Goal: Transaction & Acquisition: Subscribe to service/newsletter

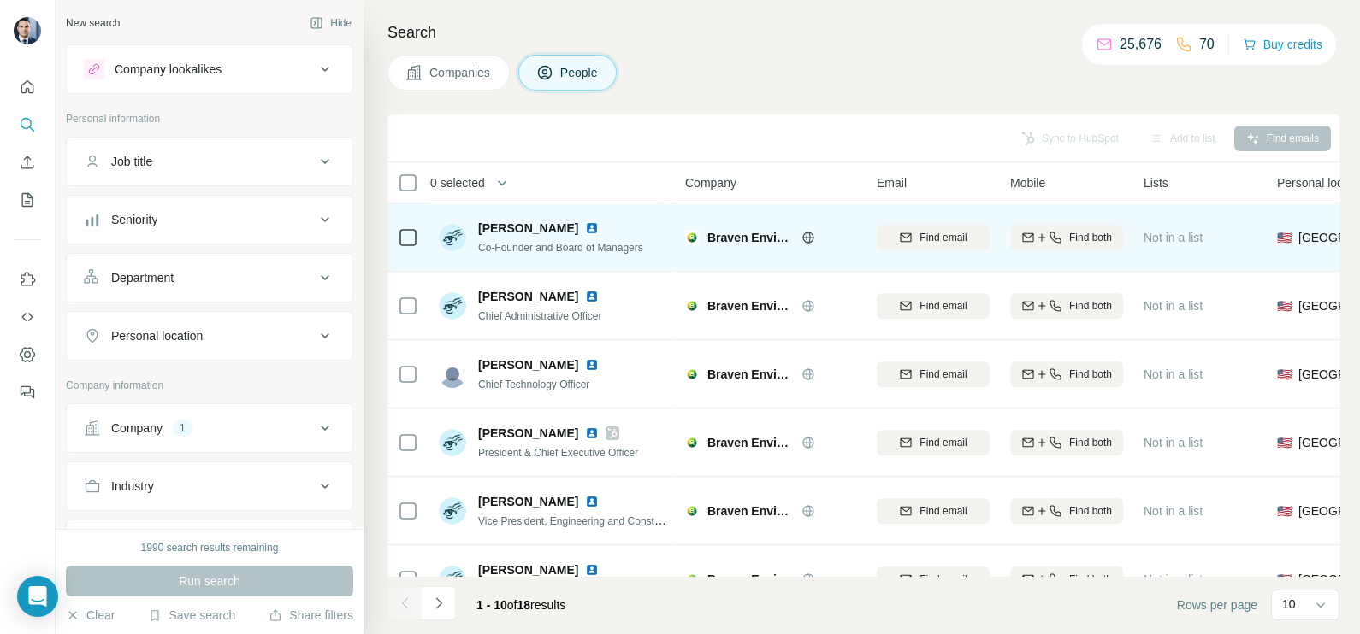
click at [811, 239] on icon at bounding box center [808, 238] width 14 height 14
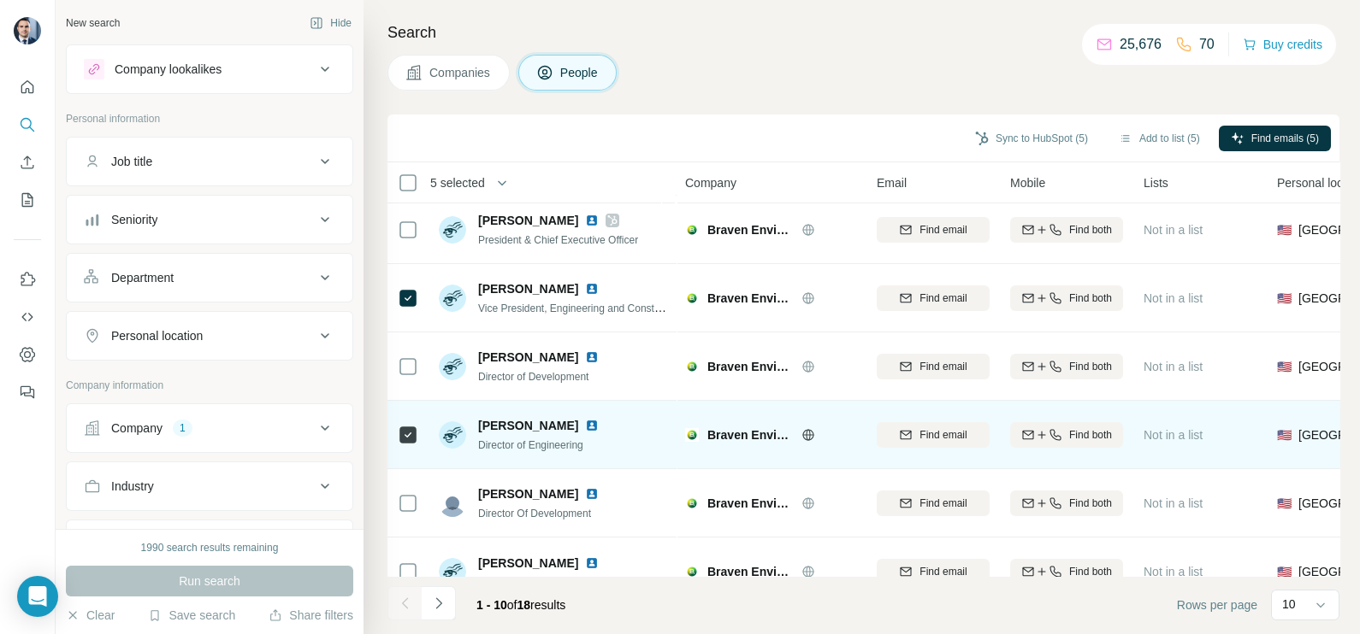
scroll to position [106, 0]
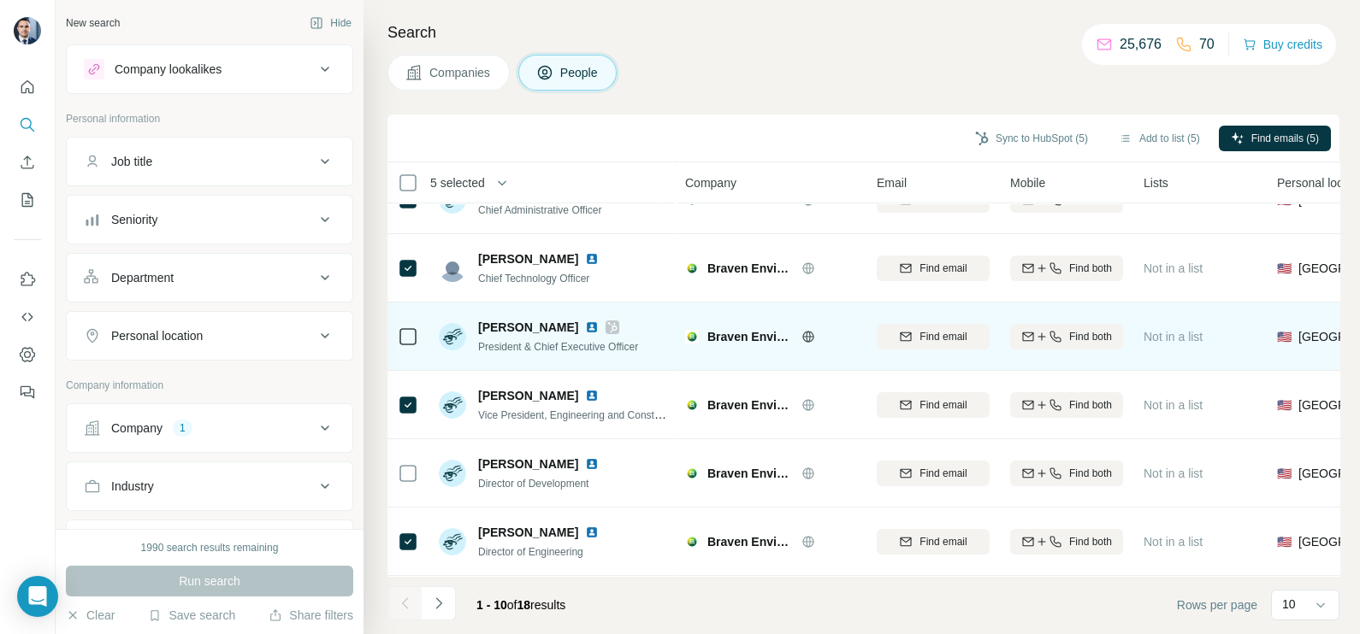
click at [608, 329] on icon at bounding box center [612, 327] width 9 height 10
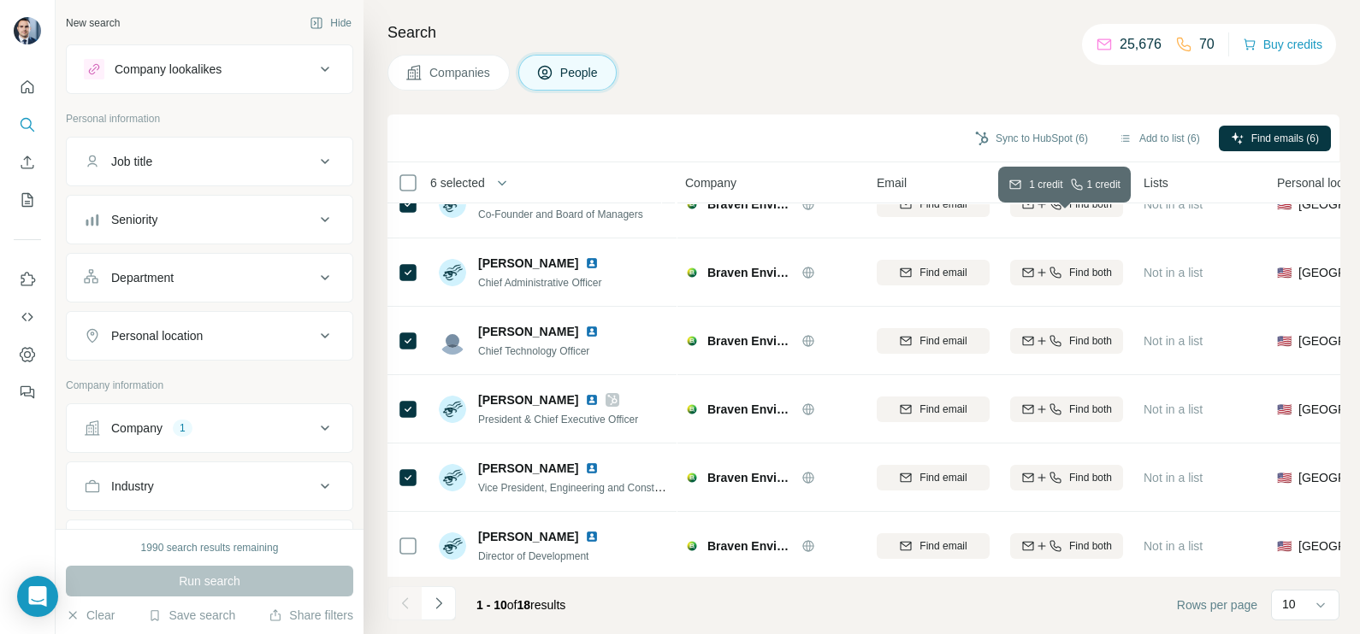
scroll to position [0, 0]
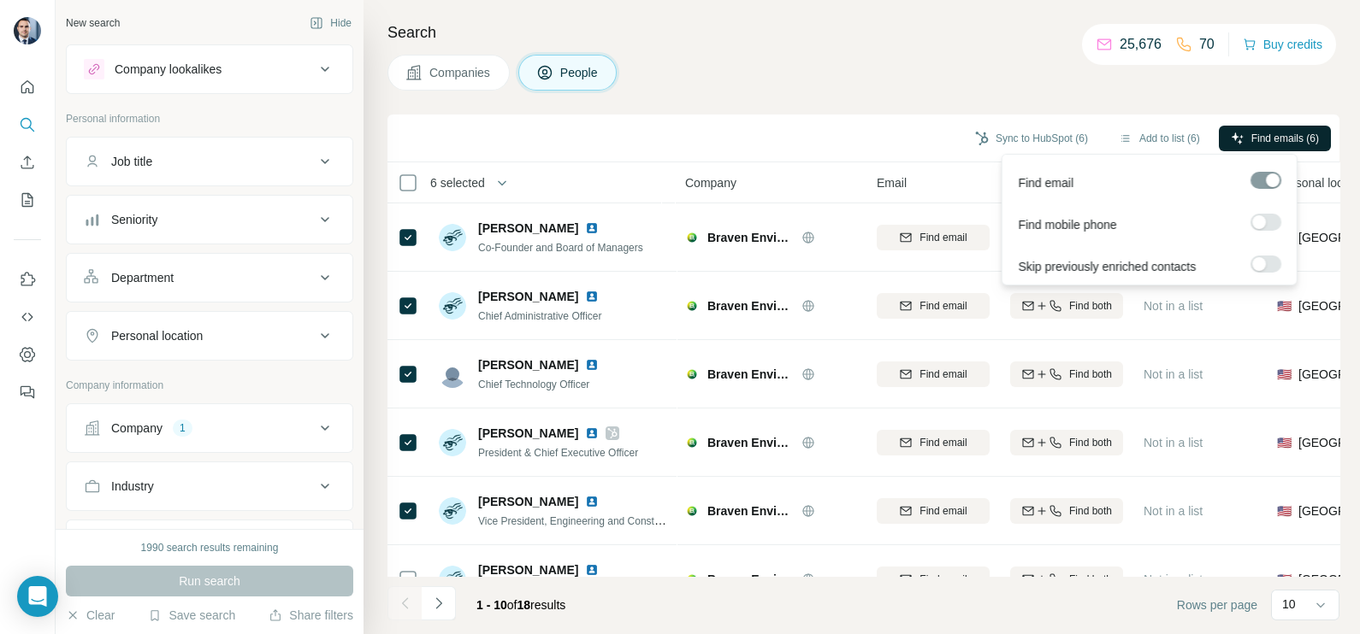
click at [1271, 136] on span "Find emails (6)" at bounding box center [1285, 138] width 68 height 15
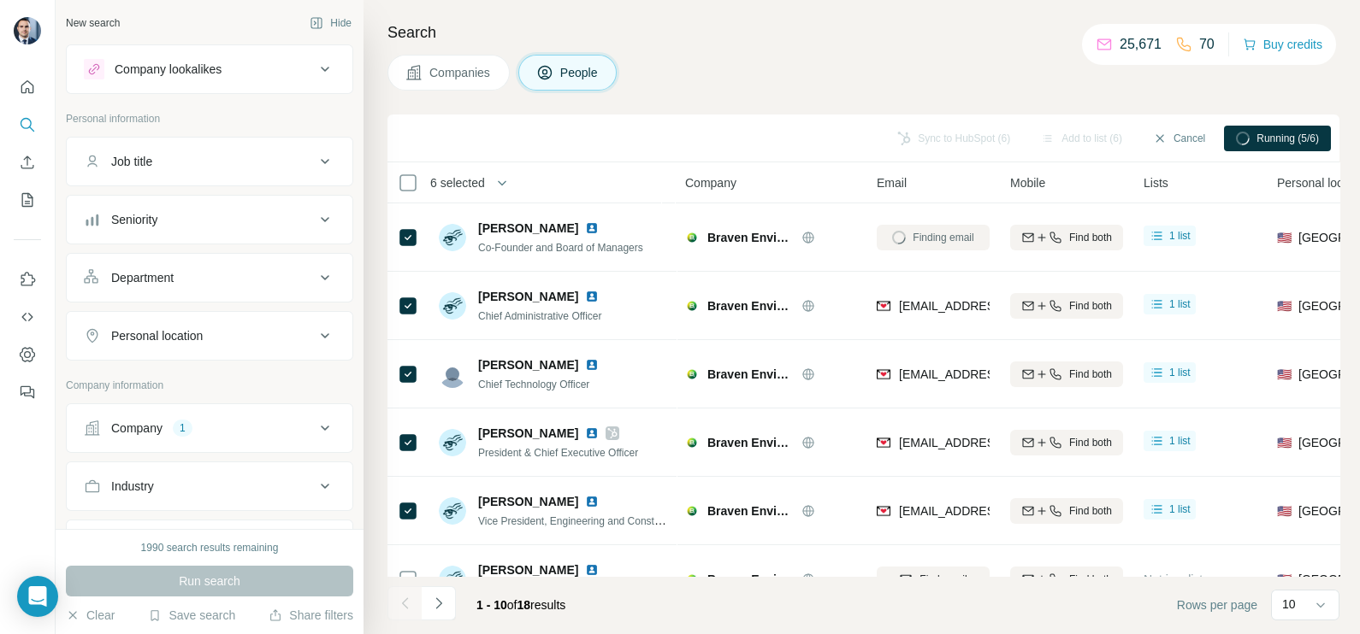
click at [835, 175] on div "Company" at bounding box center [770, 183] width 171 height 20
click at [1023, 126] on button "Sync to HubSpot (4)" at bounding box center [1031, 139] width 137 height 26
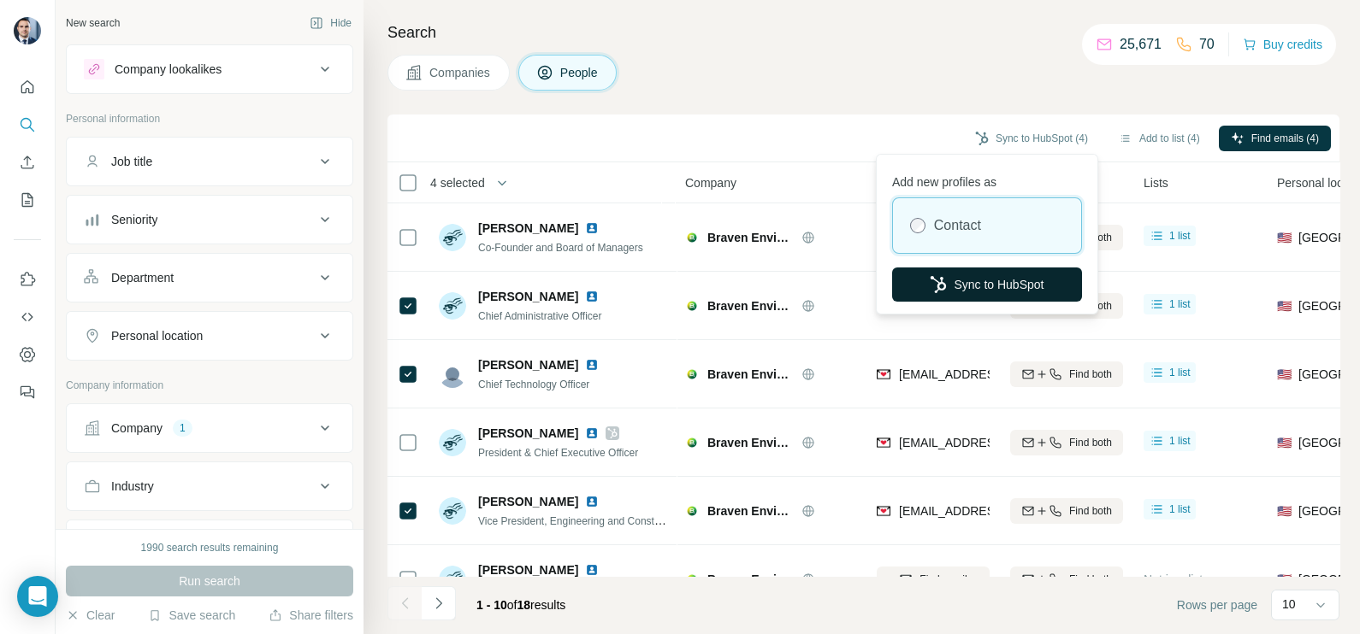
click at [1021, 278] on button "Sync to HubSpot" at bounding box center [987, 285] width 190 height 34
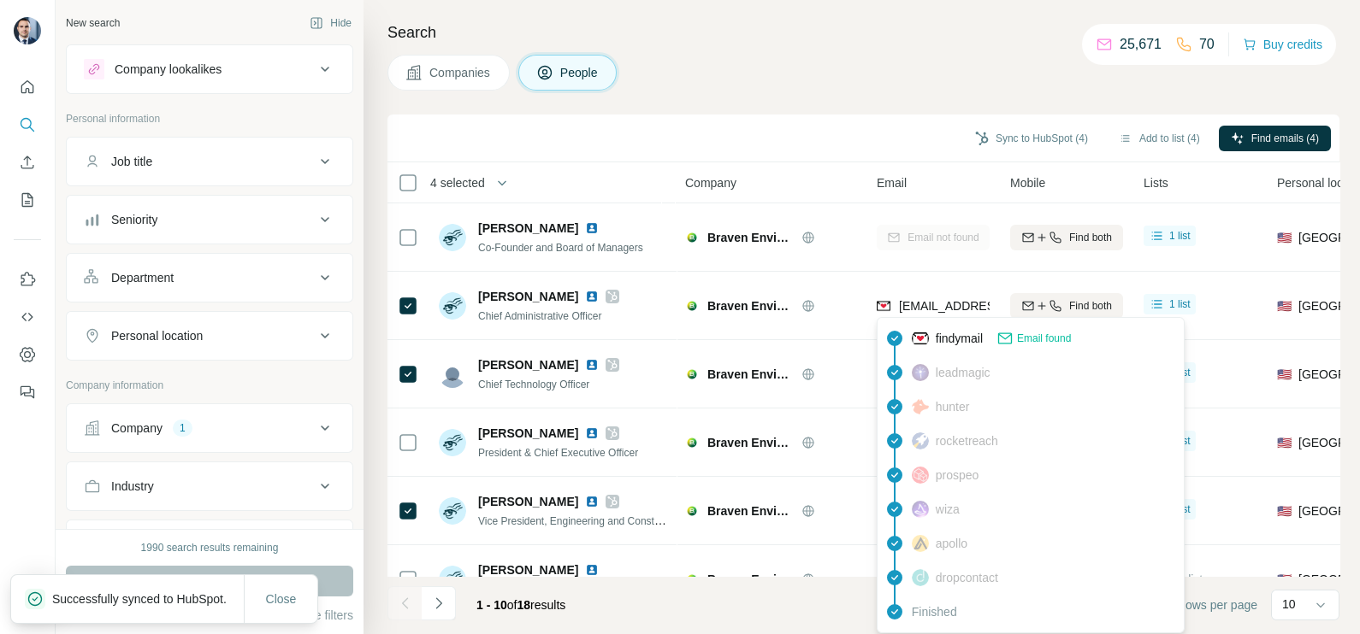
click at [932, 327] on div "findymail Email found" at bounding box center [1030, 338] width 299 height 34
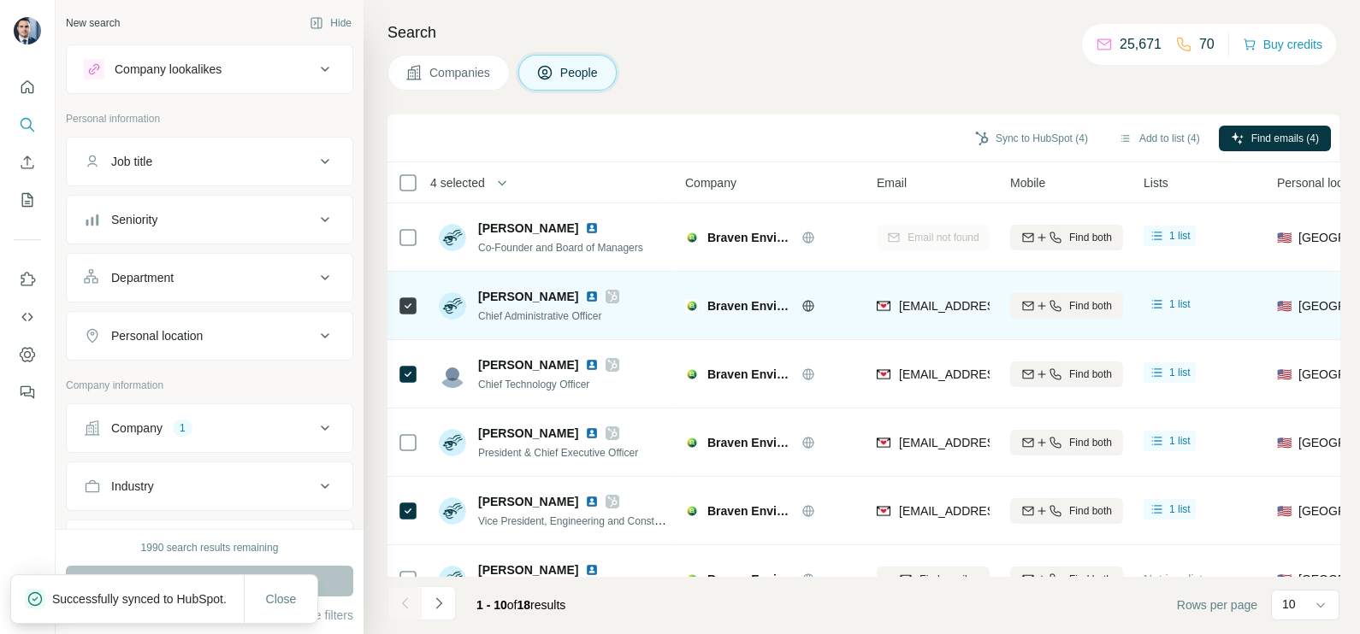
click at [929, 317] on div "[EMAIL_ADDRESS][DOMAIN_NAME]" at bounding box center [932, 305] width 113 height 47
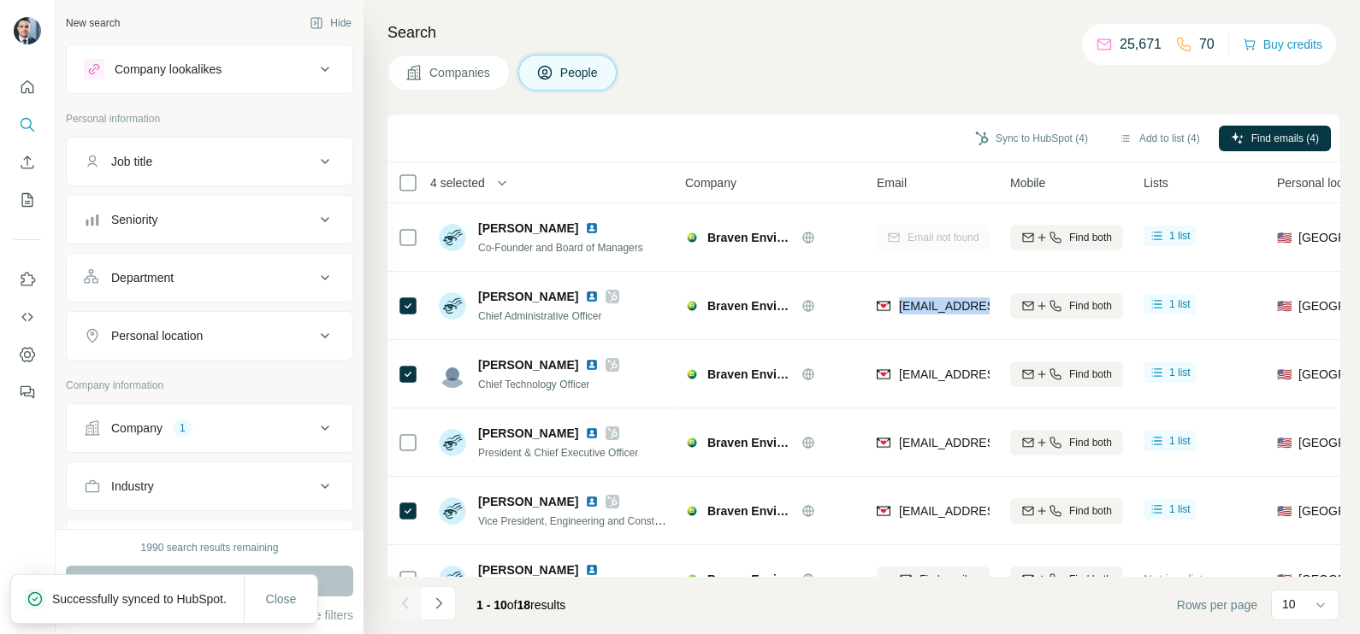
copy tr "[EMAIL_ADDRESS][DOMAIN_NAME]"
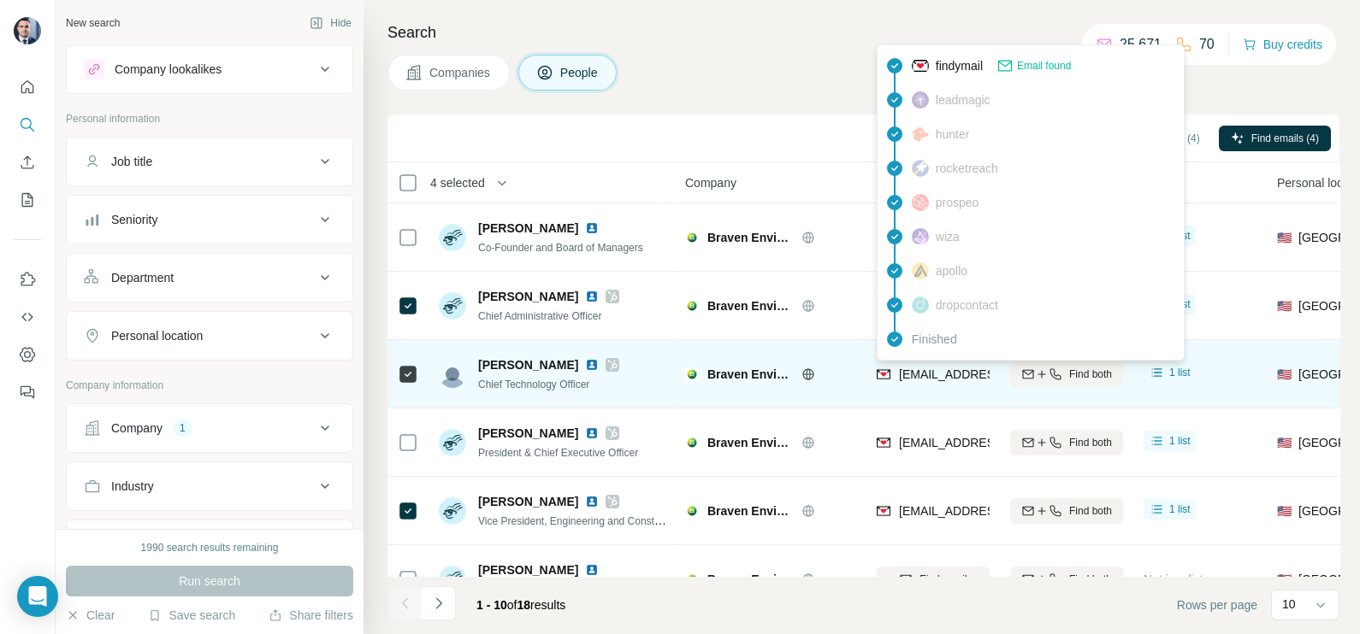
click at [943, 381] on span "[EMAIL_ADDRESS][DOMAIN_NAME]" at bounding box center [993, 374] width 189 height 17
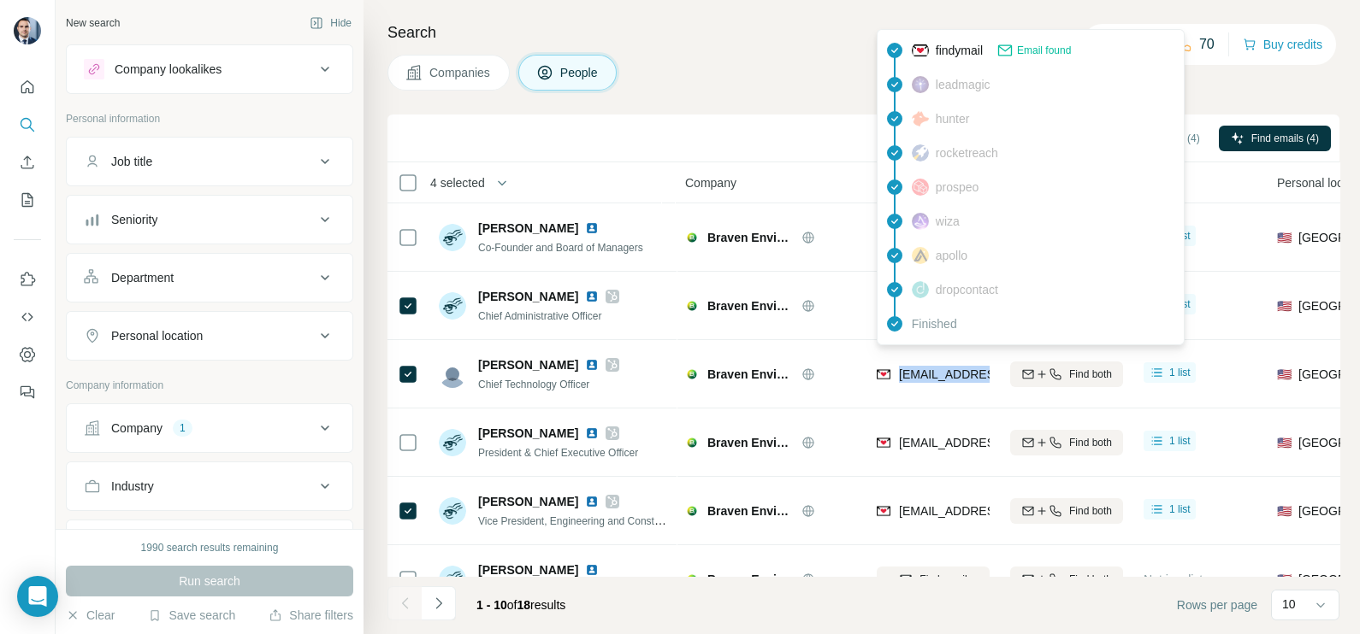
copy tr "[EMAIL_ADDRESS][DOMAIN_NAME]"
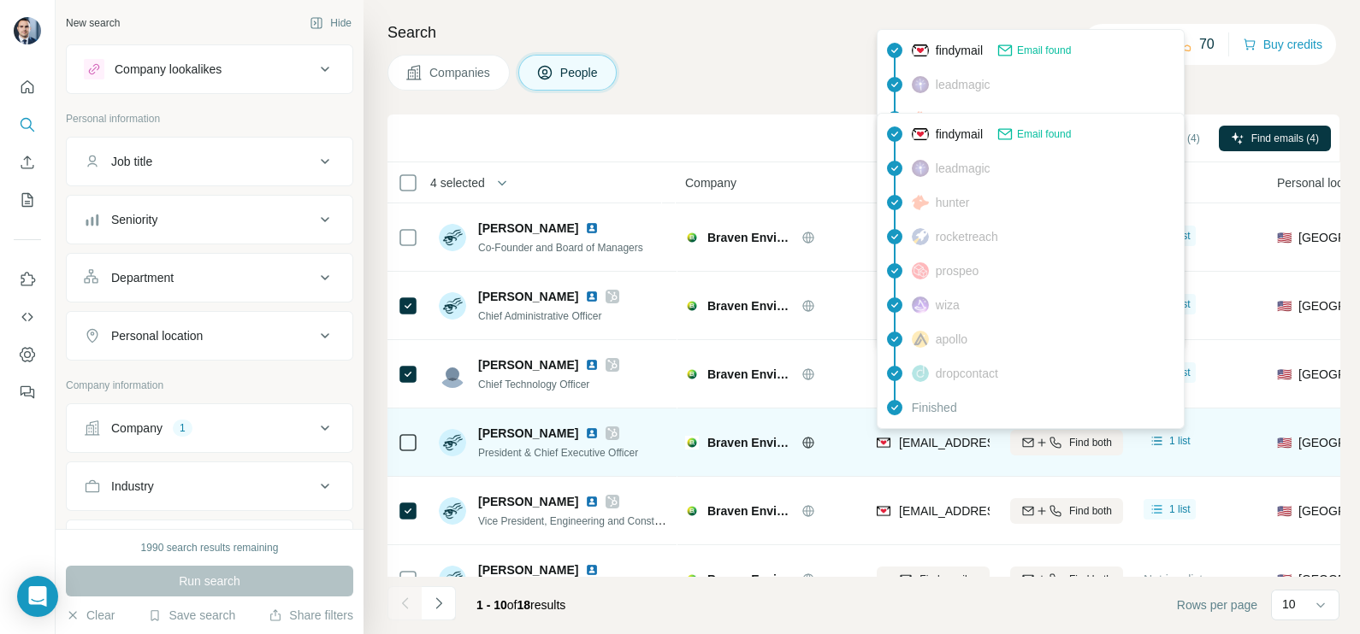
click at [922, 453] on div "[EMAIL_ADDRESS][DOMAIN_NAME]" at bounding box center [981, 444] width 211 height 21
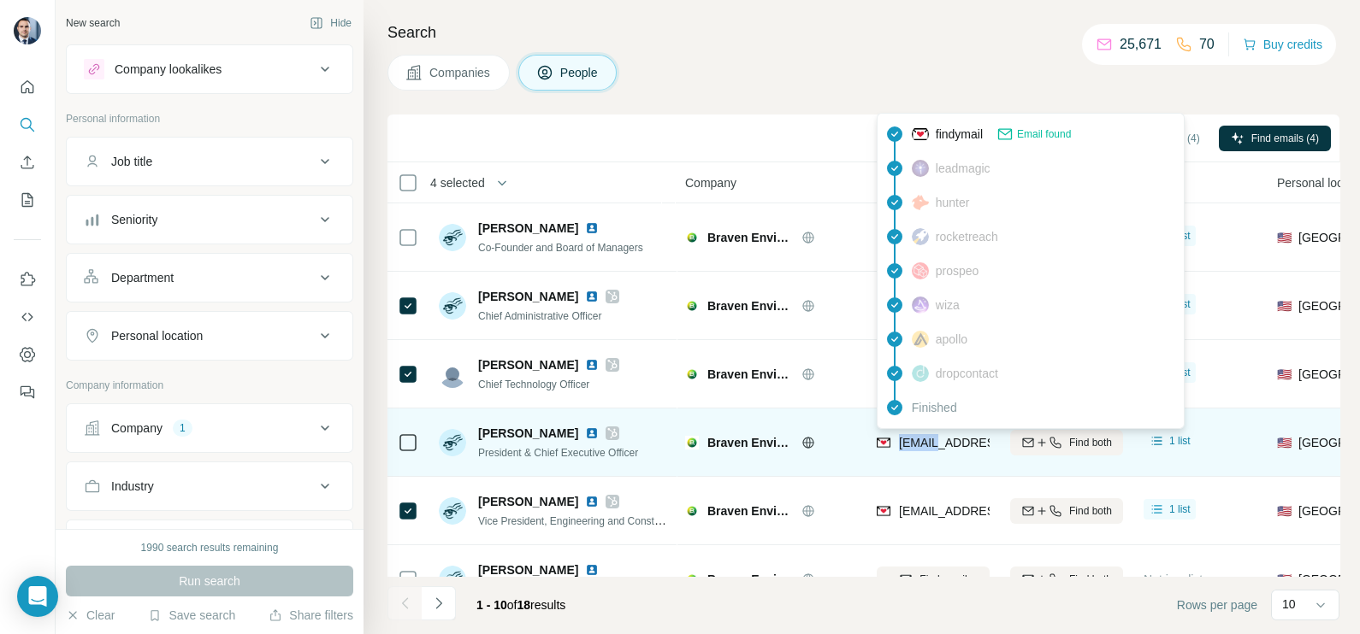
click at [922, 453] on div "[EMAIL_ADDRESS][DOMAIN_NAME]" at bounding box center [981, 444] width 211 height 21
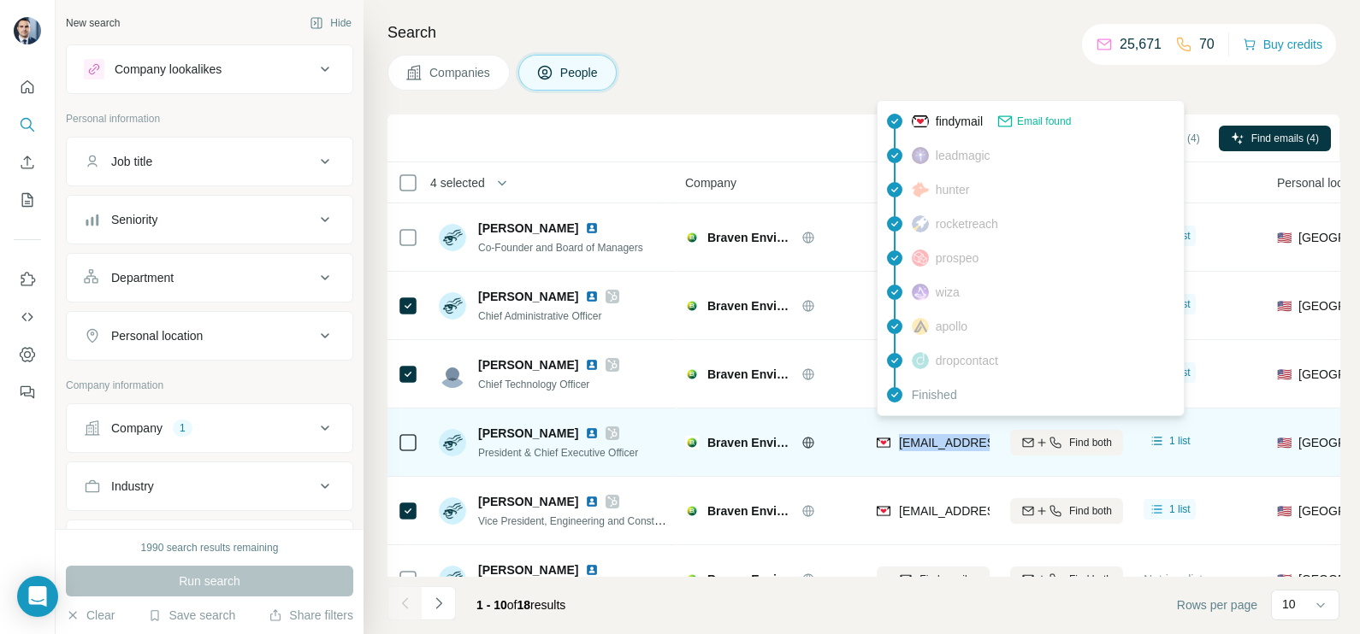
click at [922, 453] on div "[EMAIL_ADDRESS][DOMAIN_NAME]" at bounding box center [981, 444] width 211 height 21
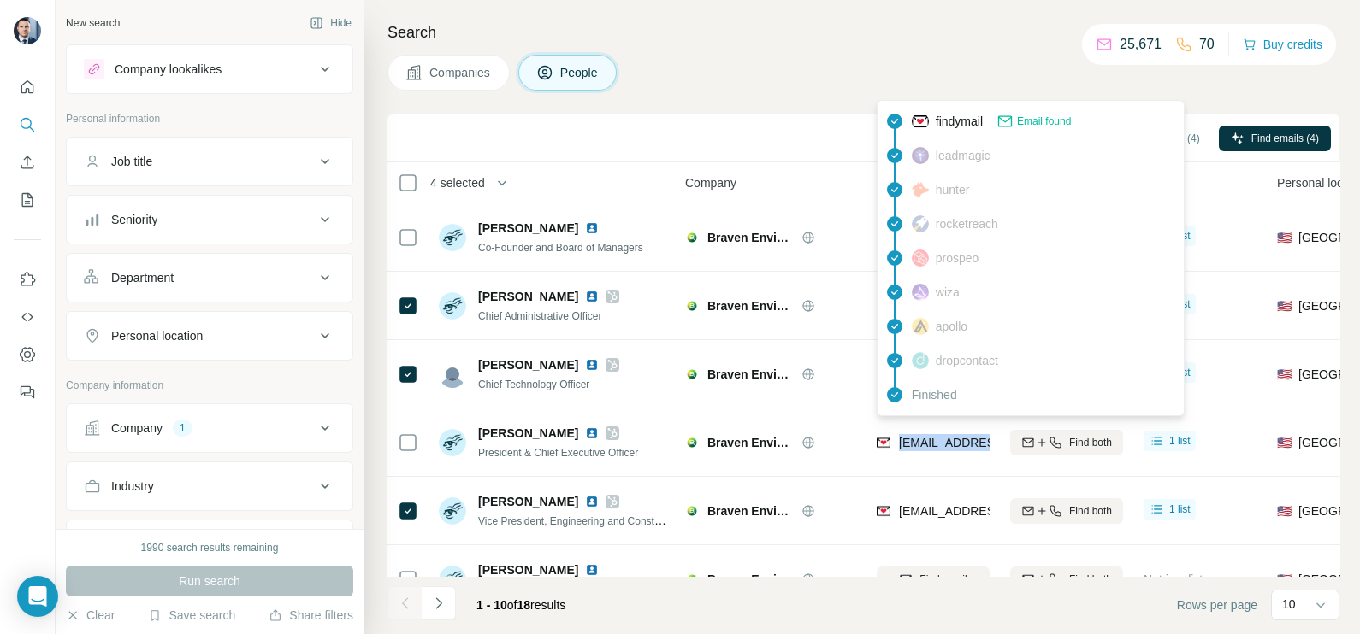
copy tr "[EMAIL_ADDRESS][DOMAIN_NAME]"
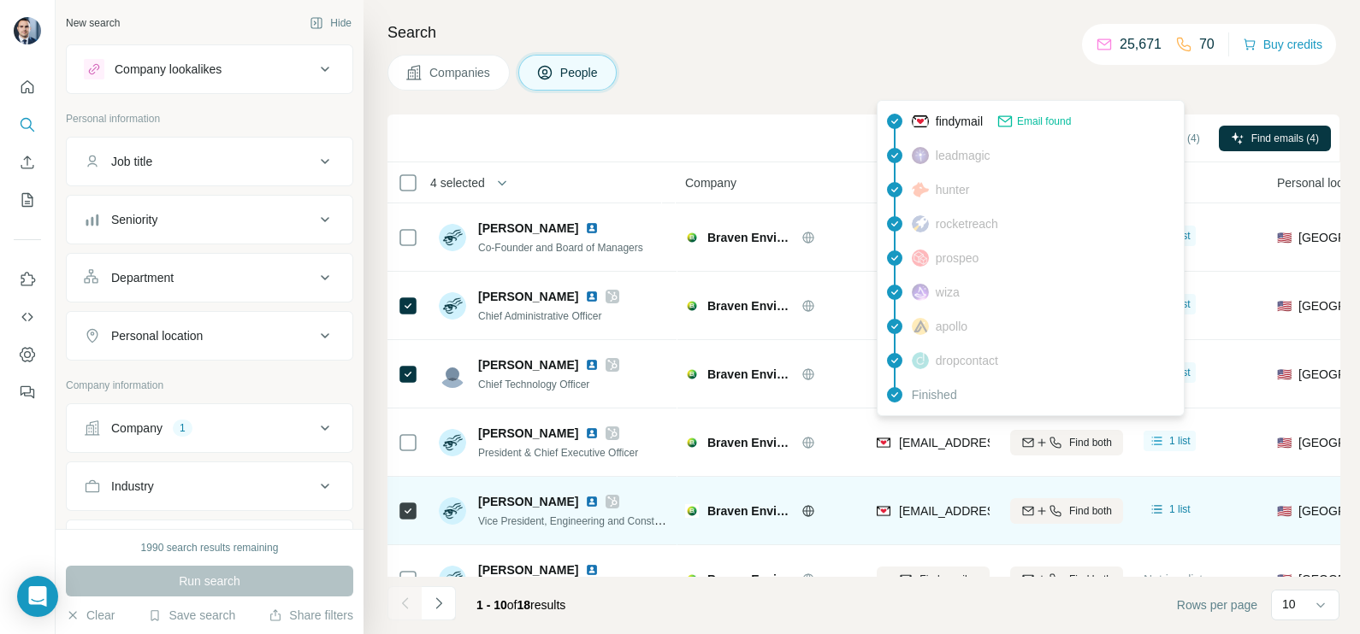
click at [903, 493] on div "[EMAIL_ADDRESS][DOMAIN_NAME]" at bounding box center [932, 510] width 113 height 47
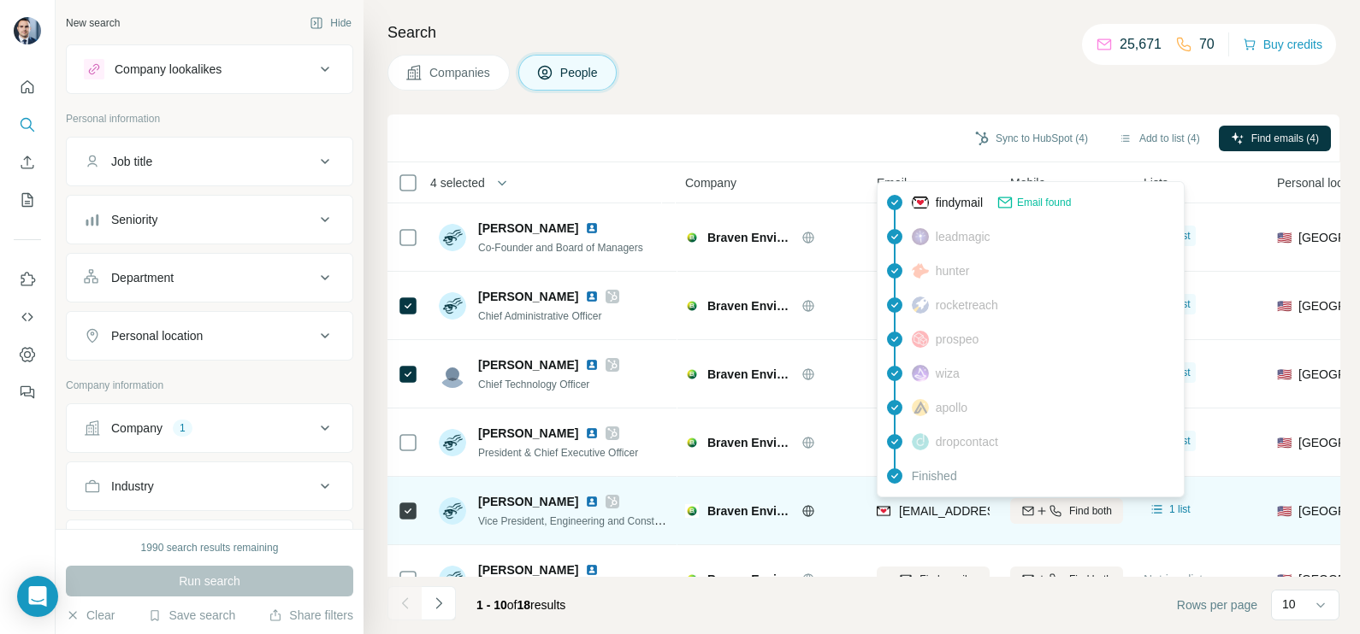
click at [919, 515] on span "[EMAIL_ADDRESS][DOMAIN_NAME]" at bounding box center [1000, 511] width 203 height 14
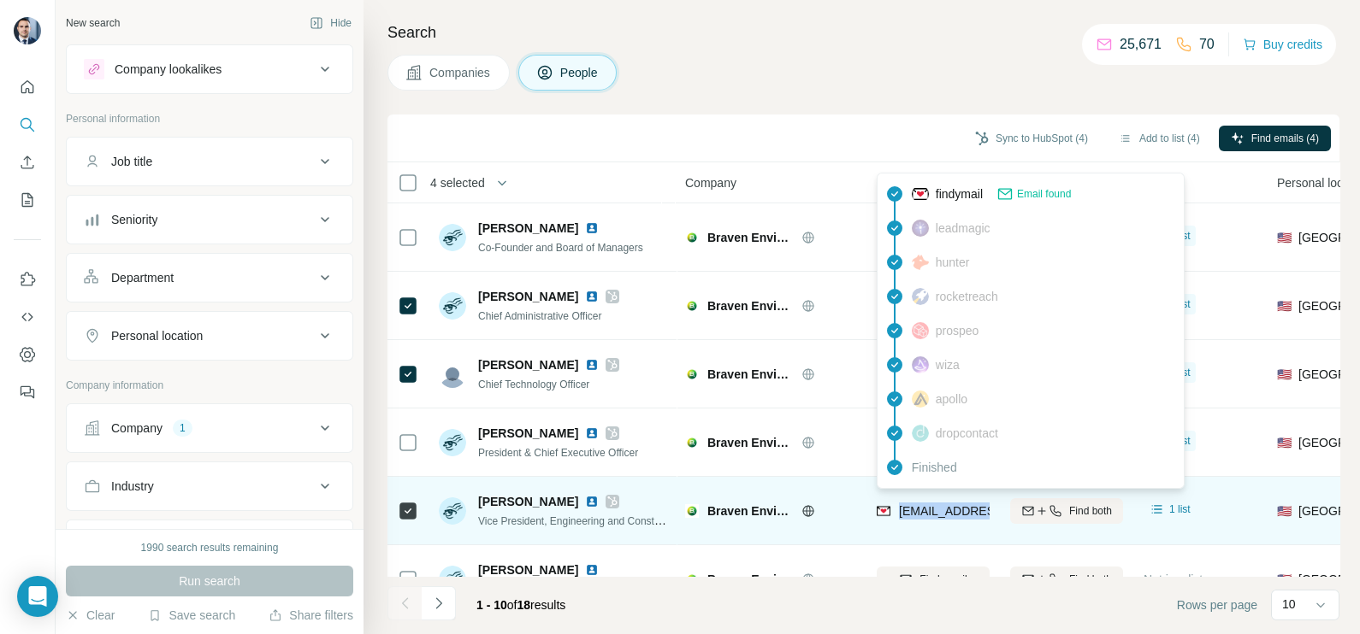
copy tr "[EMAIL_ADDRESS][DOMAIN_NAME]"
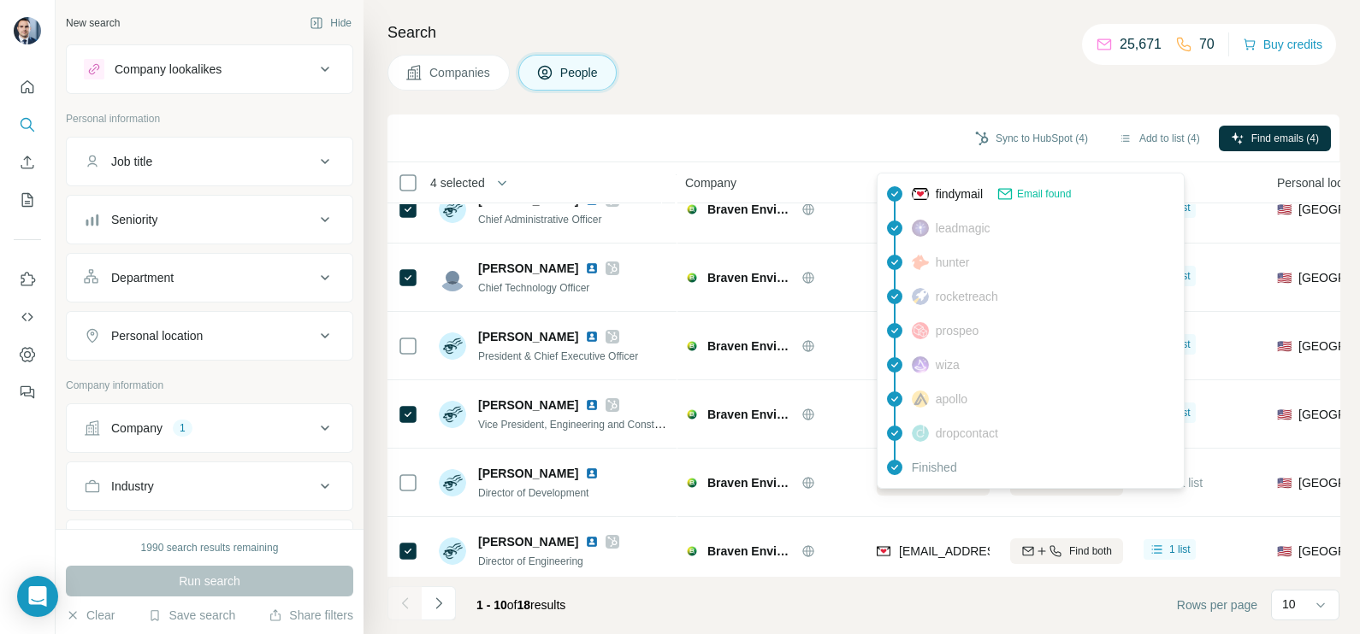
scroll to position [213, 0]
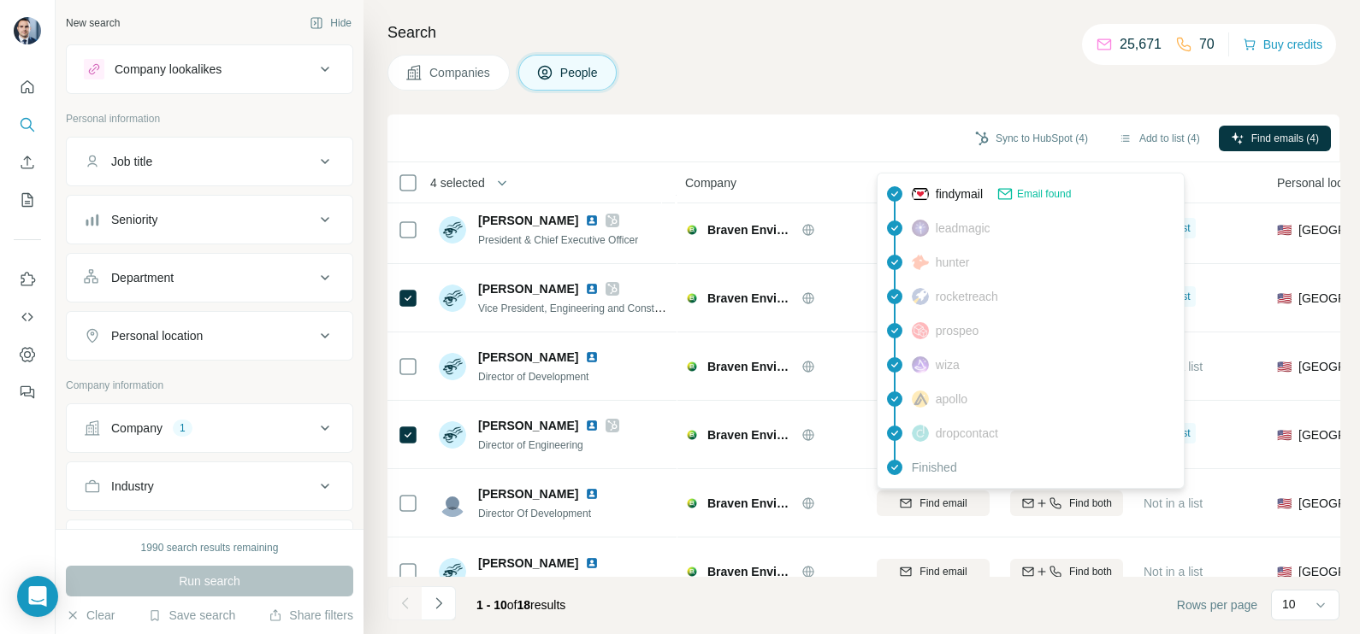
click at [795, 102] on div "Search Companies People Sync to HubSpot (4) Add to list (4) Find emails (4) 4 s…" at bounding box center [861, 317] width 996 height 634
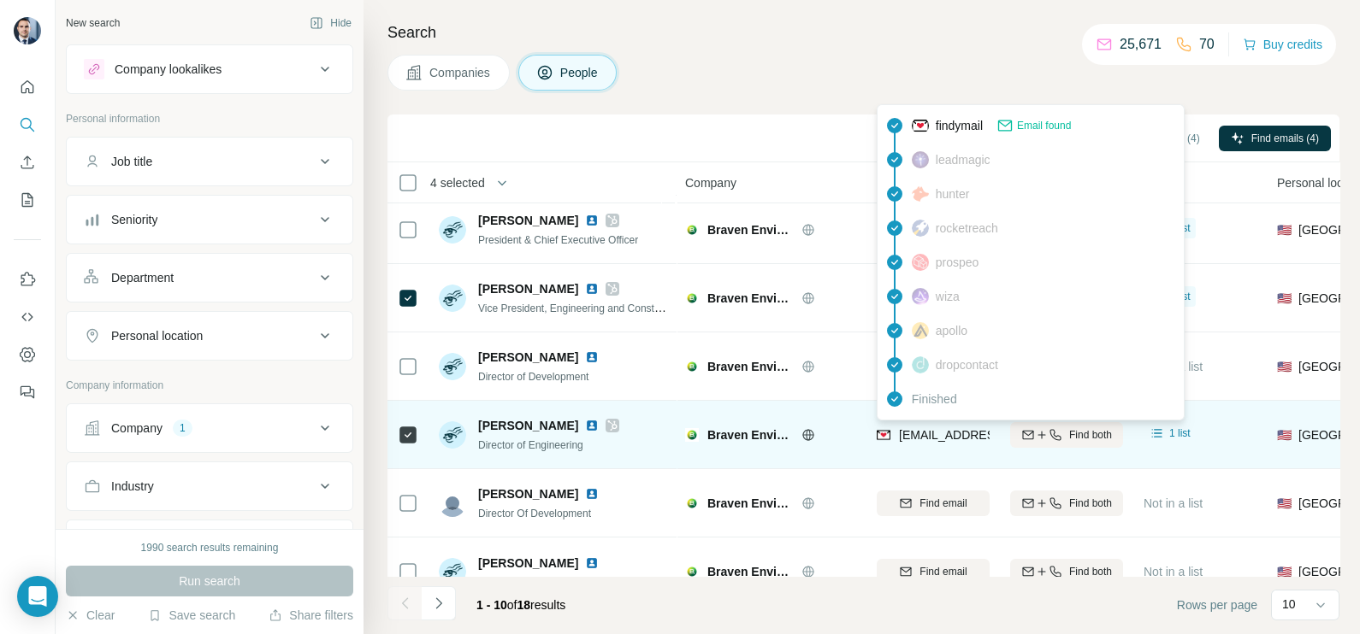
click at [922, 436] on span "[EMAIL_ADDRESS][DOMAIN_NAME]" at bounding box center [1000, 435] width 203 height 14
copy tr "[EMAIL_ADDRESS][DOMAIN_NAME]"
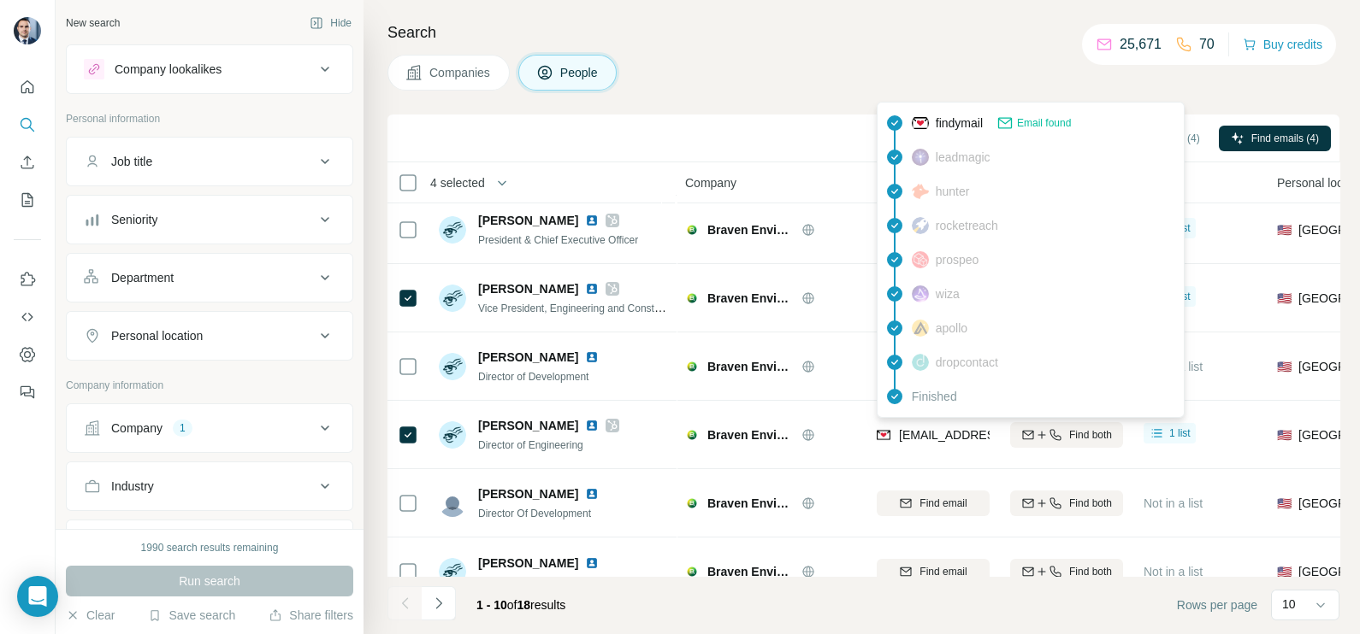
click at [732, 107] on div "Search Companies People Sync to HubSpot (4) Add to list (4) Find emails (4) 4 s…" at bounding box center [861, 317] width 996 height 634
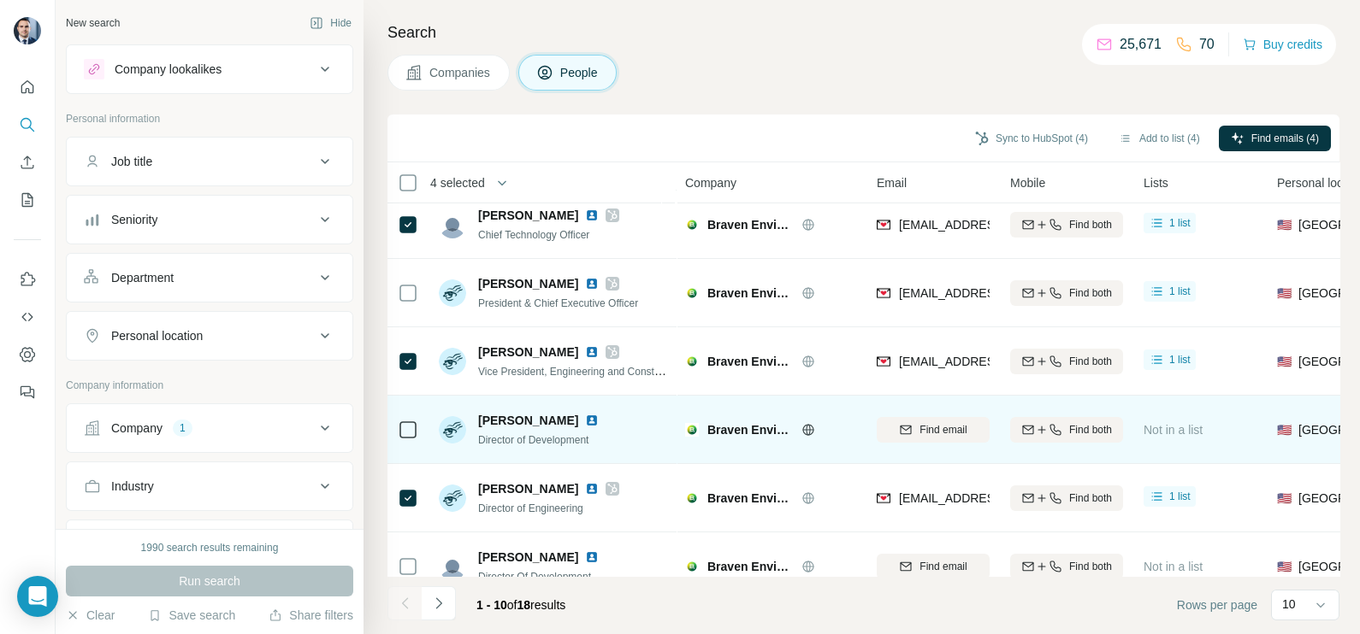
scroll to position [106, 0]
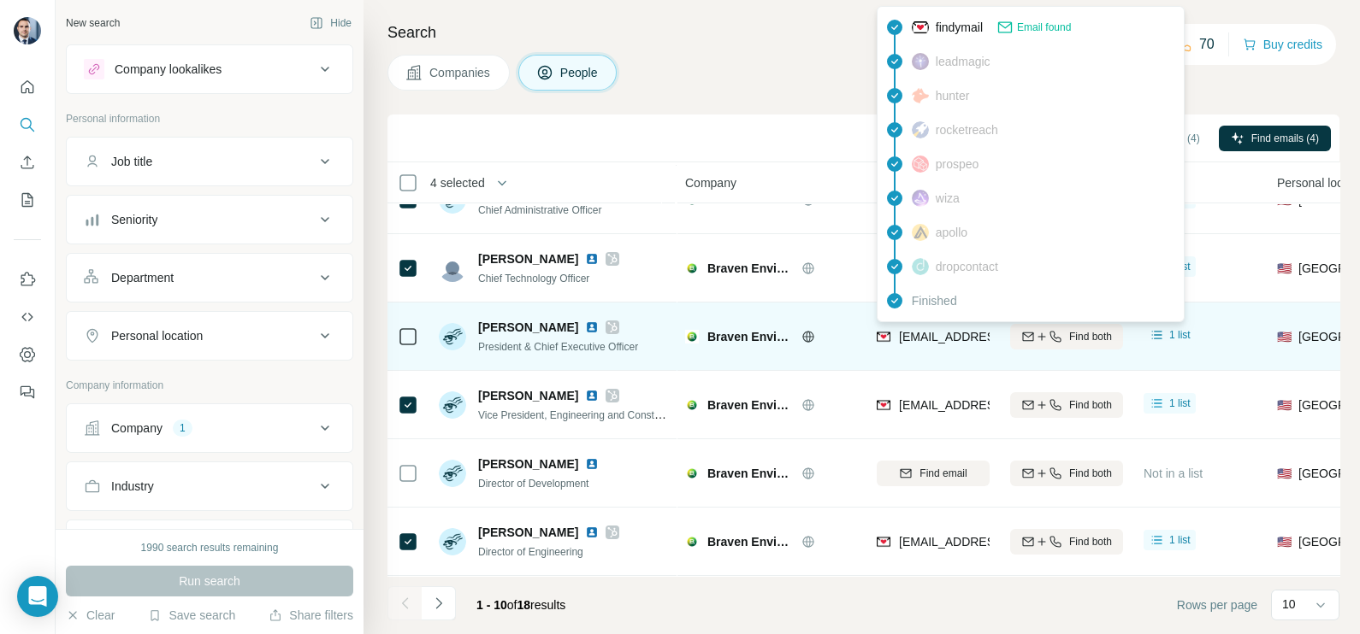
click at [945, 339] on span "[EMAIL_ADDRESS][DOMAIN_NAME]" at bounding box center [1000, 337] width 203 height 14
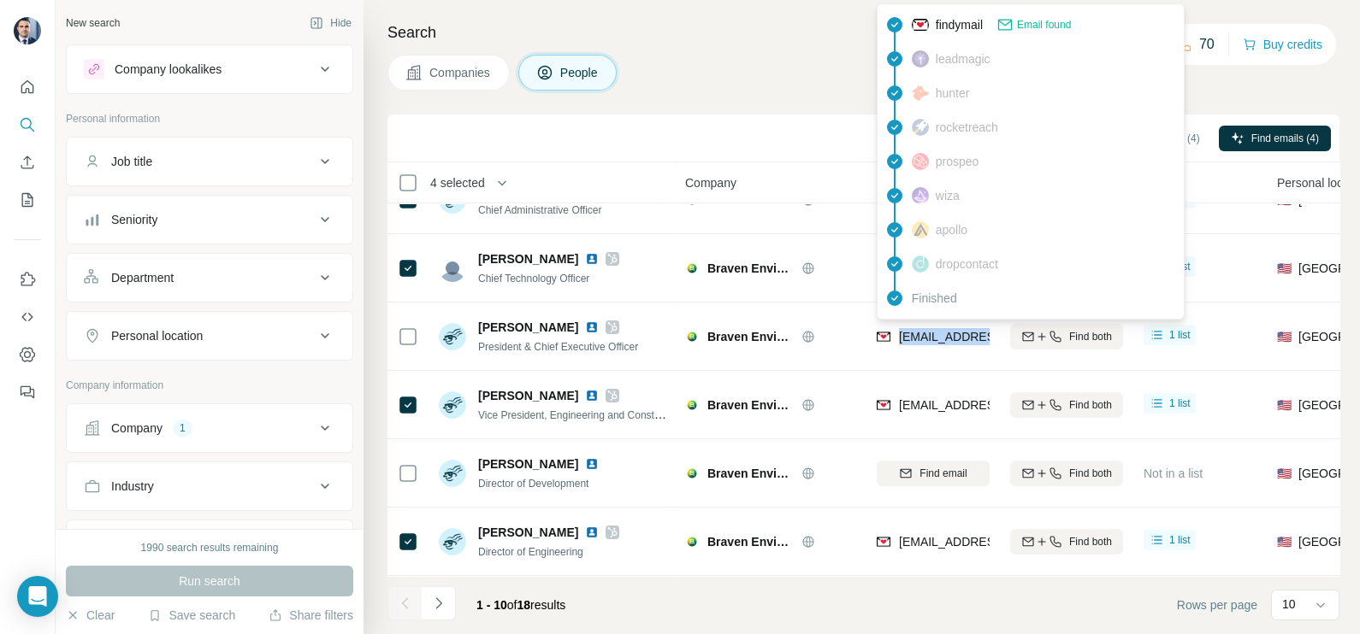
copy tr "[EMAIL_ADDRESS][DOMAIN_NAME]"
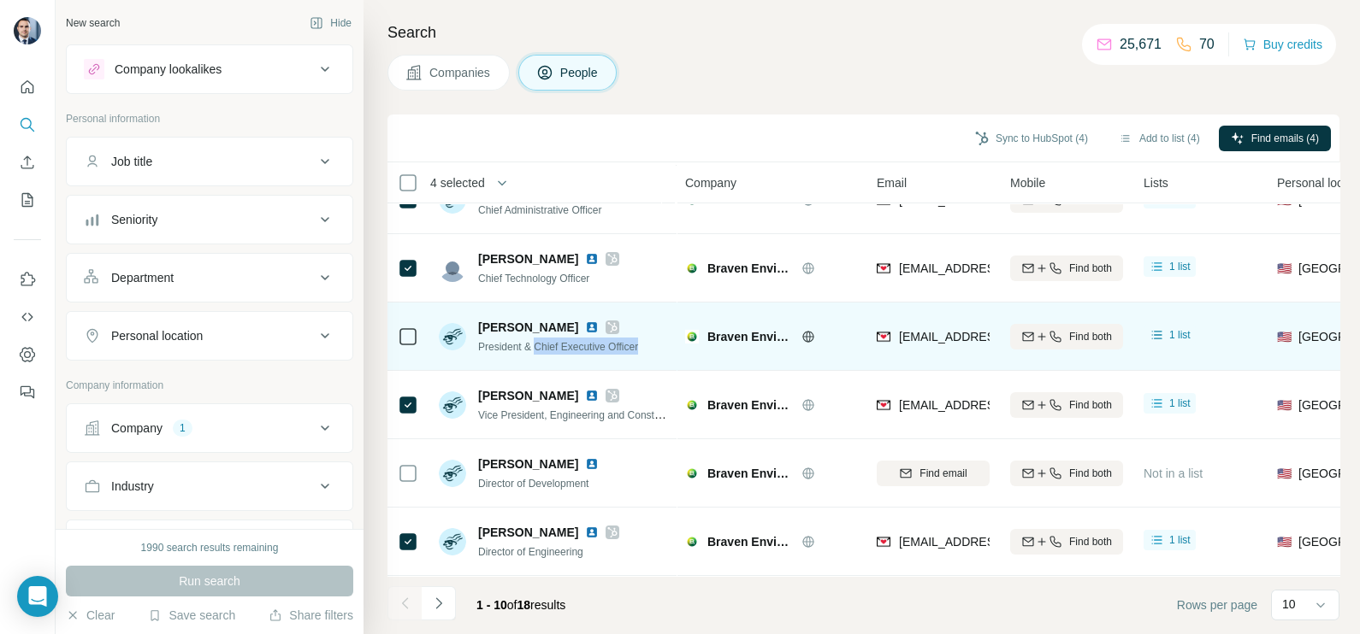
drag, startPoint x: 538, startPoint y: 344, endPoint x: 654, endPoint y: 338, distance: 116.4
click at [654, 338] on div "[PERSON_NAME] President & Chief Executive Officer" at bounding box center [552, 336] width 227 height 47
copy span "Chief Executive Officer"
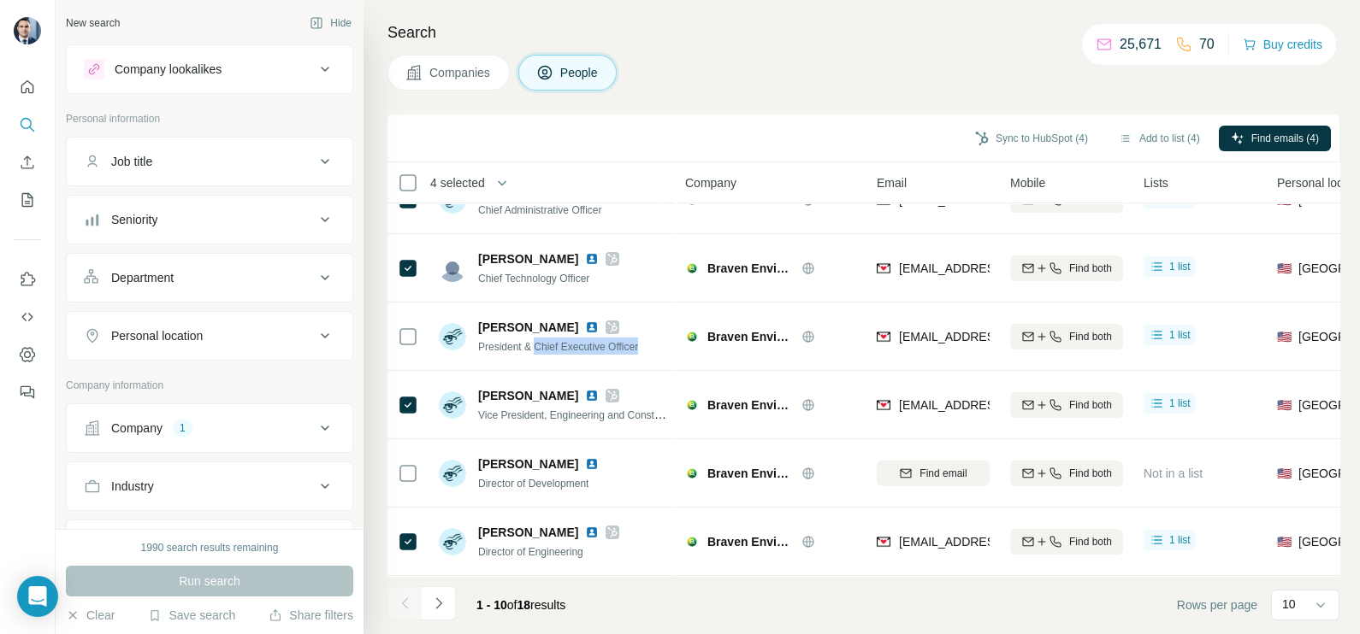
click at [475, 80] on span "Companies" at bounding box center [460, 72] width 62 height 17
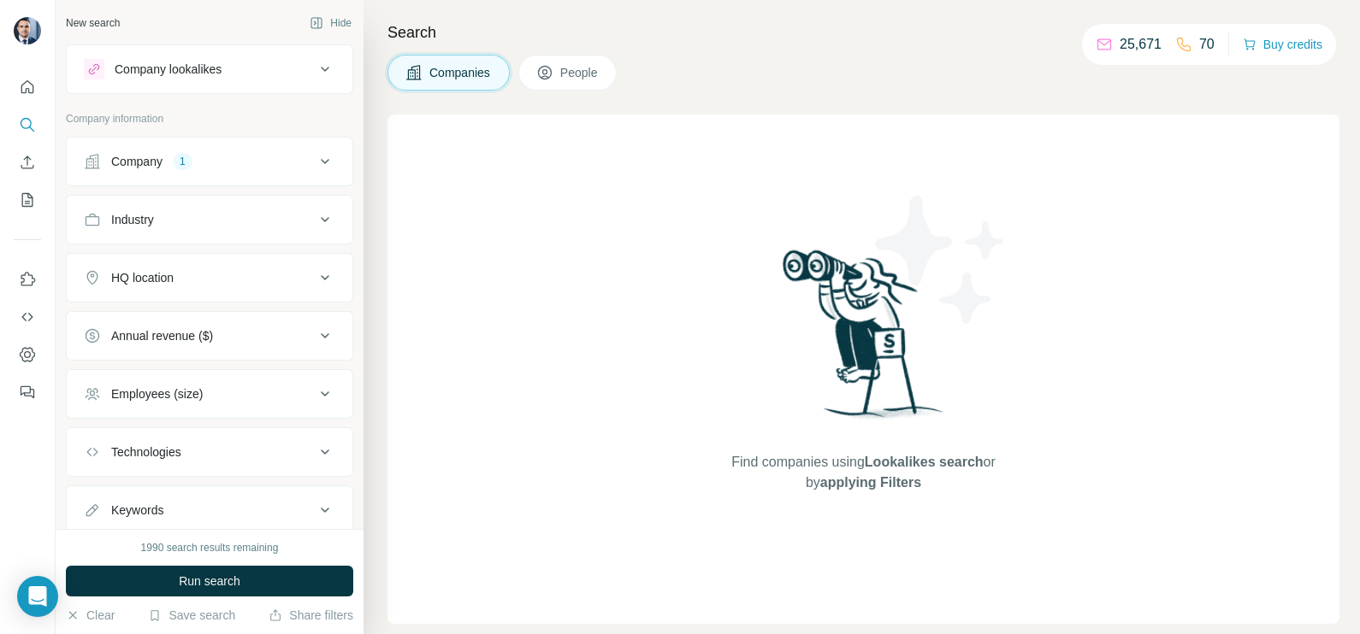
click at [315, 156] on icon at bounding box center [325, 161] width 21 height 21
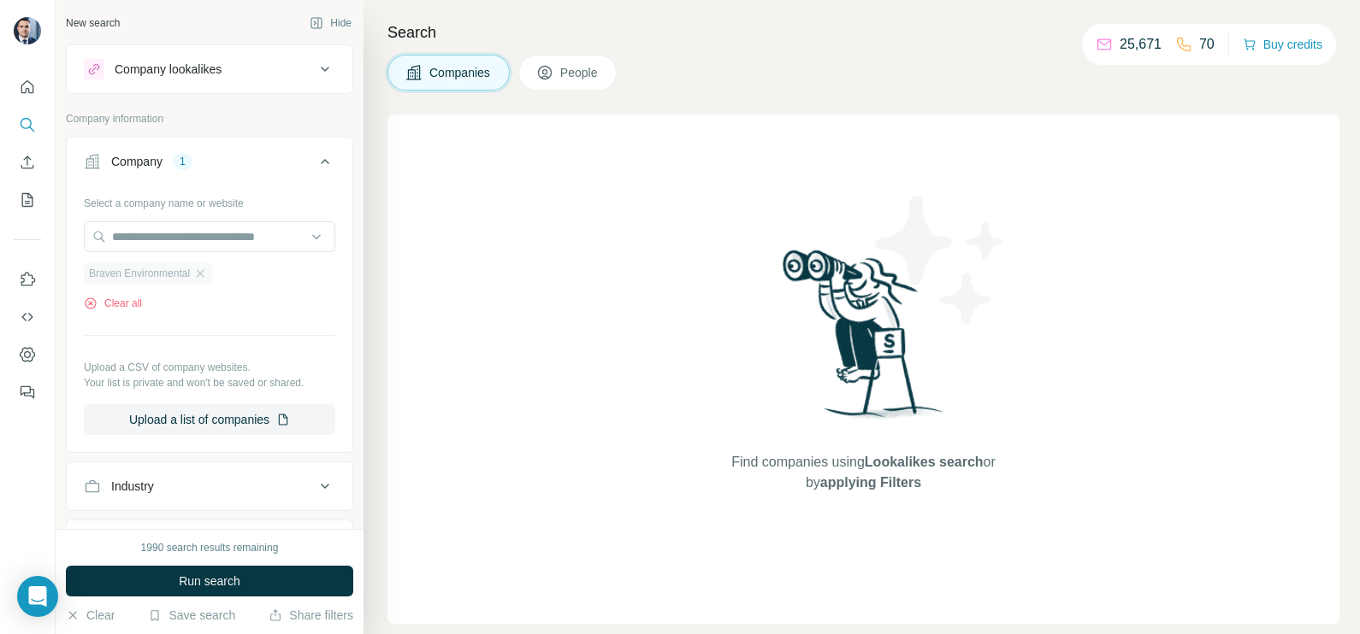
click at [210, 274] on div "Braven Environmental" at bounding box center [148, 273] width 128 height 21
click at [207, 272] on icon "button" at bounding box center [200, 274] width 14 height 14
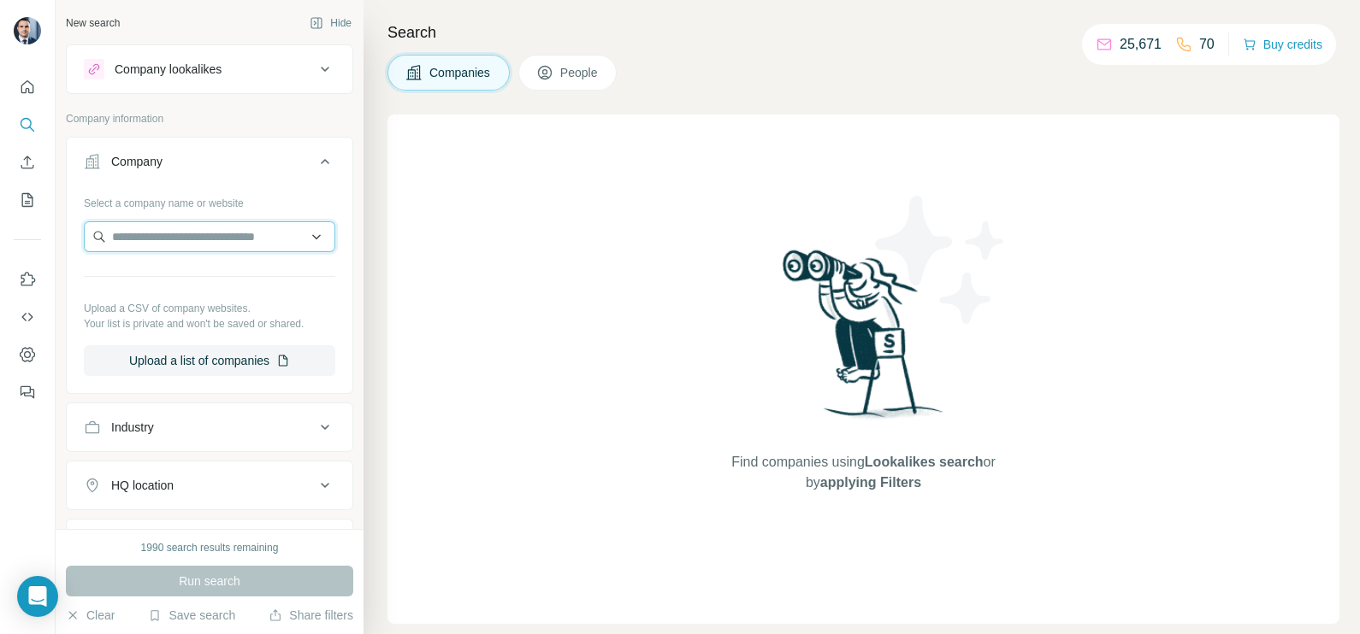
click at [183, 235] on input "text" at bounding box center [209, 236] width 251 height 31
paste input "**********"
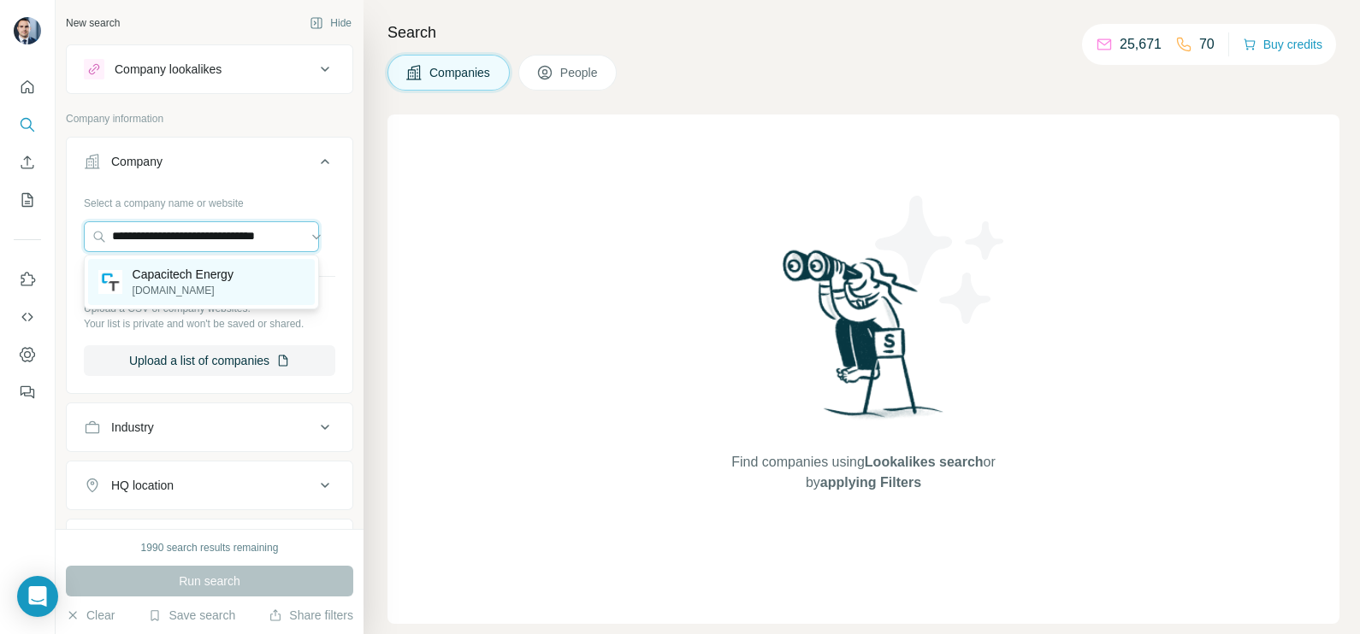
type input "**********"
click at [196, 286] on p "[DOMAIN_NAME]" at bounding box center [183, 290] width 101 height 15
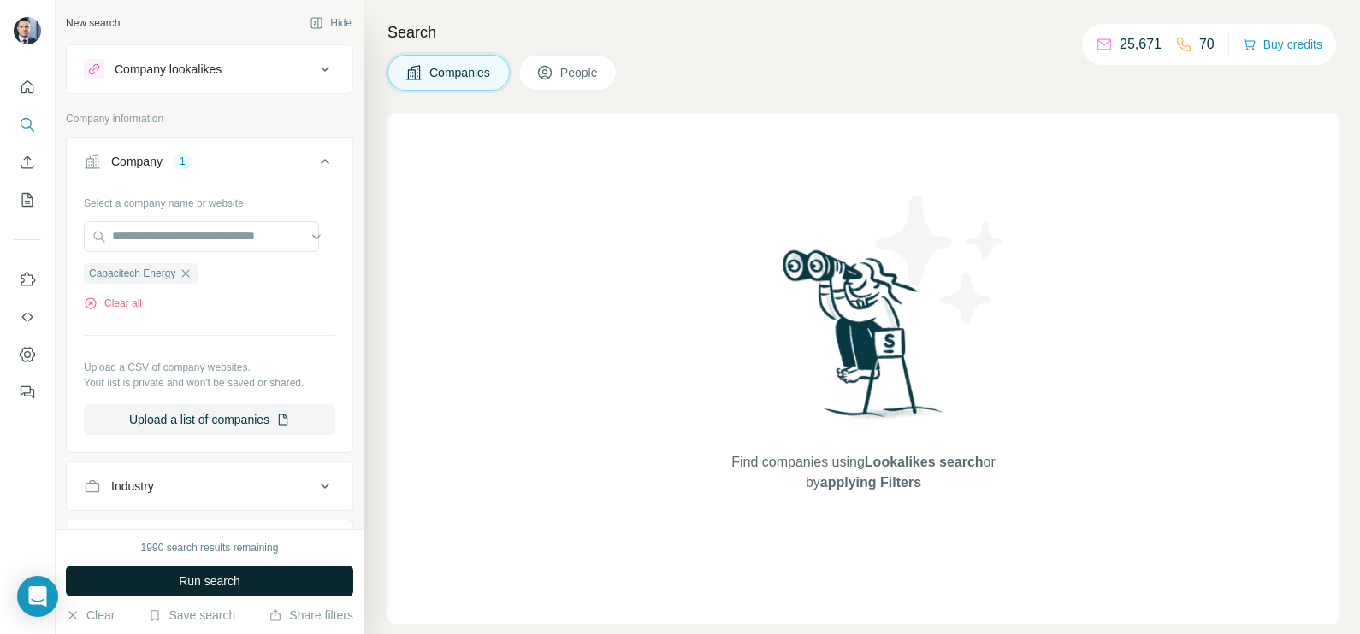
click at [218, 587] on span "Run search" at bounding box center [210, 581] width 62 height 17
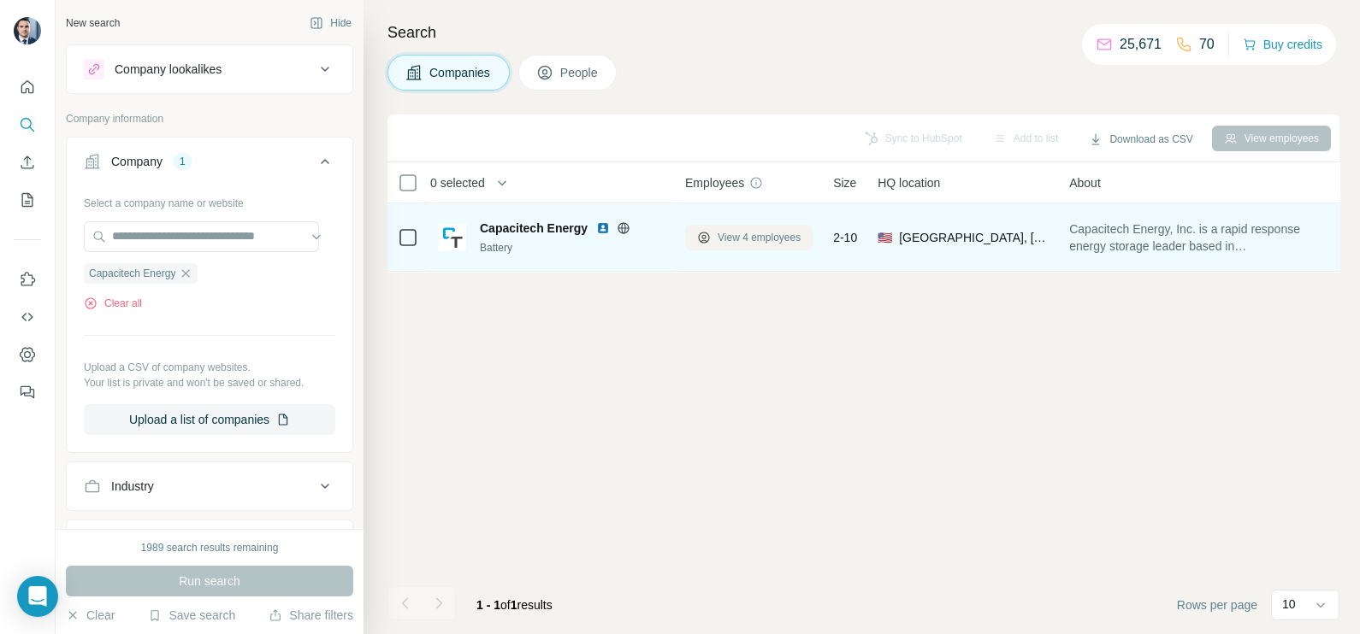
click at [758, 238] on span "View 4 employees" at bounding box center [758, 237] width 83 height 15
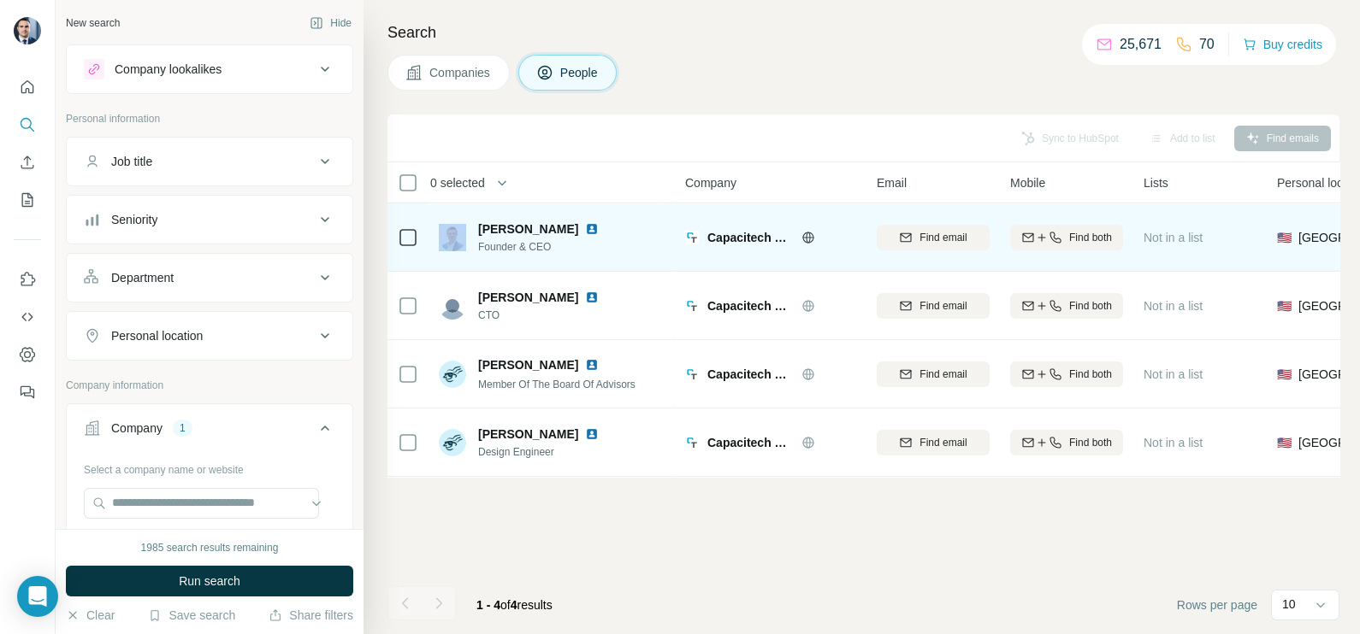
click at [399, 227] on div at bounding box center [408, 237] width 21 height 21
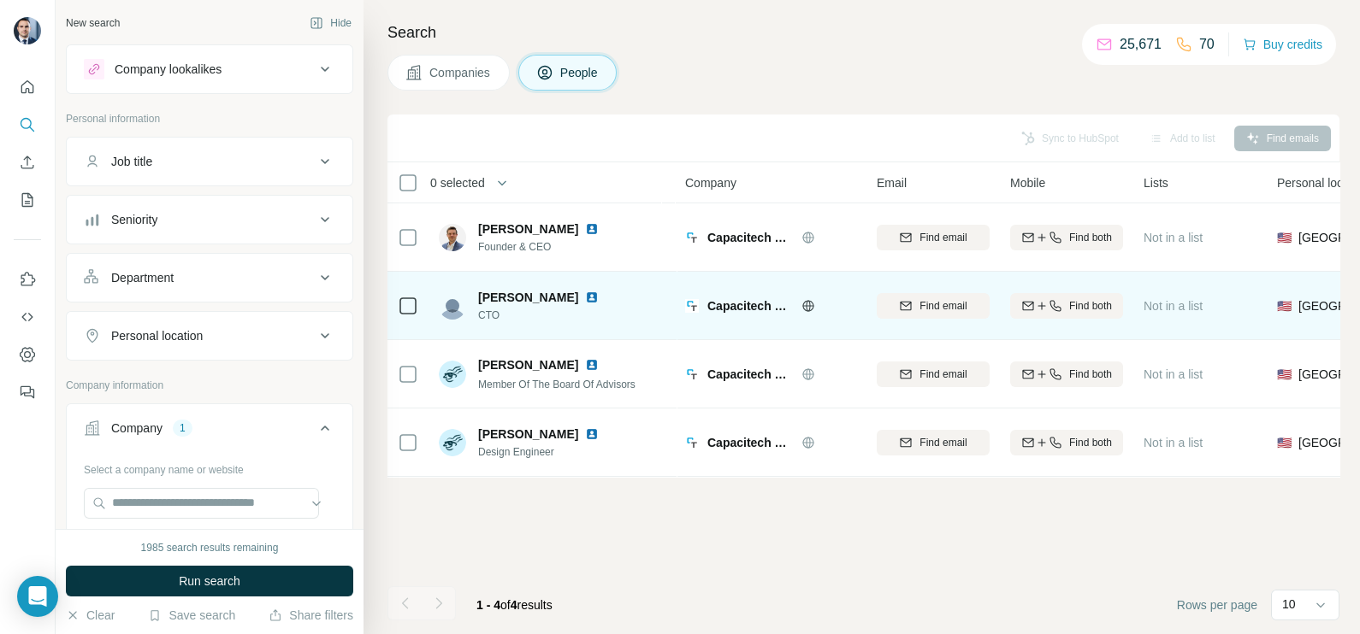
drag, startPoint x: 401, startPoint y: 227, endPoint x: 398, endPoint y: 308, distance: 81.3
click at [398, 308] on icon at bounding box center [408, 306] width 21 height 21
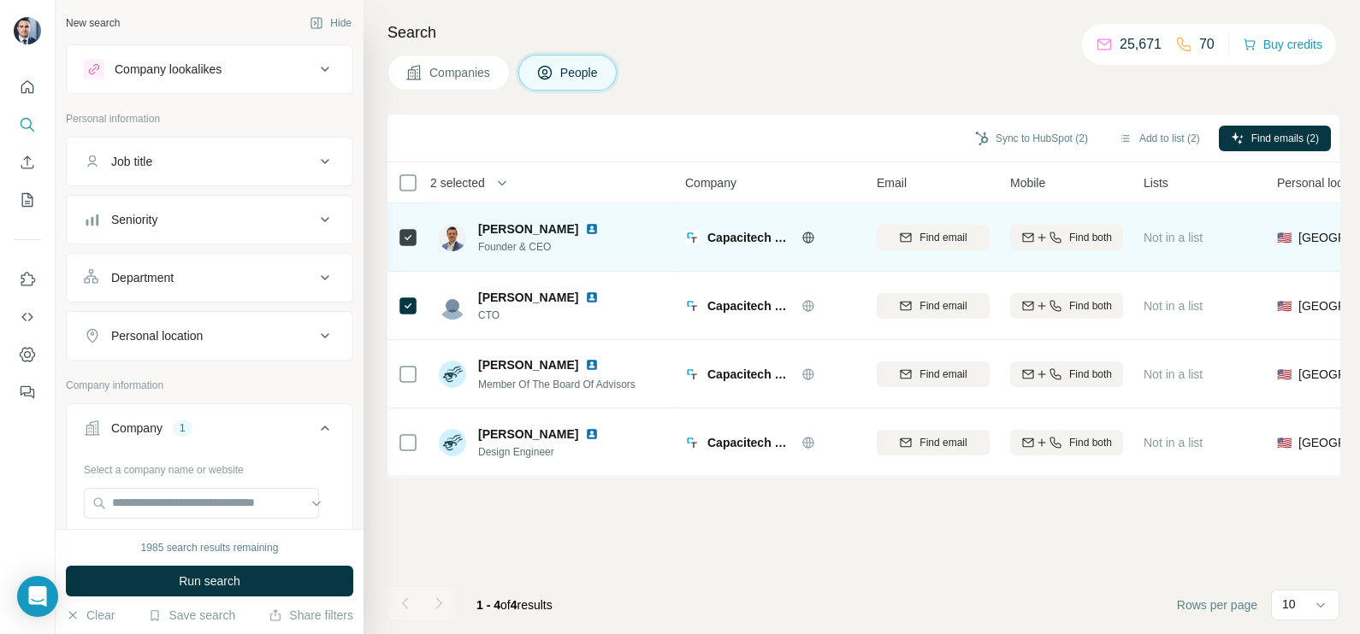
click at [812, 242] on icon at bounding box center [808, 238] width 14 height 14
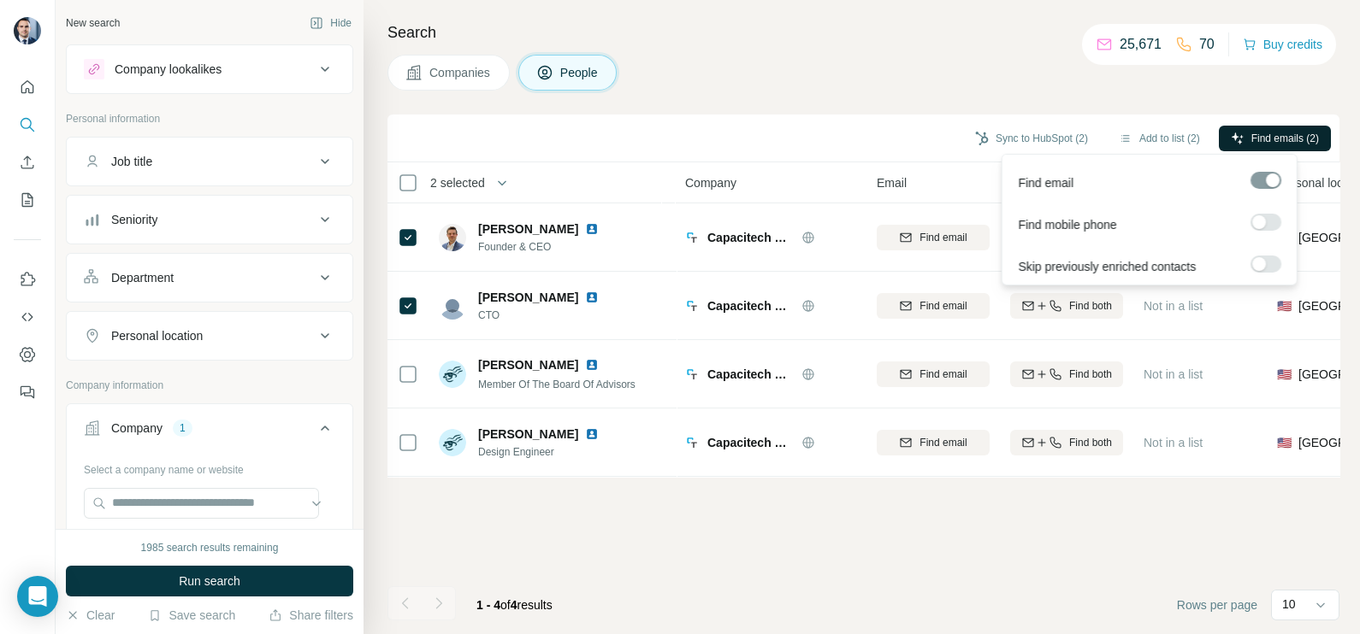
click at [1251, 131] on span "Find emails (2)" at bounding box center [1285, 138] width 68 height 15
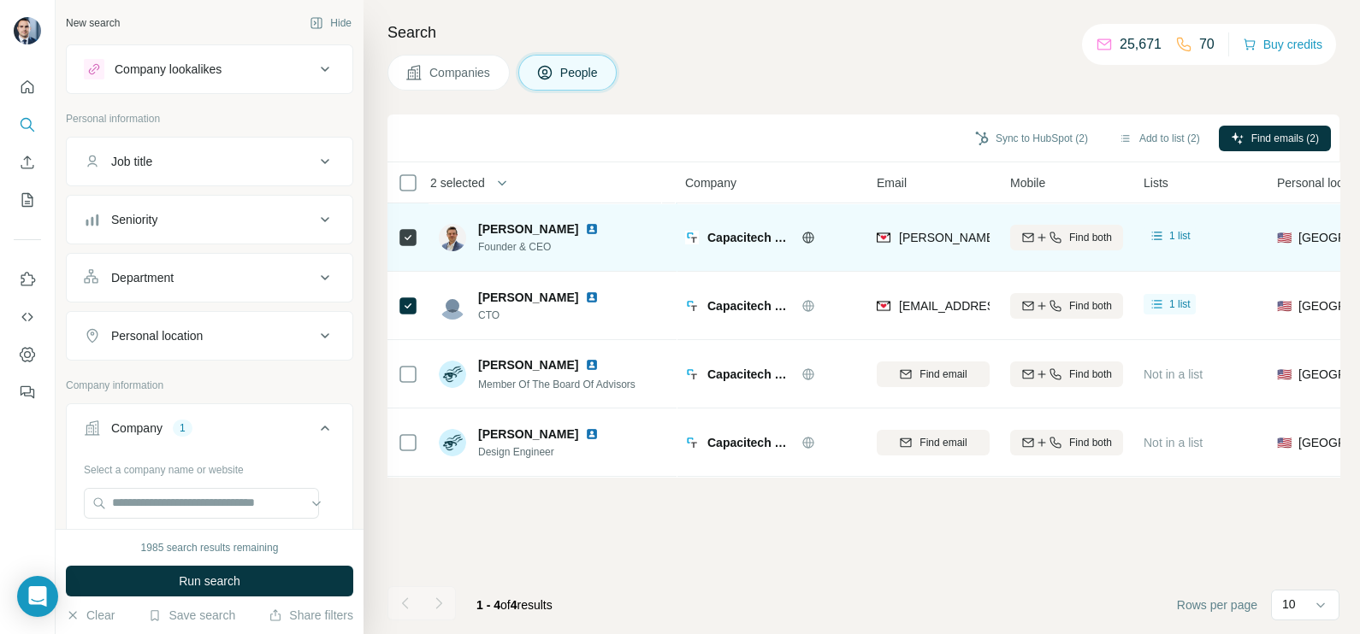
click at [928, 247] on div "[PERSON_NAME][EMAIL_ADDRESS][DOMAIN_NAME]" at bounding box center [1031, 239] width 310 height 21
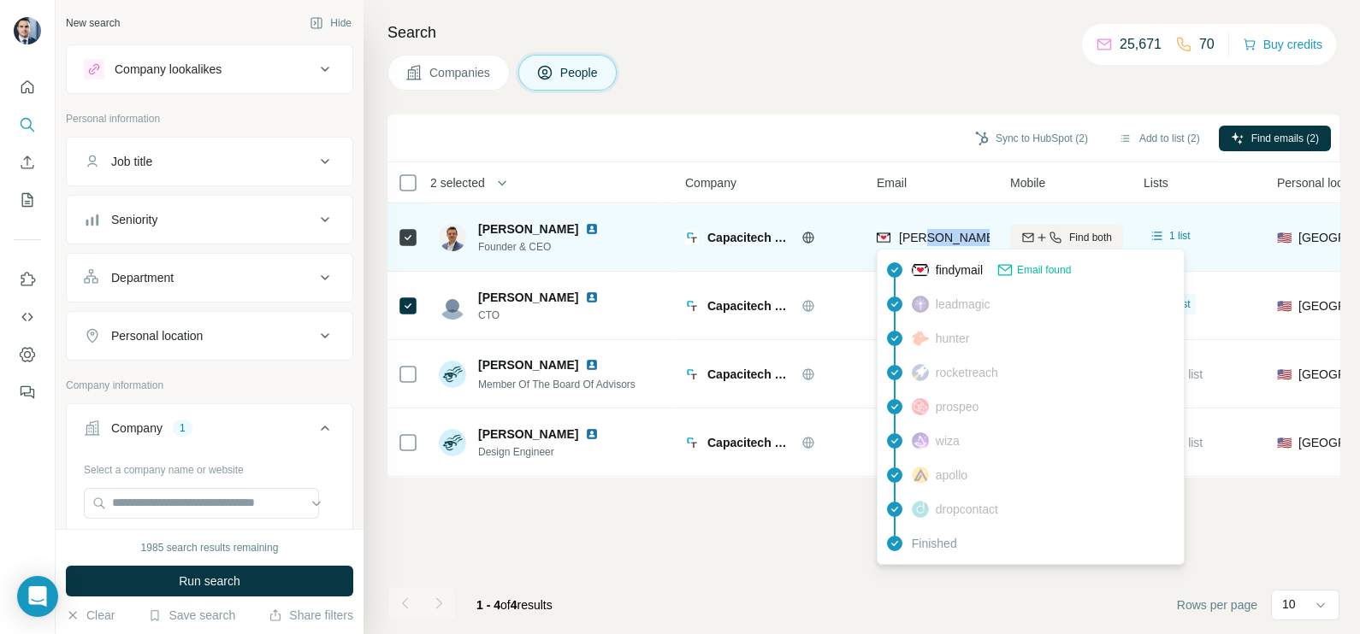
click at [928, 247] on div "[PERSON_NAME][EMAIL_ADDRESS][DOMAIN_NAME]" at bounding box center [1031, 239] width 310 height 21
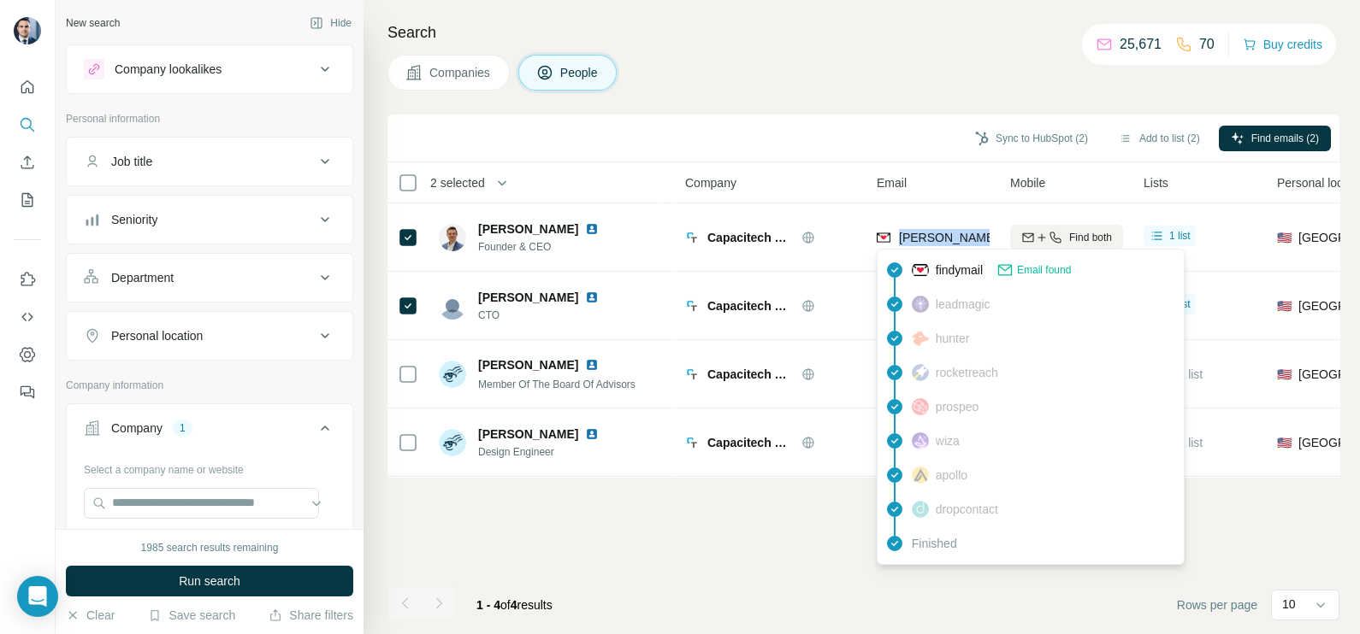
copy tr "[PERSON_NAME][EMAIL_ADDRESS][DOMAIN_NAME]"
click at [915, 164] on th "Email" at bounding box center [932, 182] width 133 height 41
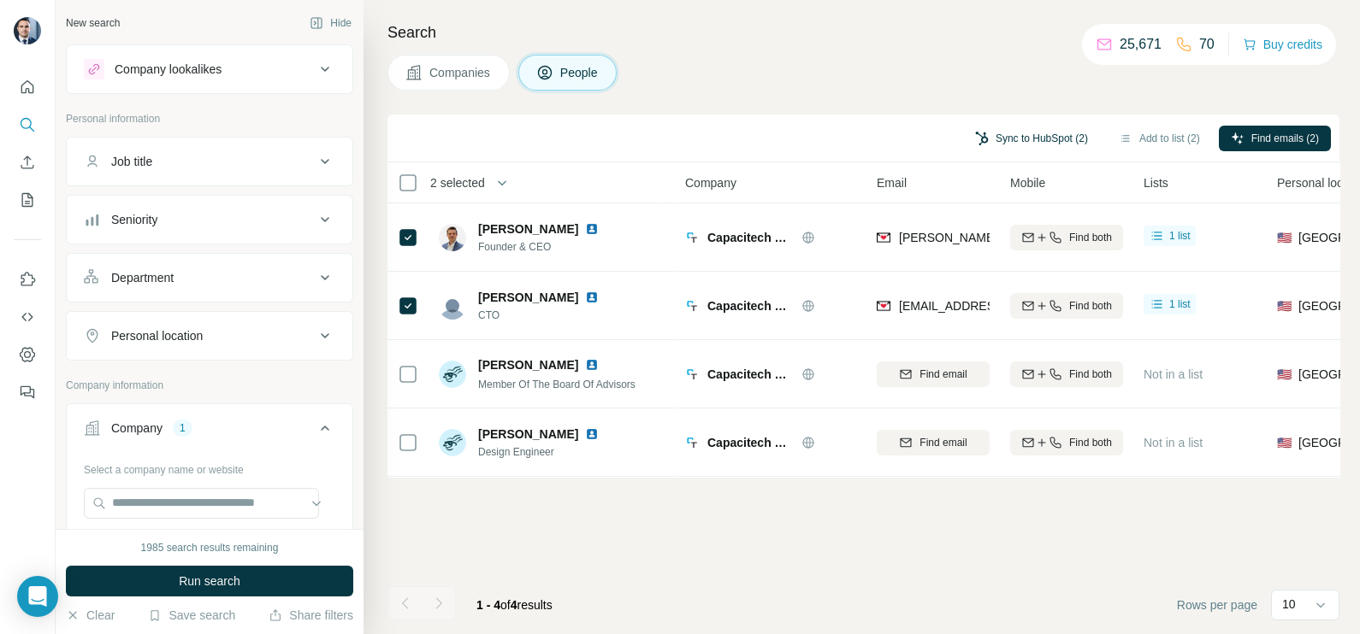
click at [1013, 127] on button "Sync to HubSpot (2)" at bounding box center [1031, 139] width 137 height 26
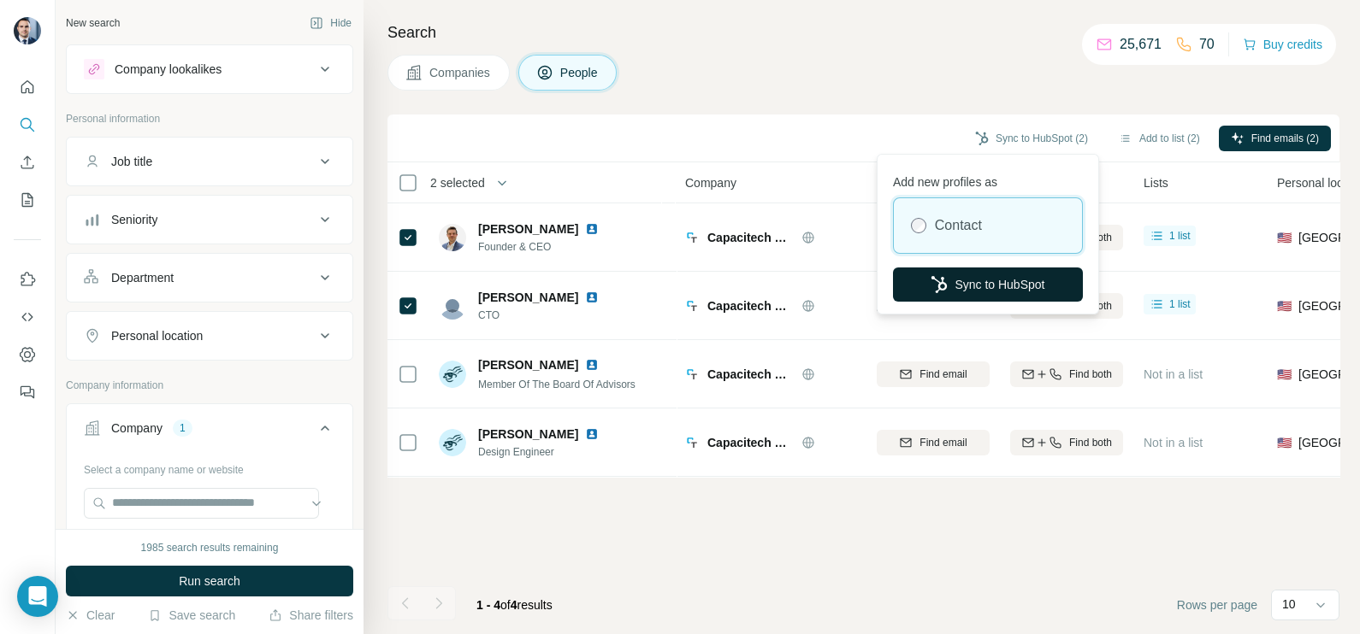
click at [975, 295] on button "Sync to HubSpot" at bounding box center [988, 285] width 190 height 34
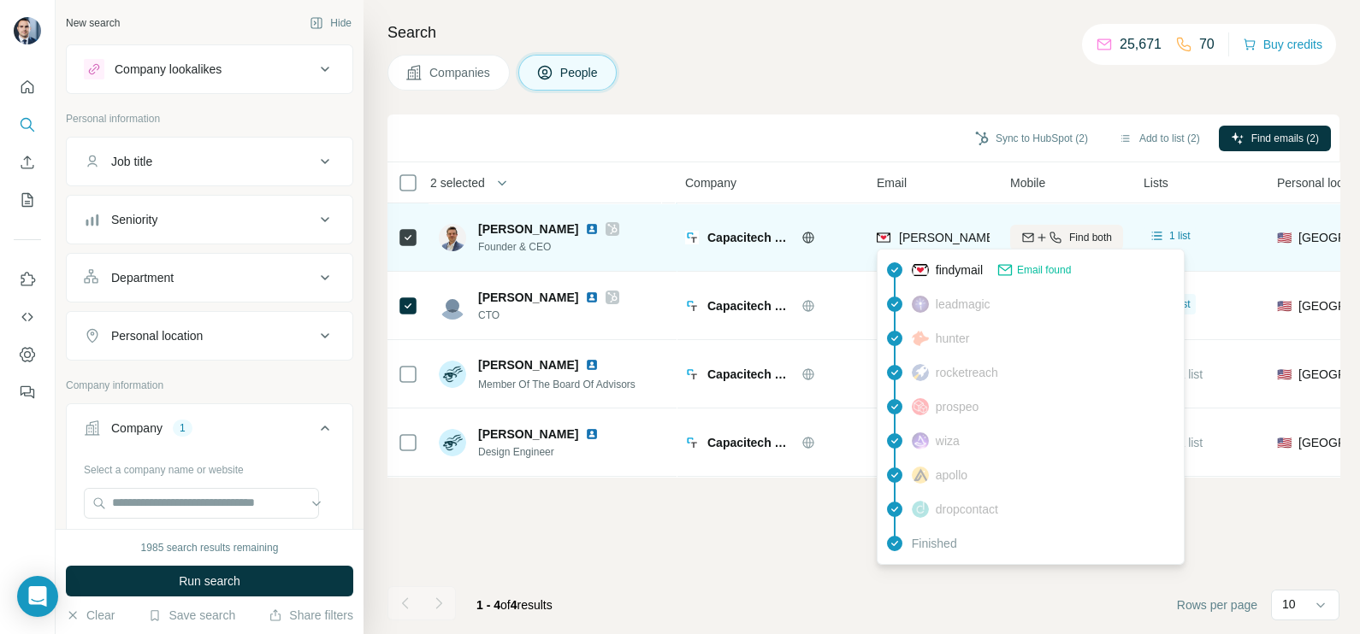
click at [935, 243] on span "[PERSON_NAME][EMAIL_ADDRESS][DOMAIN_NAME]" at bounding box center [1049, 238] width 301 height 14
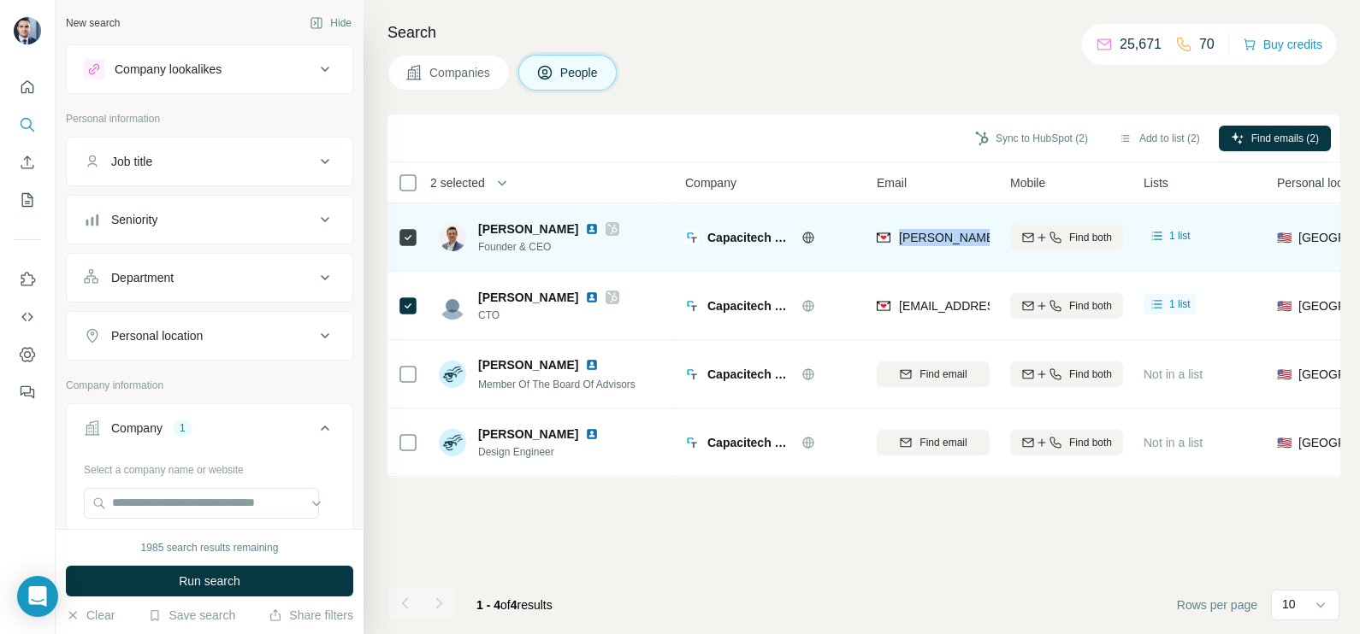
click at [935, 243] on span "[PERSON_NAME][EMAIL_ADDRESS][DOMAIN_NAME]" at bounding box center [1049, 238] width 301 height 14
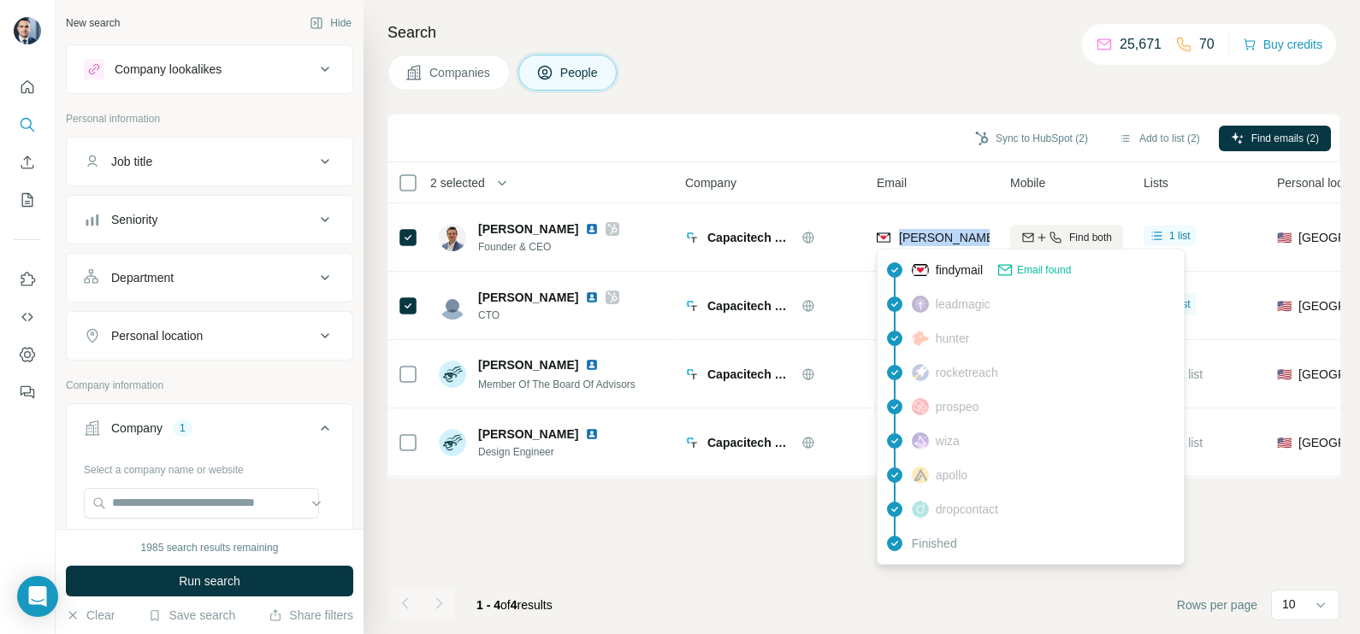
copy tr "[PERSON_NAME][EMAIL_ADDRESS][DOMAIN_NAME]"
click at [853, 145] on div "Sync to HubSpot (2) Add to list (2) Find emails (2)" at bounding box center [863, 138] width 935 height 30
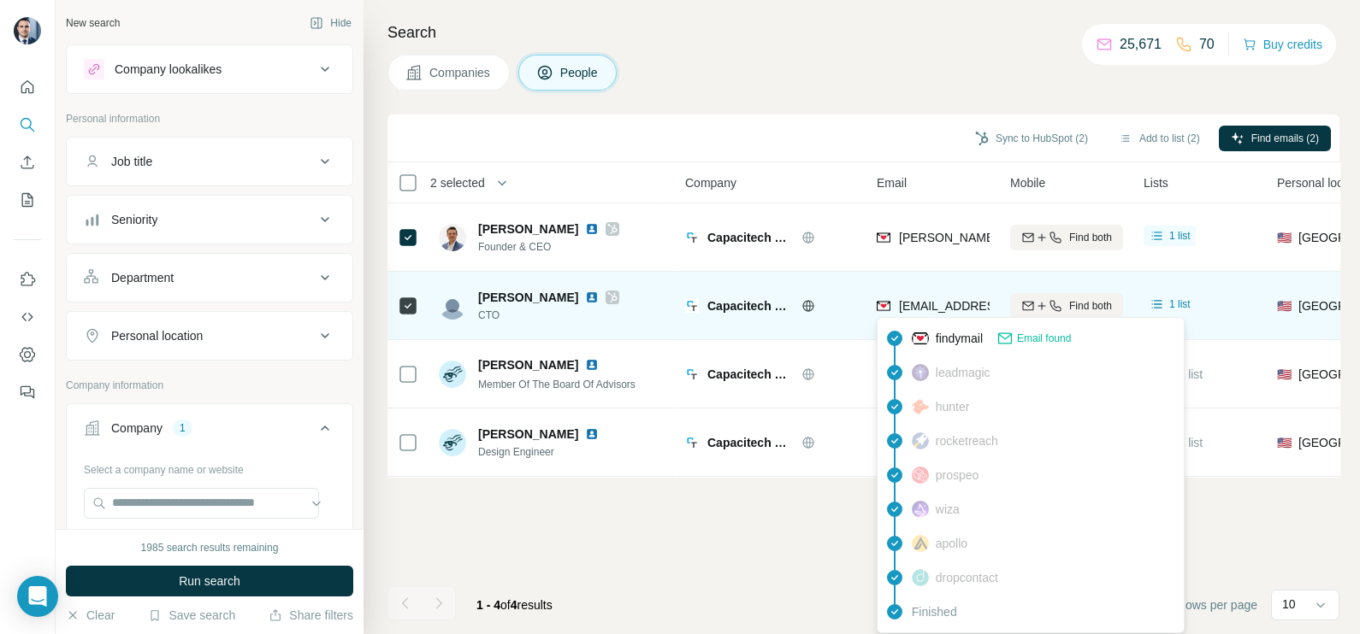
click at [922, 312] on span "[EMAIL_ADDRESS][DOMAIN_NAME]" at bounding box center [993, 306] width 189 height 17
copy tr "[EMAIL_ADDRESS][DOMAIN_NAME]"
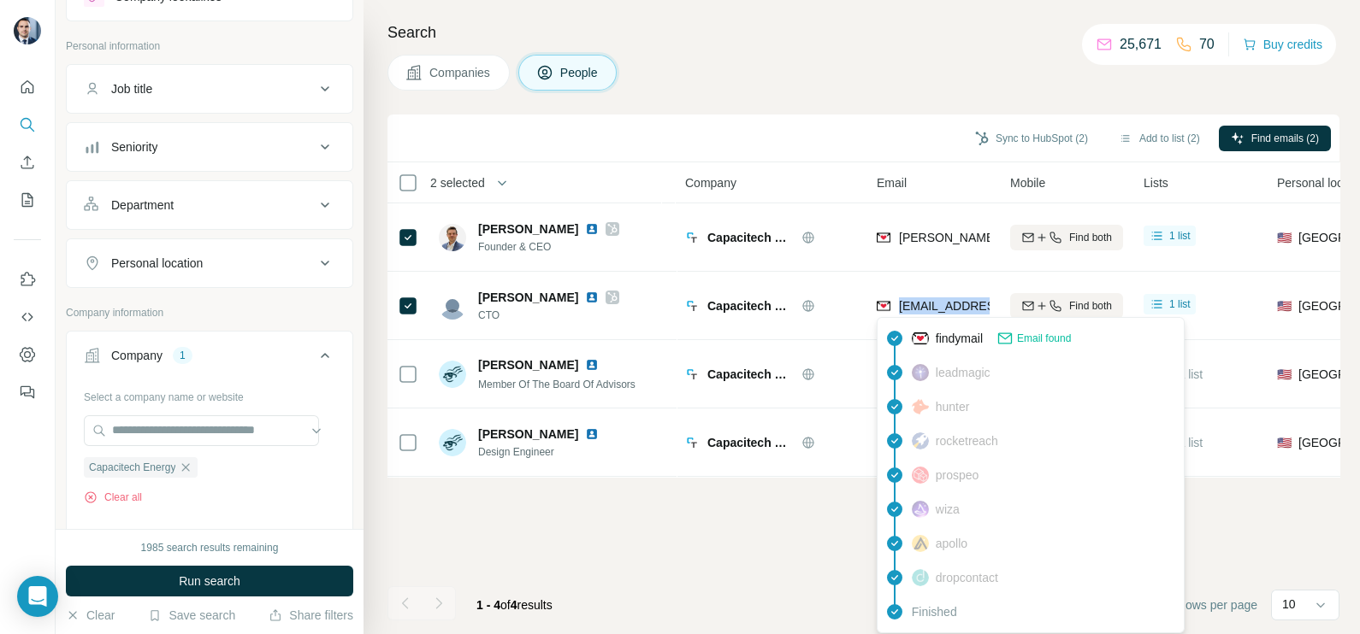
scroll to position [106, 0]
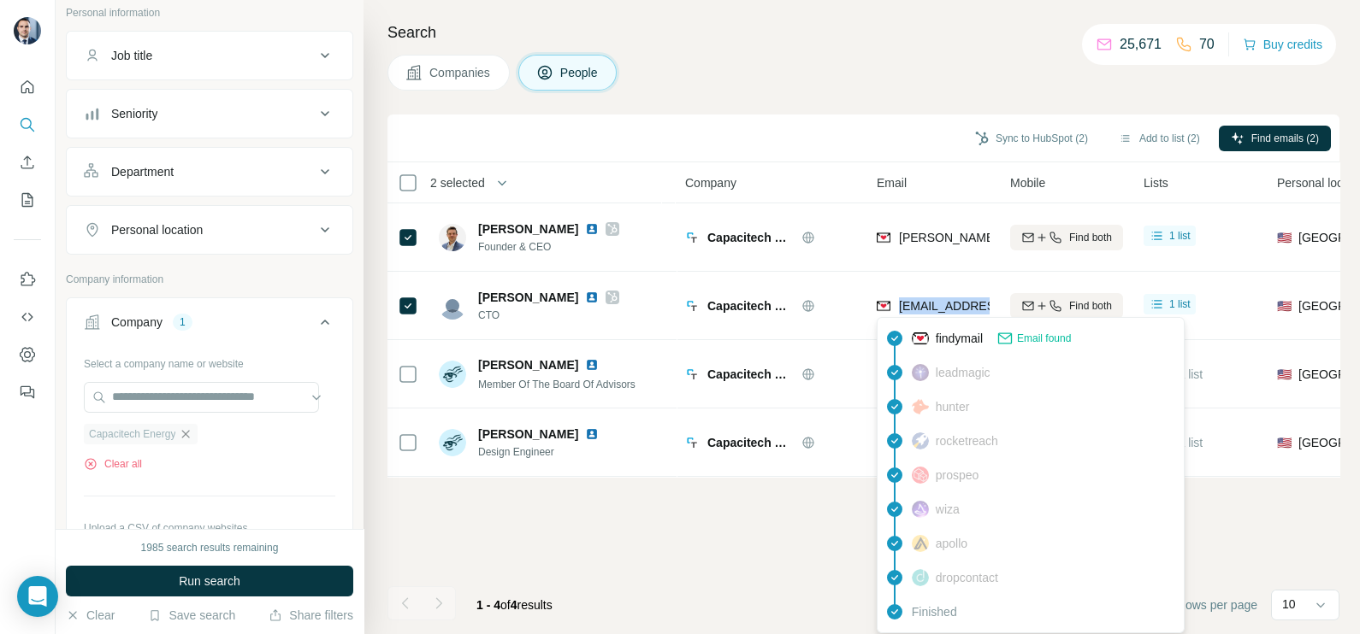
click at [191, 428] on icon "button" at bounding box center [186, 435] width 14 height 14
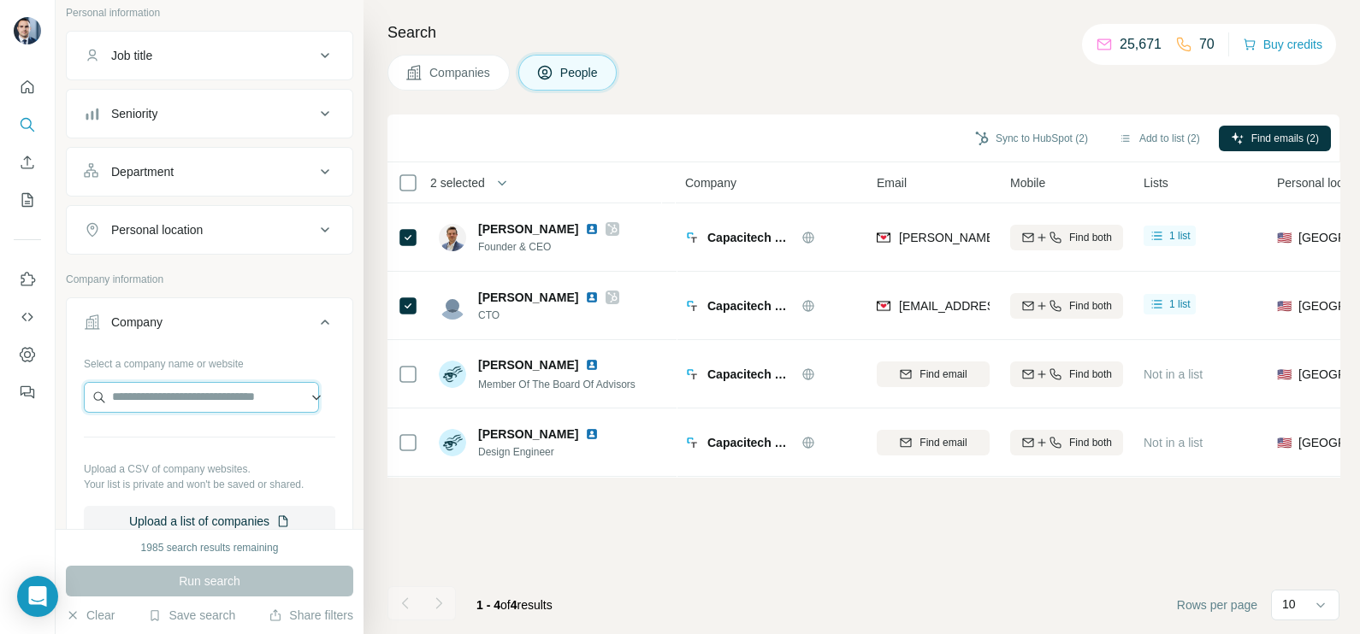
click at [193, 393] on input "text" at bounding box center [201, 397] width 235 height 31
paste input "**********"
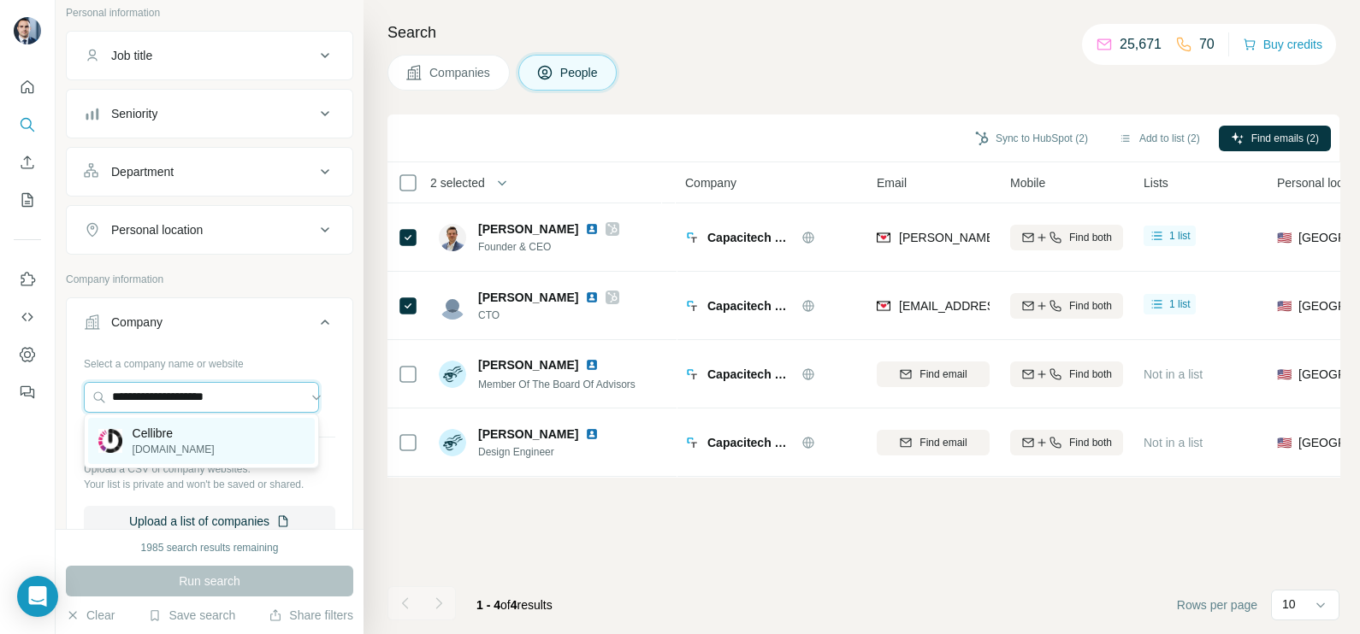
type input "**********"
click at [174, 457] on p "[DOMAIN_NAME]" at bounding box center [174, 449] width 82 height 15
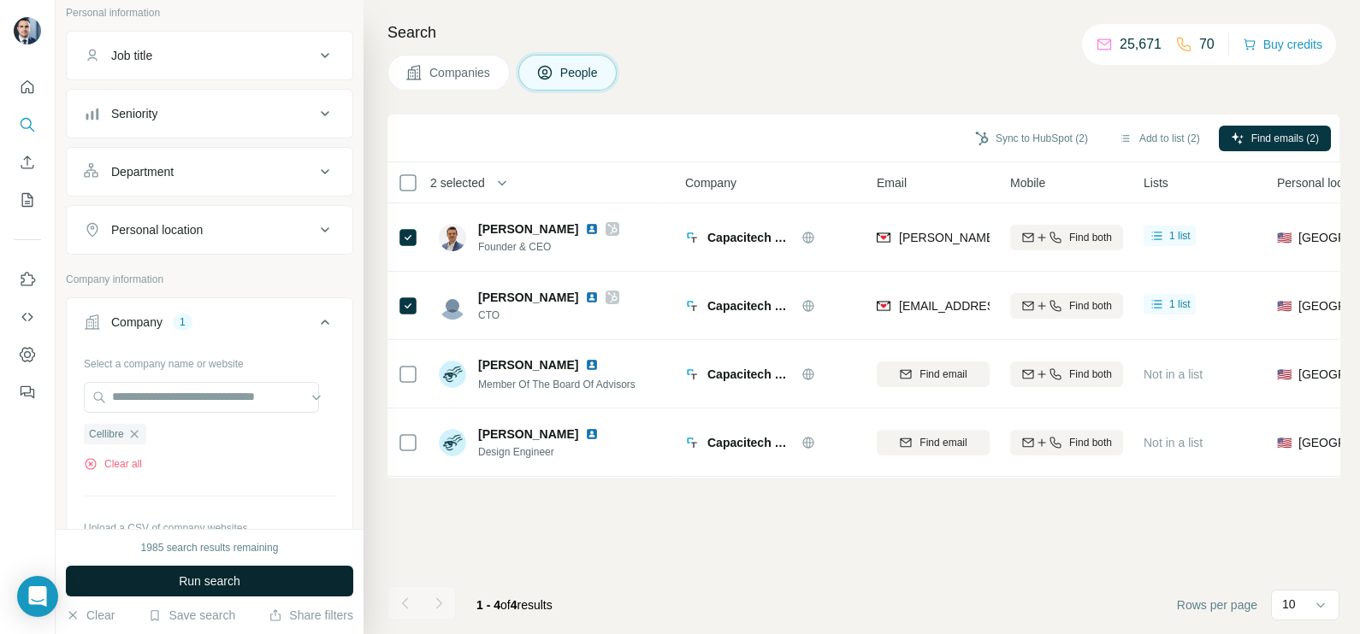
click at [217, 577] on span "Run search" at bounding box center [210, 581] width 62 height 17
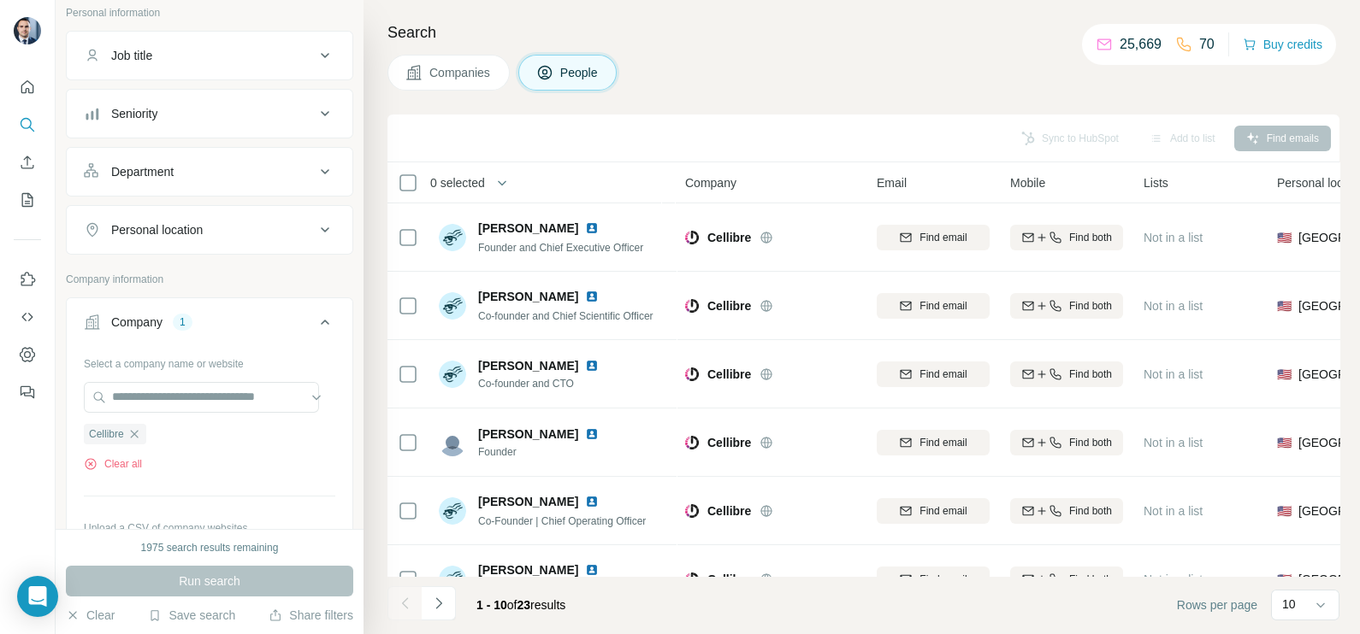
click at [453, 86] on button "Companies" at bounding box center [448, 73] width 122 height 36
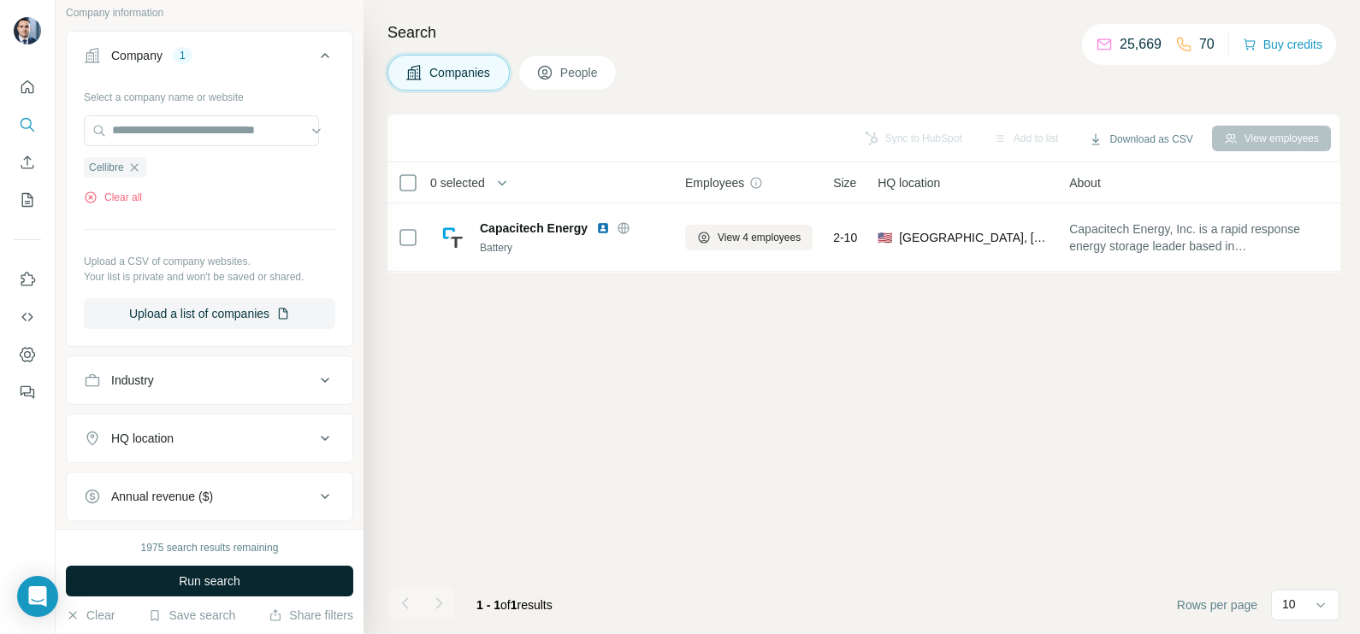
click at [257, 570] on button "Run search" at bounding box center [209, 581] width 287 height 31
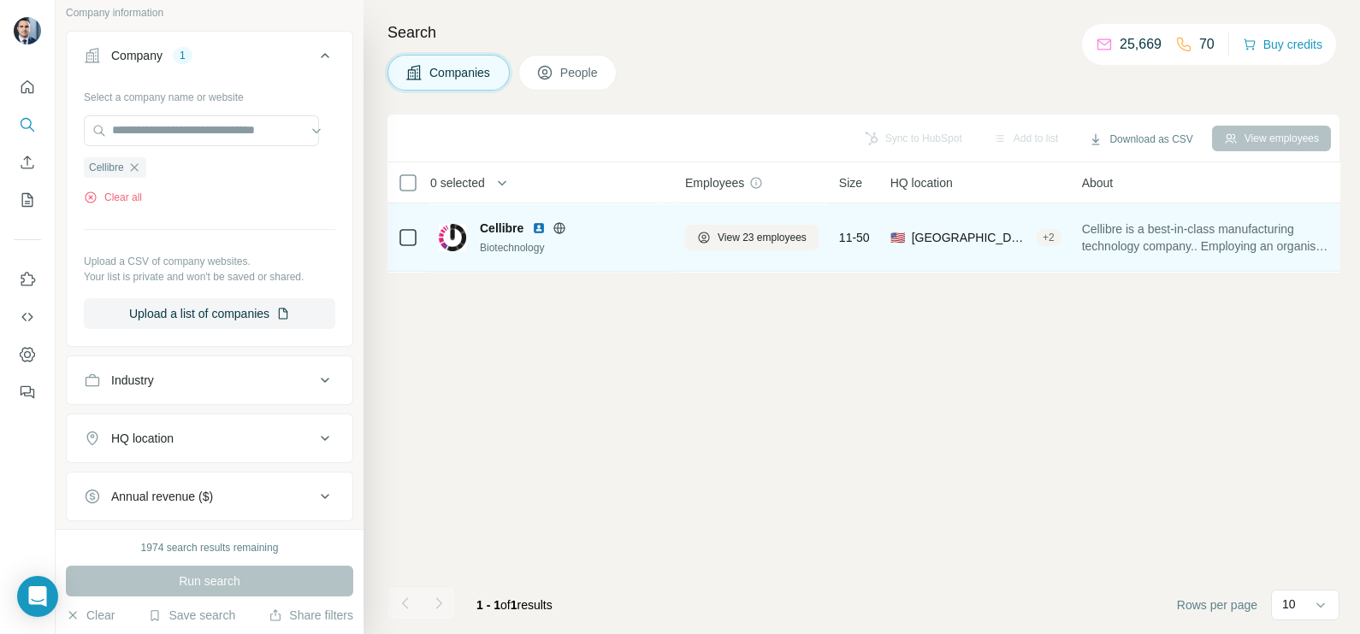
click at [557, 230] on icon at bounding box center [559, 227] width 4 height 11
click at [735, 240] on span "View 23 employees" at bounding box center [761, 237] width 89 height 15
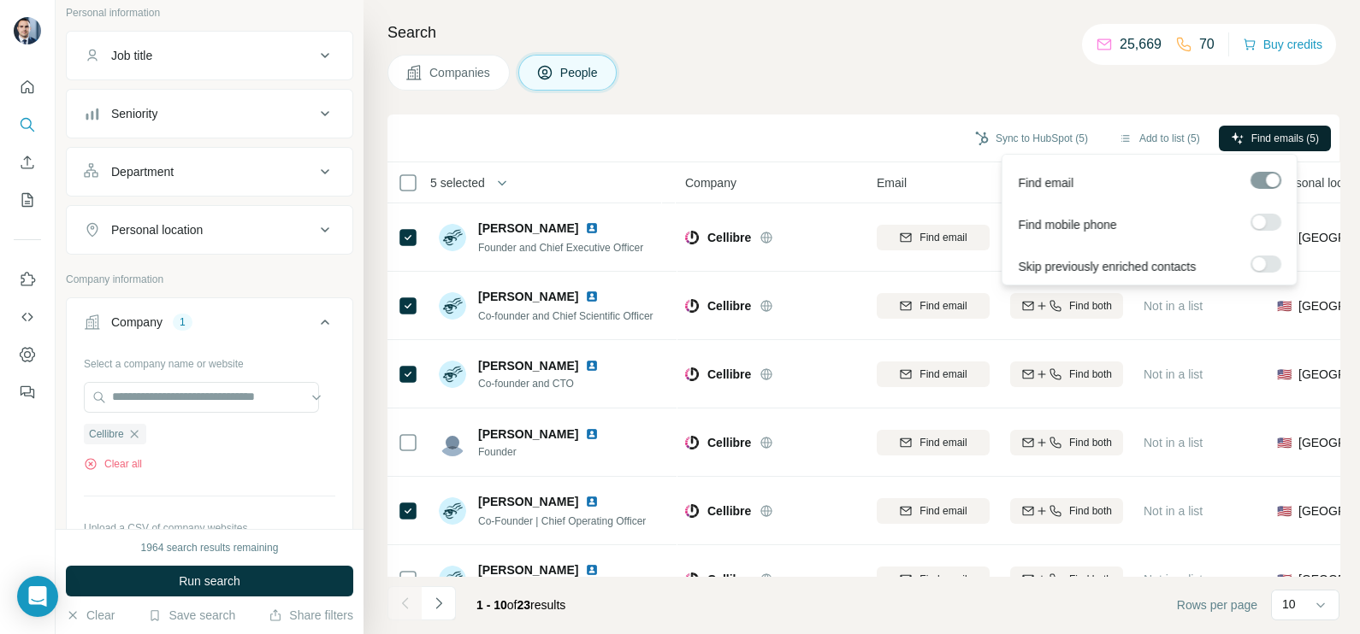
click at [1258, 137] on span "Find emails (5)" at bounding box center [1285, 138] width 68 height 15
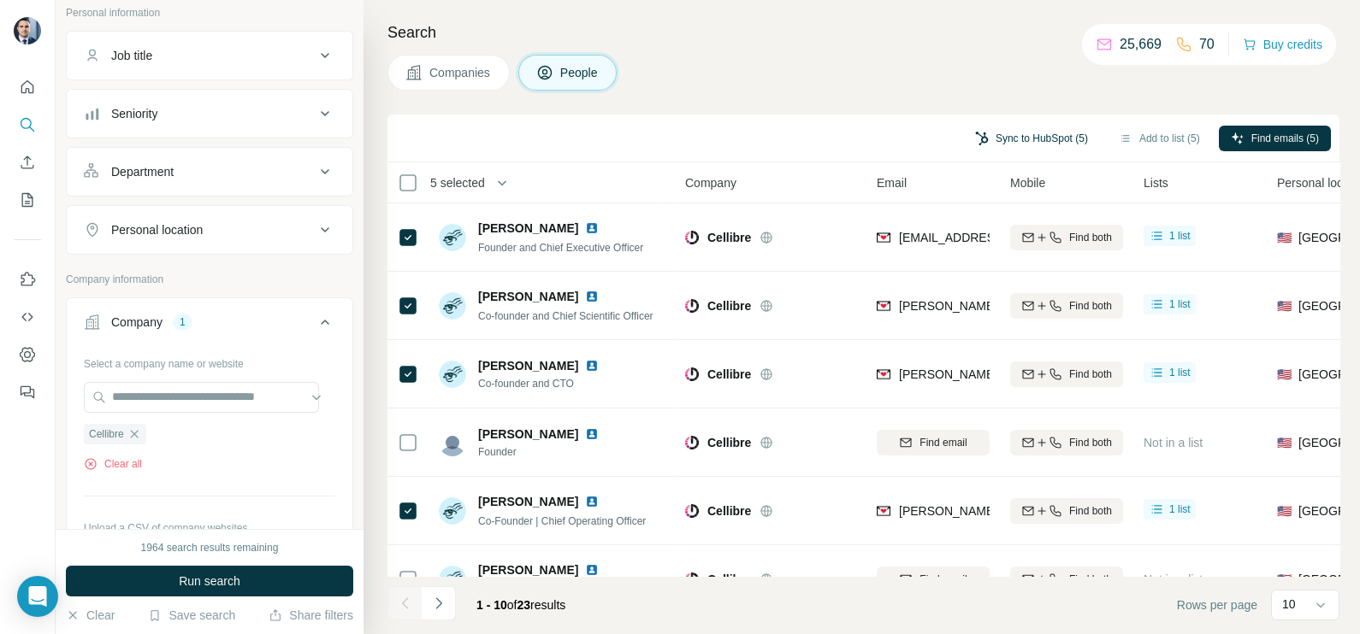
click at [1018, 141] on button "Sync to HubSpot (5)" at bounding box center [1031, 139] width 137 height 26
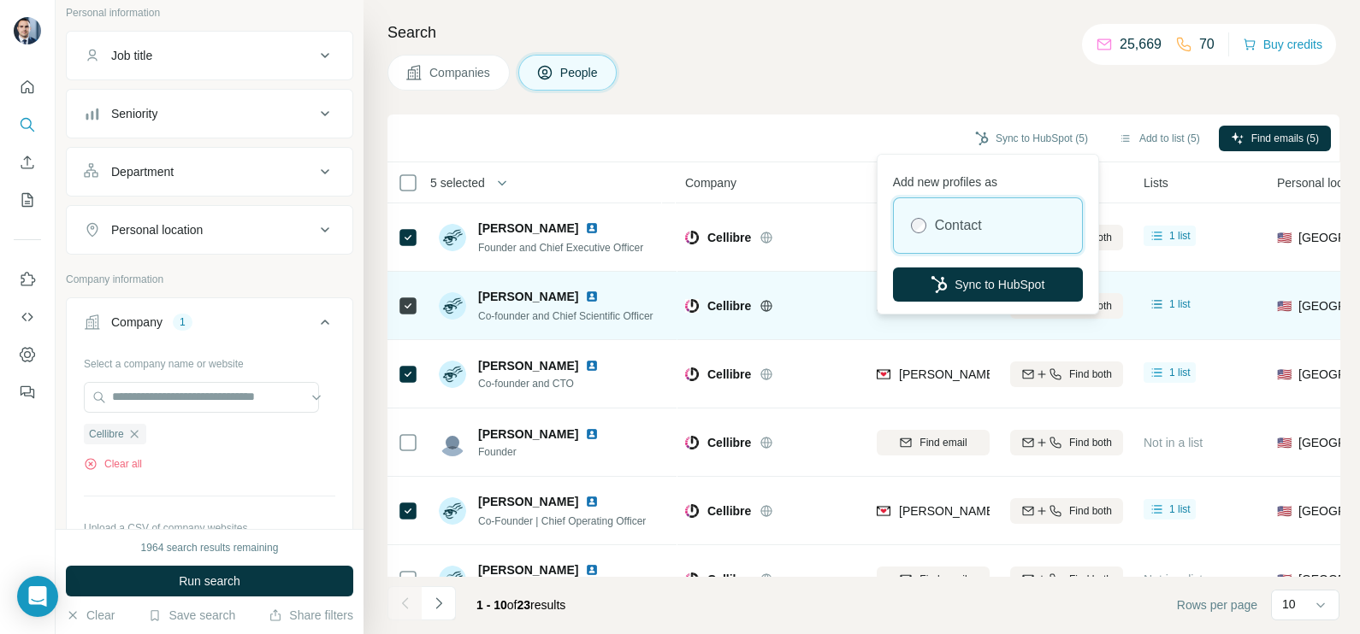
click at [996, 286] on button "Sync to HubSpot" at bounding box center [988, 285] width 190 height 34
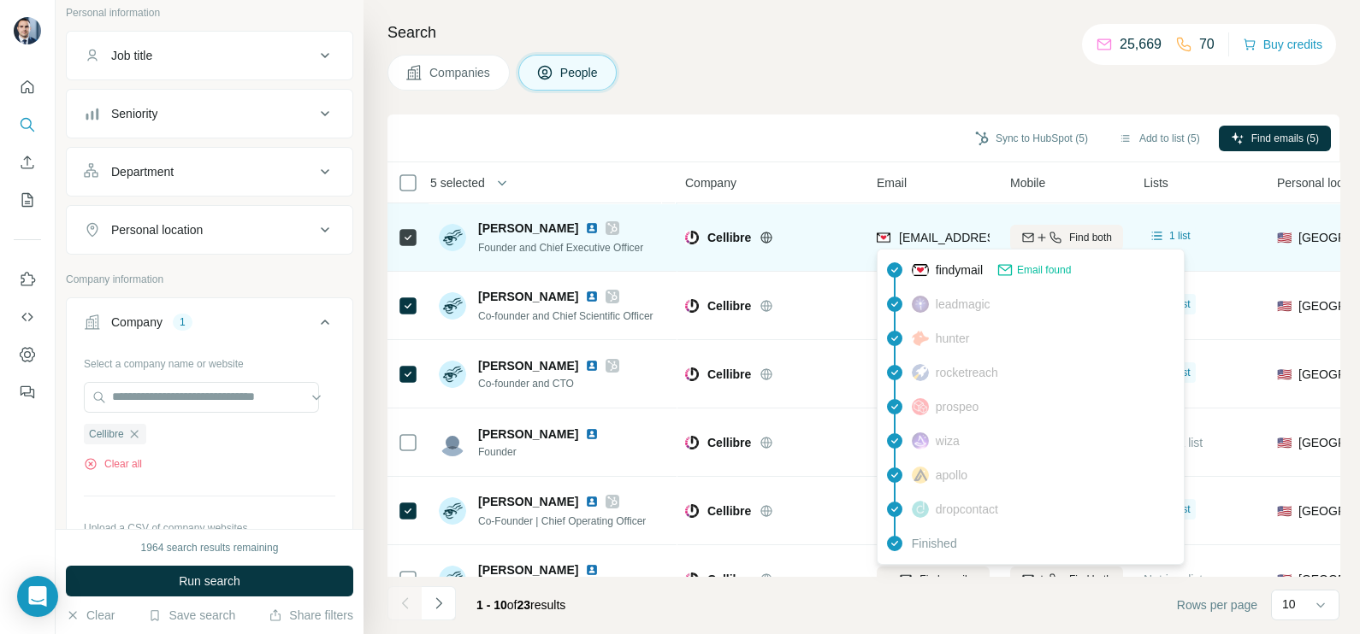
click at [936, 237] on span "[EMAIL_ADDRESS][DOMAIN_NAME]" at bounding box center [1000, 238] width 203 height 14
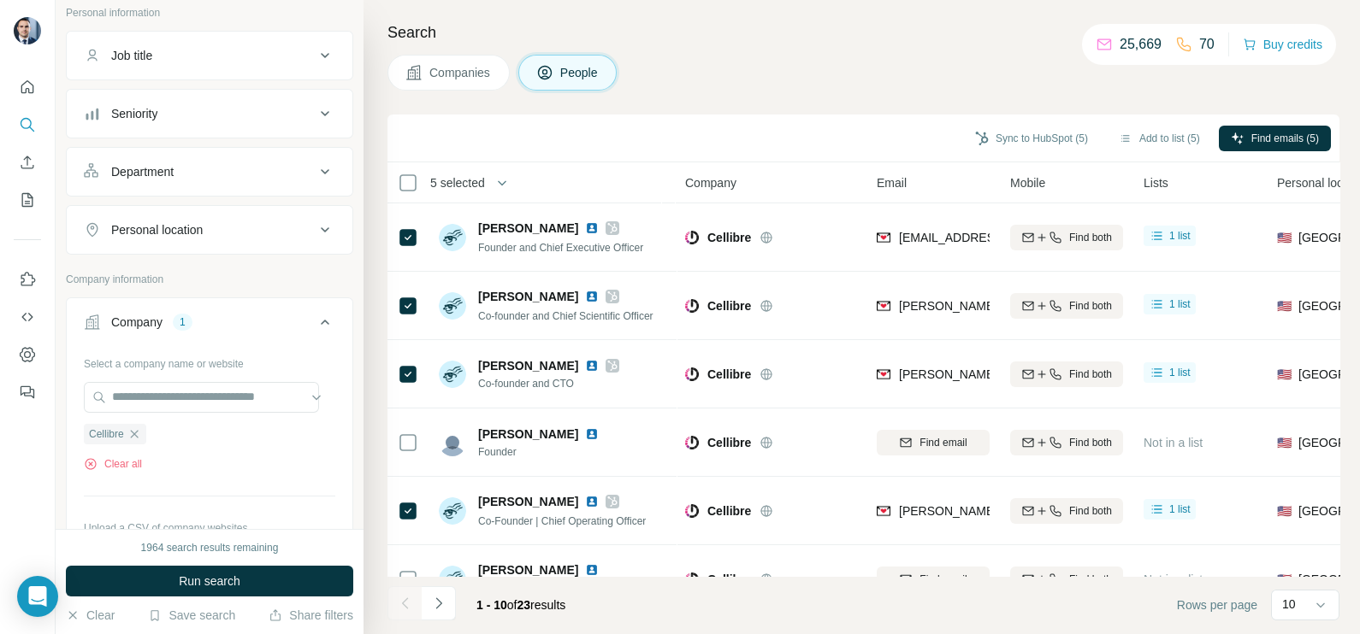
click at [778, 111] on div "Search Companies People Sync to HubSpot (5) Add to list (5) Find emails (5) 5 s…" at bounding box center [861, 317] width 996 height 634
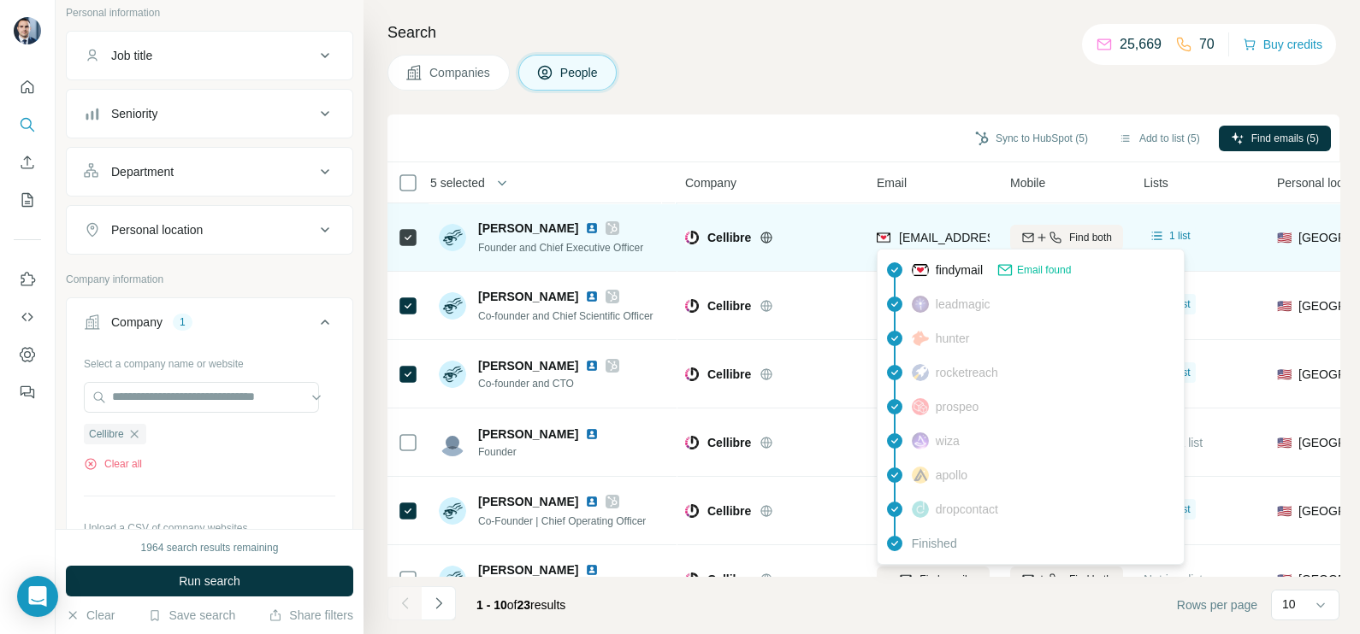
click at [920, 238] on span "[EMAIL_ADDRESS][DOMAIN_NAME]" at bounding box center [1000, 238] width 203 height 14
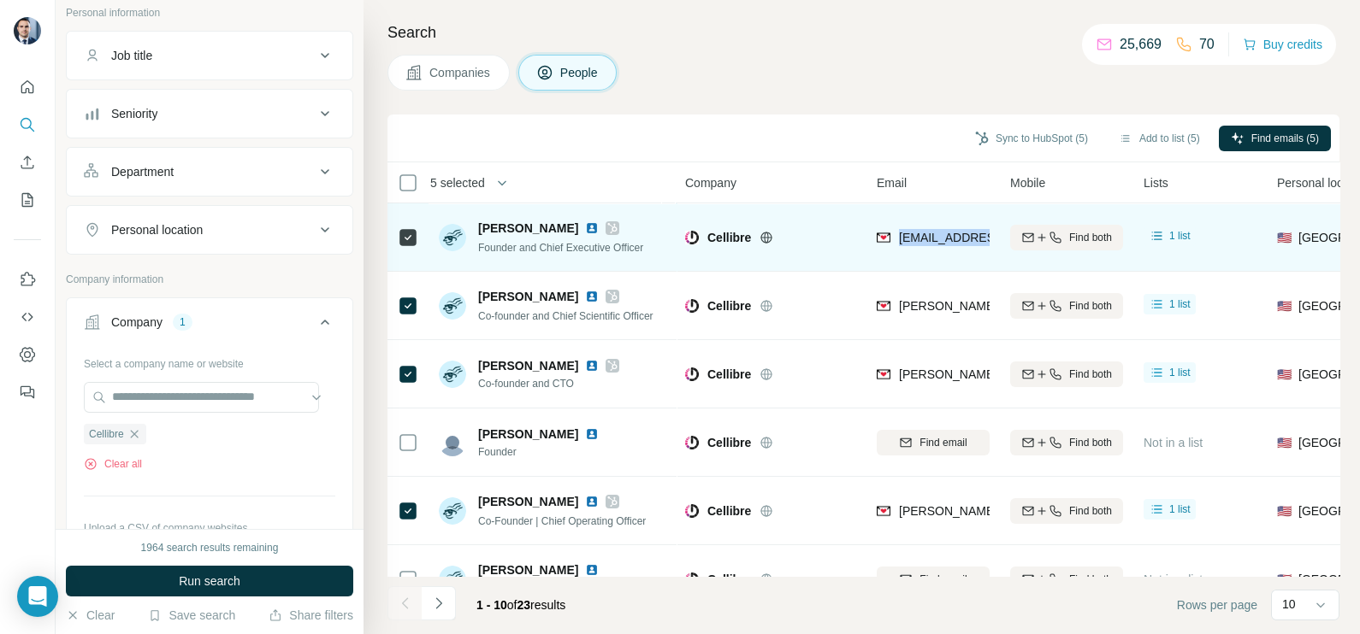
click at [920, 238] on span "[EMAIL_ADDRESS][DOMAIN_NAME]" at bounding box center [1000, 238] width 203 height 14
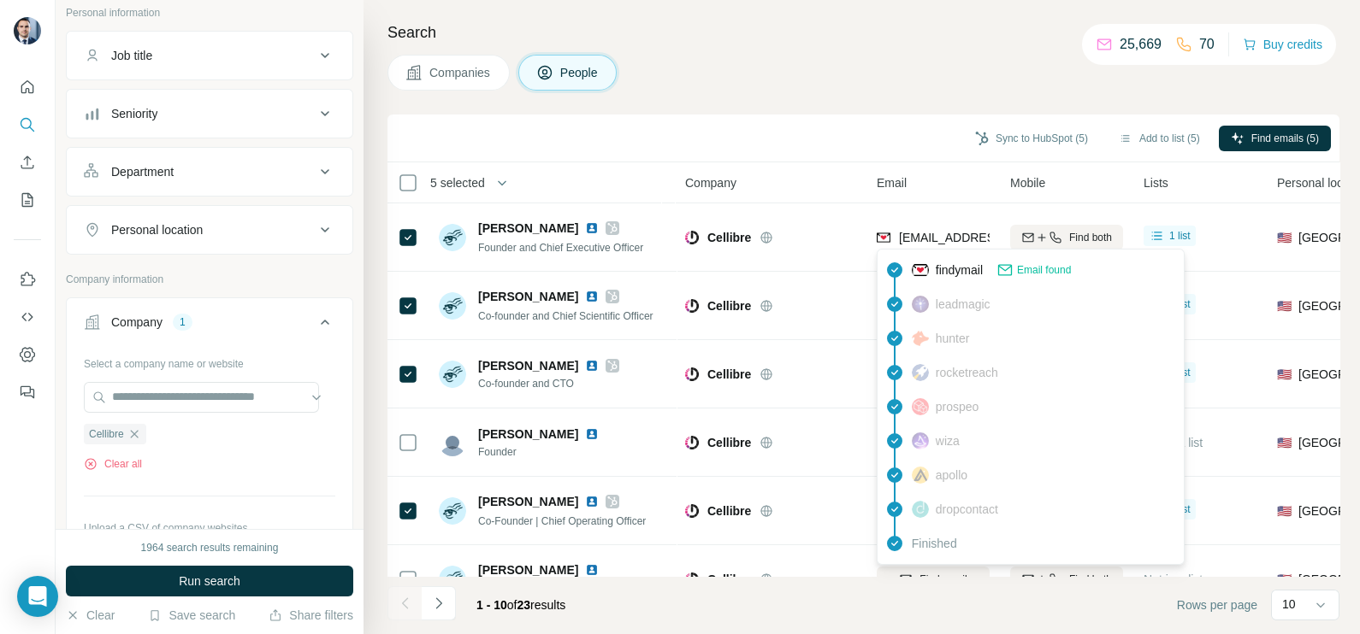
click at [831, 146] on div "Sync to HubSpot (5) Add to list (5) Find emails (5)" at bounding box center [863, 138] width 935 height 30
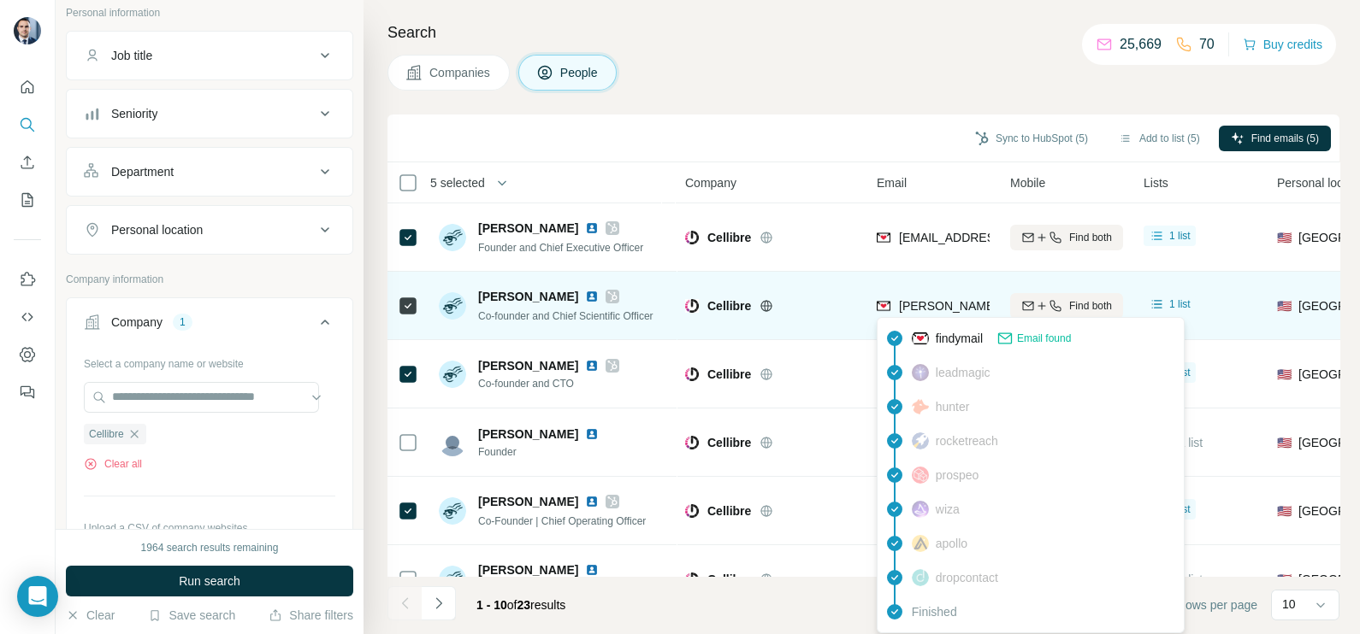
click at [922, 299] on span "[PERSON_NAME][EMAIL_ADDRESS][DOMAIN_NAME]" at bounding box center [1049, 306] width 301 height 14
click at [923, 299] on span "[PERSON_NAME][EMAIL_ADDRESS][DOMAIN_NAME]" at bounding box center [1049, 306] width 301 height 14
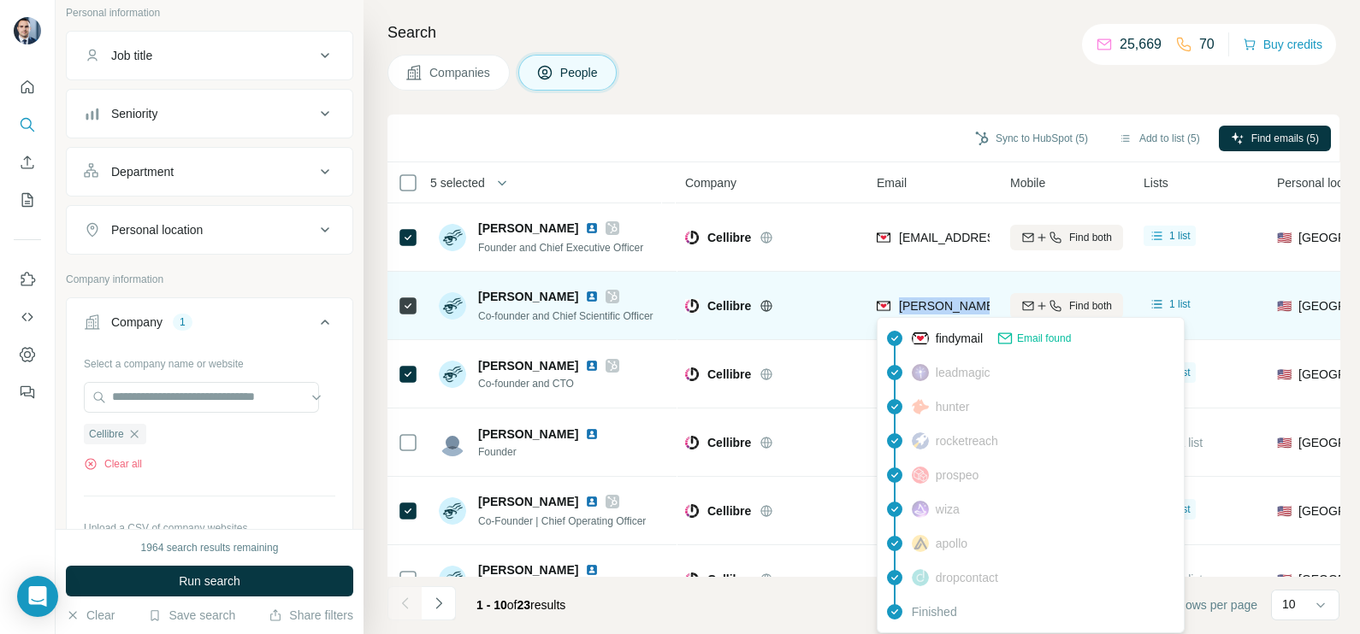
click at [923, 299] on span "[PERSON_NAME][EMAIL_ADDRESS][DOMAIN_NAME]" at bounding box center [1049, 306] width 301 height 14
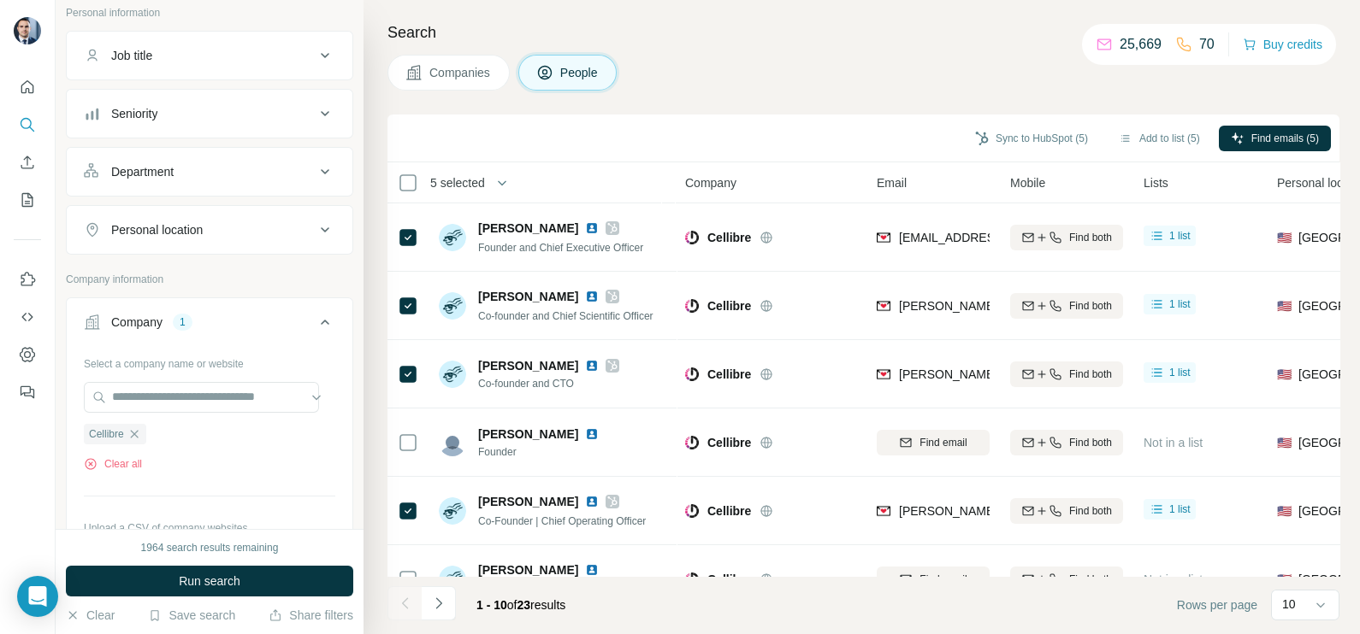
click at [836, 107] on div "Search Companies People Sync to HubSpot (5) Add to list (5) Find emails (5) 5 s…" at bounding box center [861, 317] width 996 height 634
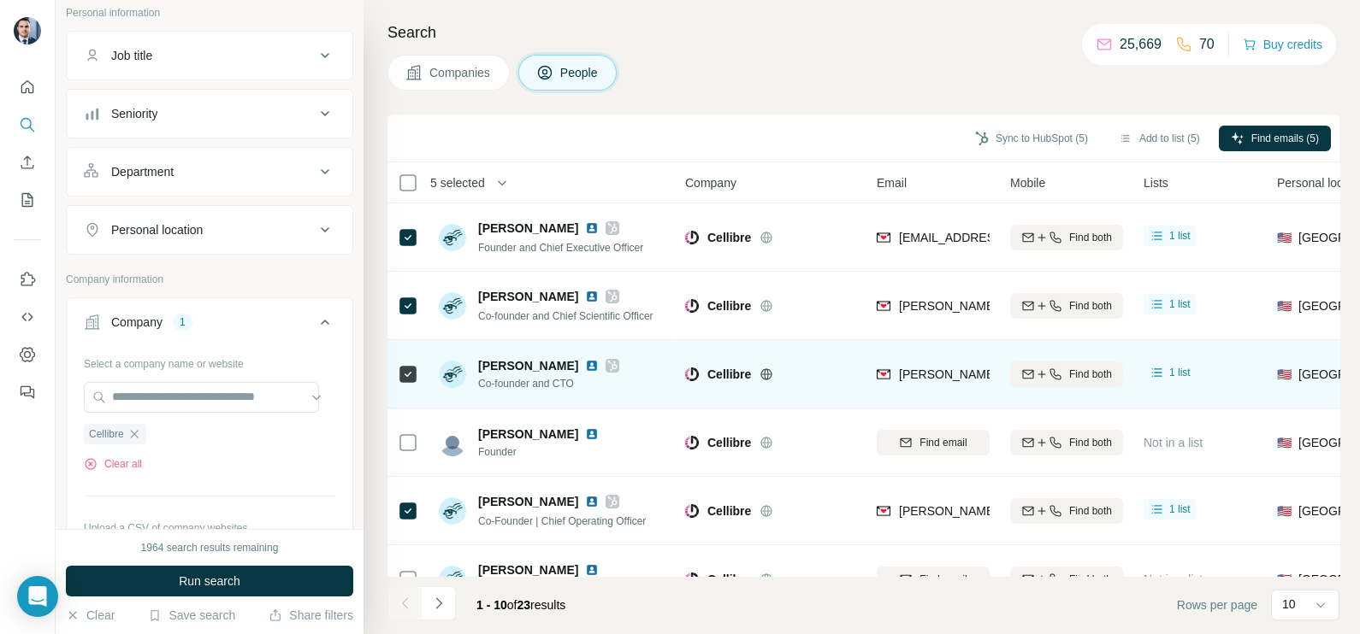
click at [929, 376] on span "[PERSON_NAME][EMAIL_ADDRESS][DOMAIN_NAME]" at bounding box center [1049, 375] width 301 height 14
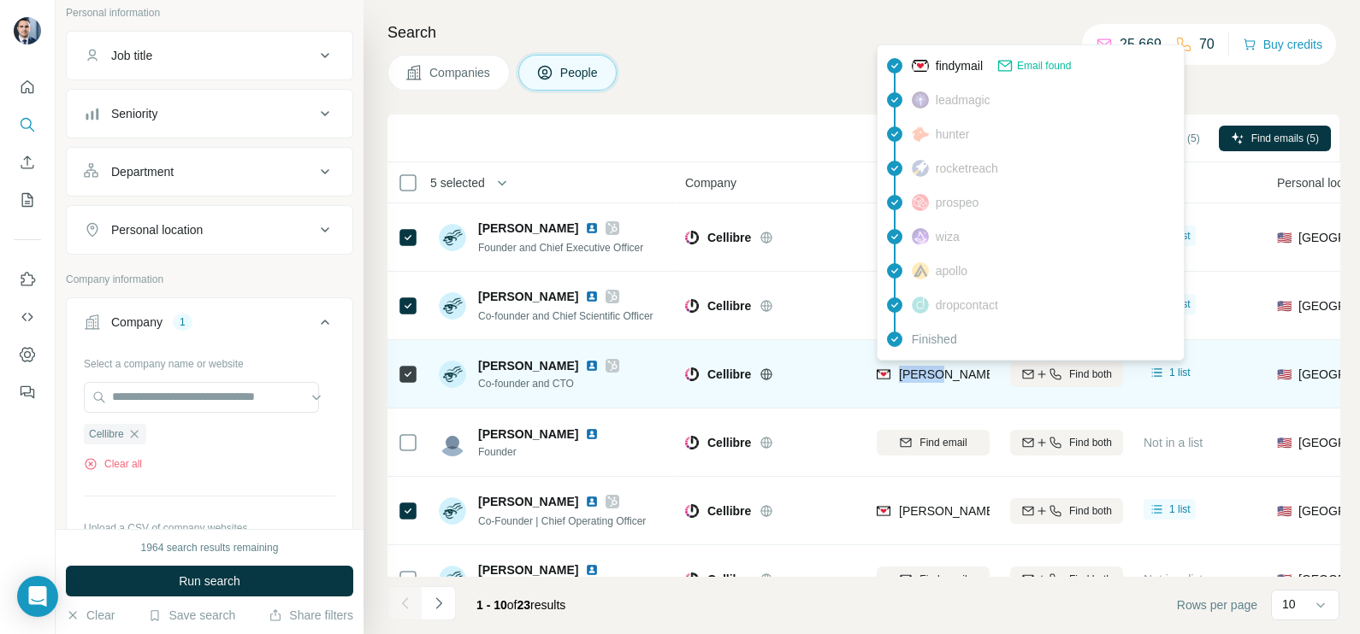
click at [929, 376] on span "[PERSON_NAME][EMAIL_ADDRESS][DOMAIN_NAME]" at bounding box center [1049, 375] width 301 height 14
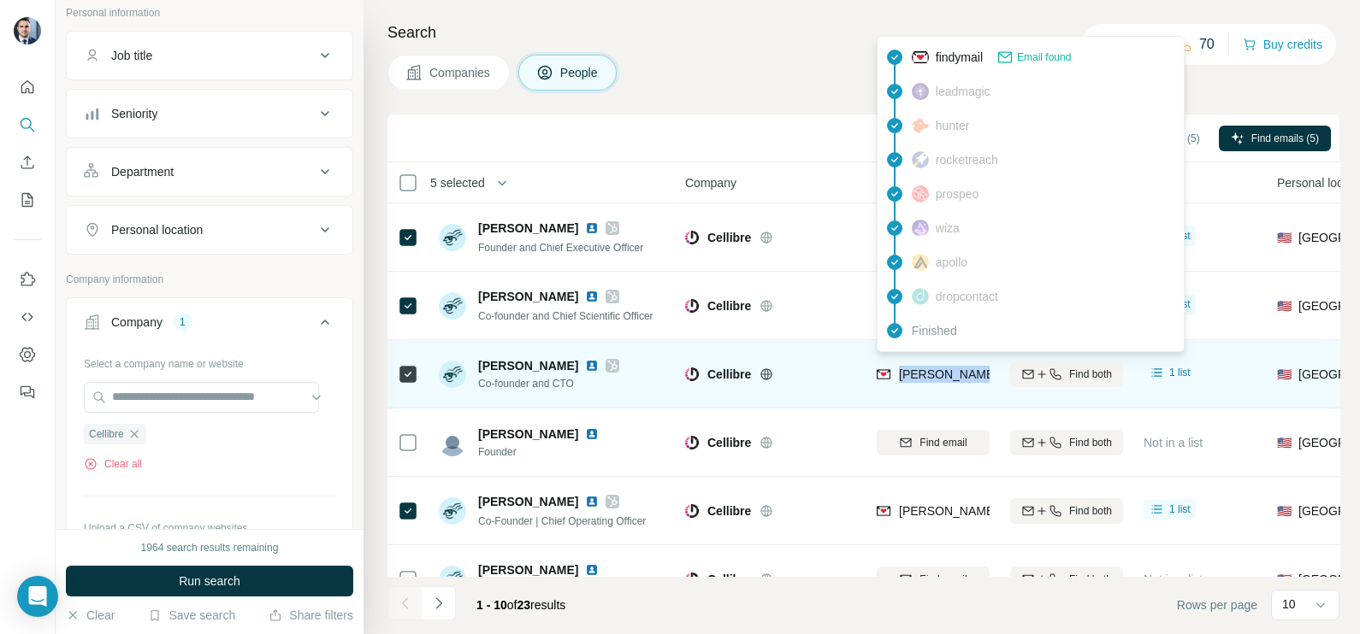
click at [929, 376] on span "[PERSON_NAME][EMAIL_ADDRESS][DOMAIN_NAME]" at bounding box center [1049, 375] width 301 height 14
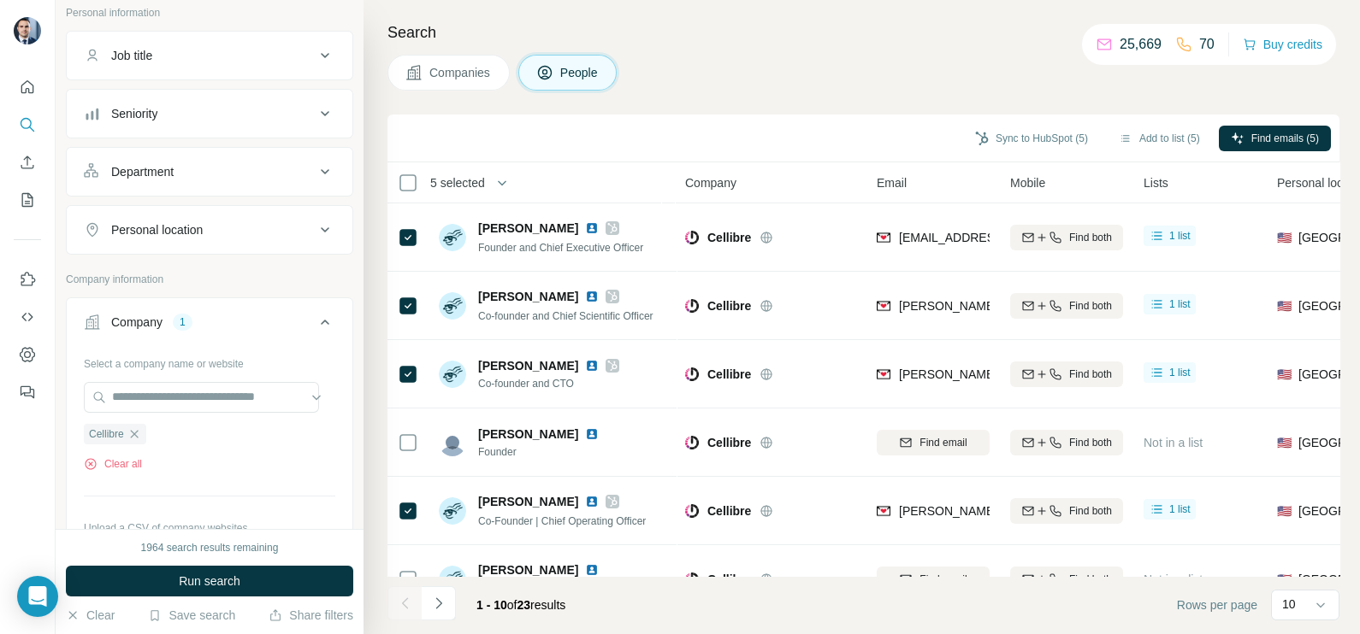
drag, startPoint x: 815, startPoint y: 174, endPoint x: 913, endPoint y: 386, distance: 234.5
click at [814, 175] on div "Company" at bounding box center [770, 183] width 171 height 20
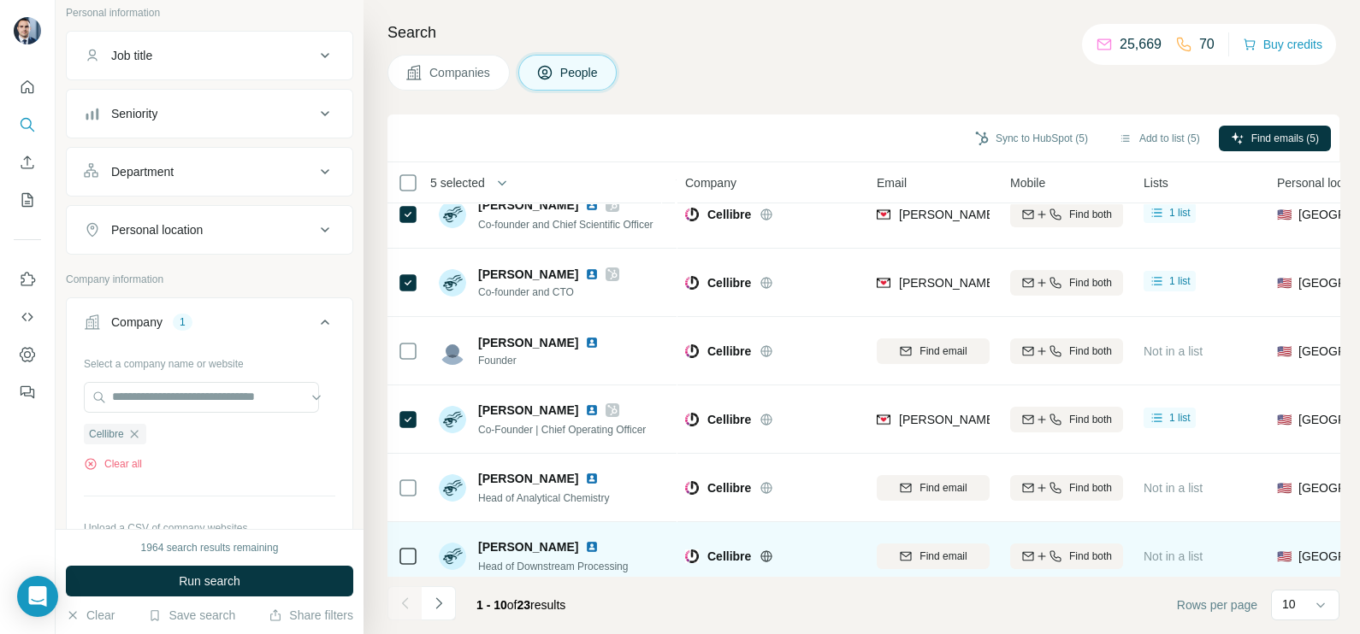
scroll to position [213, 0]
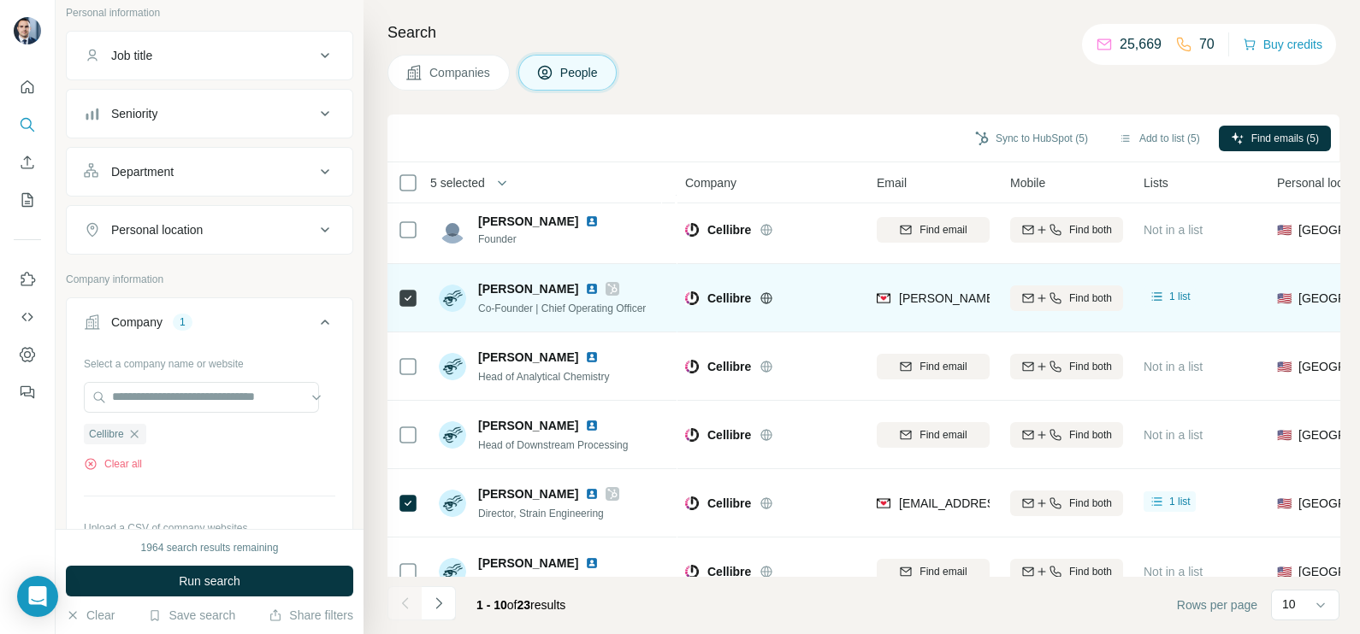
click at [929, 292] on span "[PERSON_NAME][EMAIL_ADDRESS][DOMAIN_NAME]" at bounding box center [1049, 299] width 301 height 14
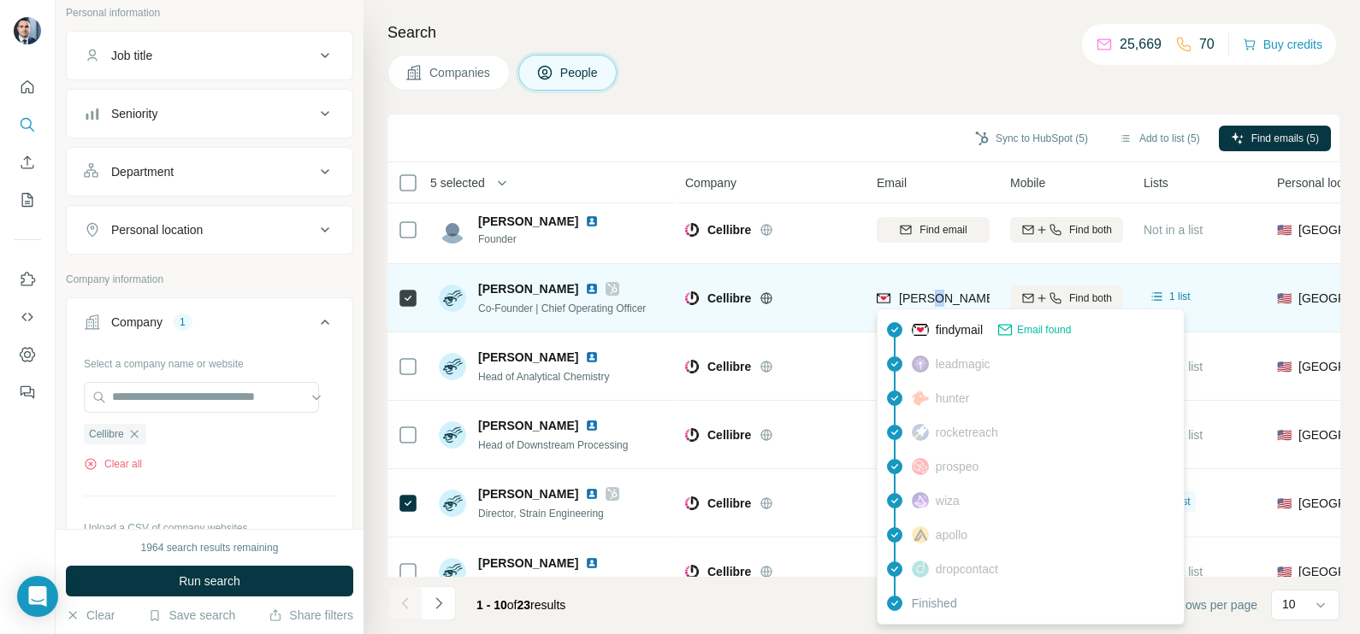
click at [929, 292] on span "[PERSON_NAME][EMAIL_ADDRESS][DOMAIN_NAME]" at bounding box center [1049, 299] width 301 height 14
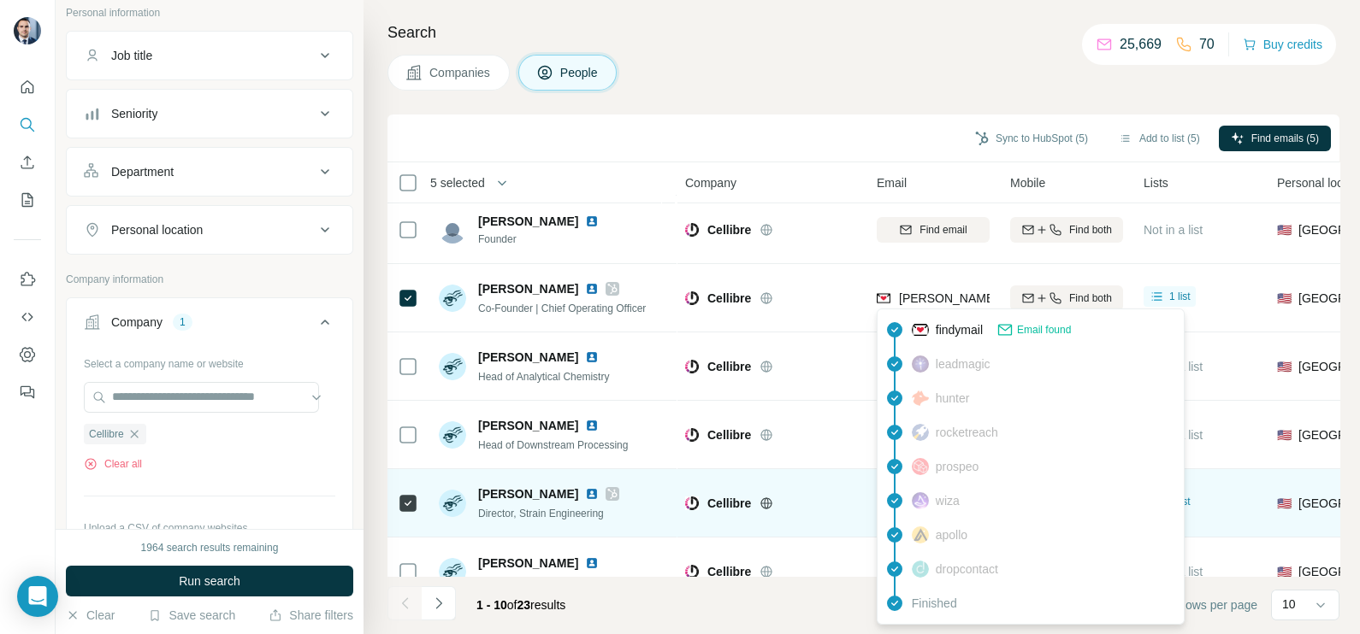
click at [846, 475] on td "Cellibre" at bounding box center [771, 503] width 192 height 68
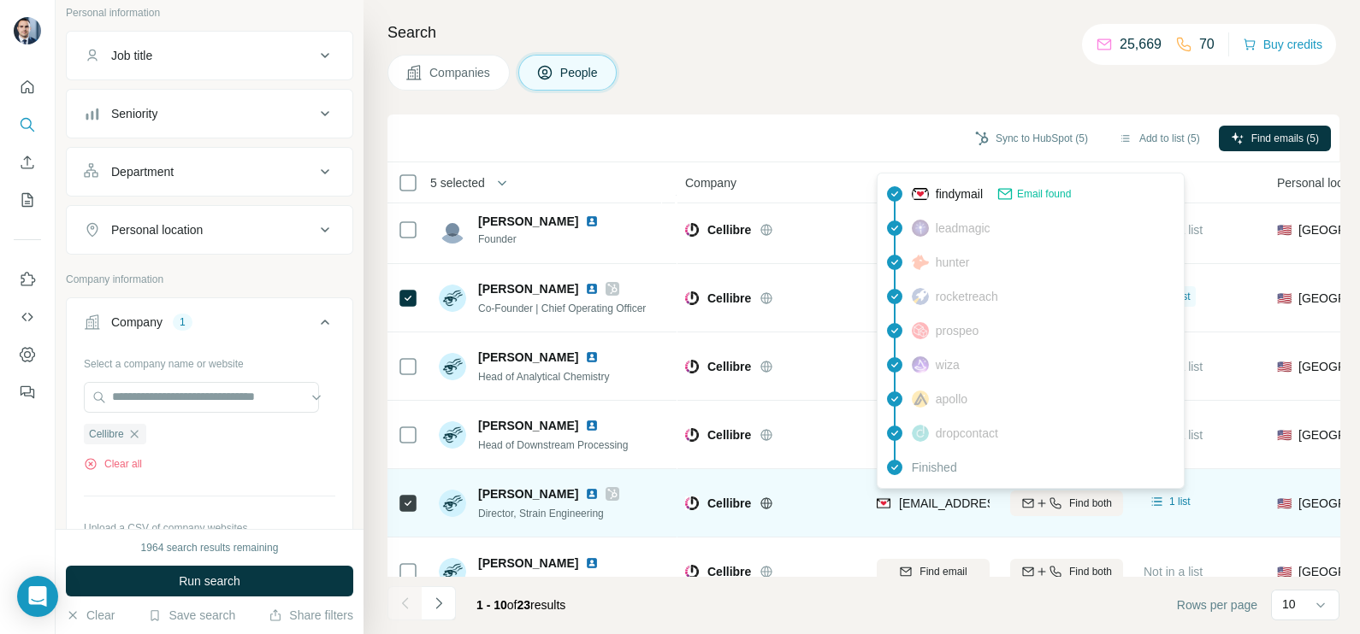
click at [935, 509] on span "[EMAIL_ADDRESS][DOMAIN_NAME]" at bounding box center [1000, 504] width 203 height 14
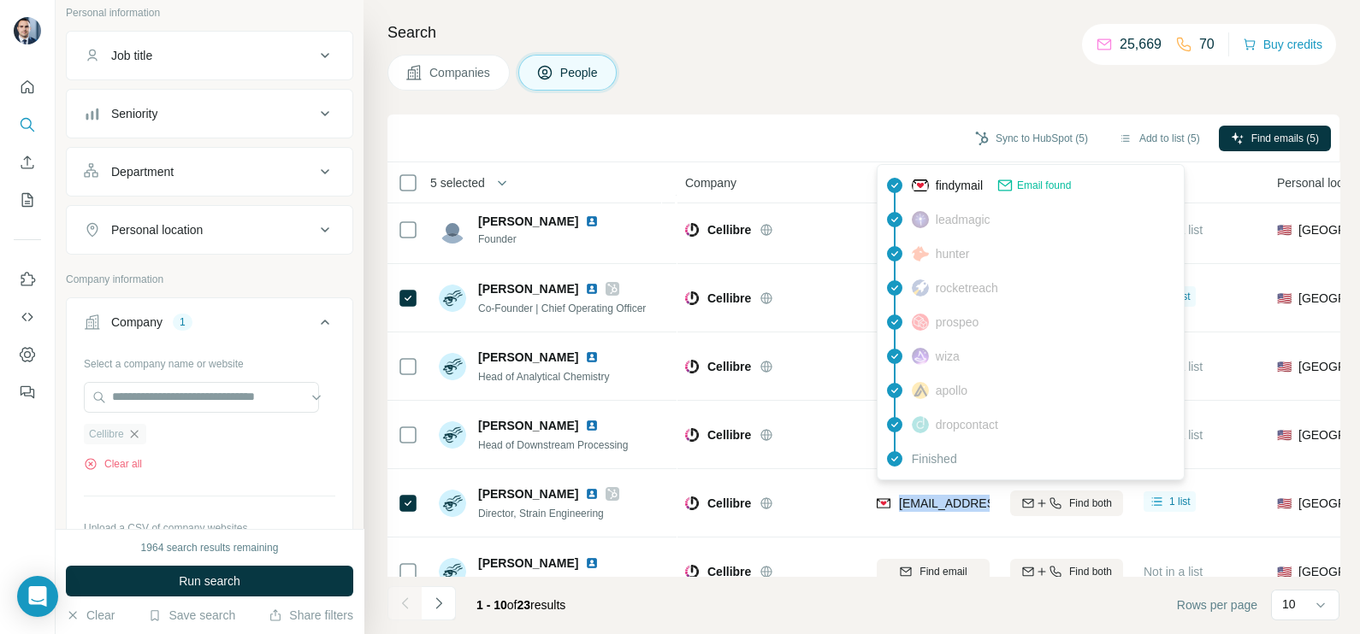
click at [133, 431] on icon "button" at bounding box center [134, 435] width 14 height 14
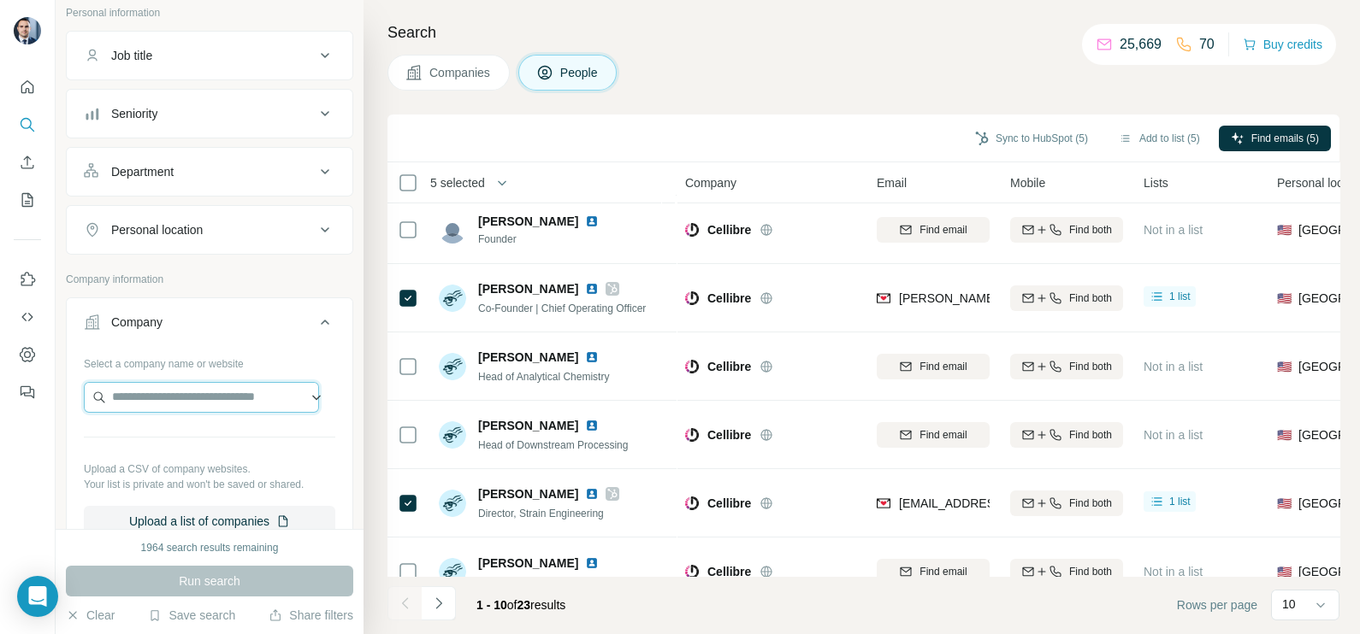
click at [180, 397] on input "text" at bounding box center [201, 397] width 235 height 31
paste input "**********"
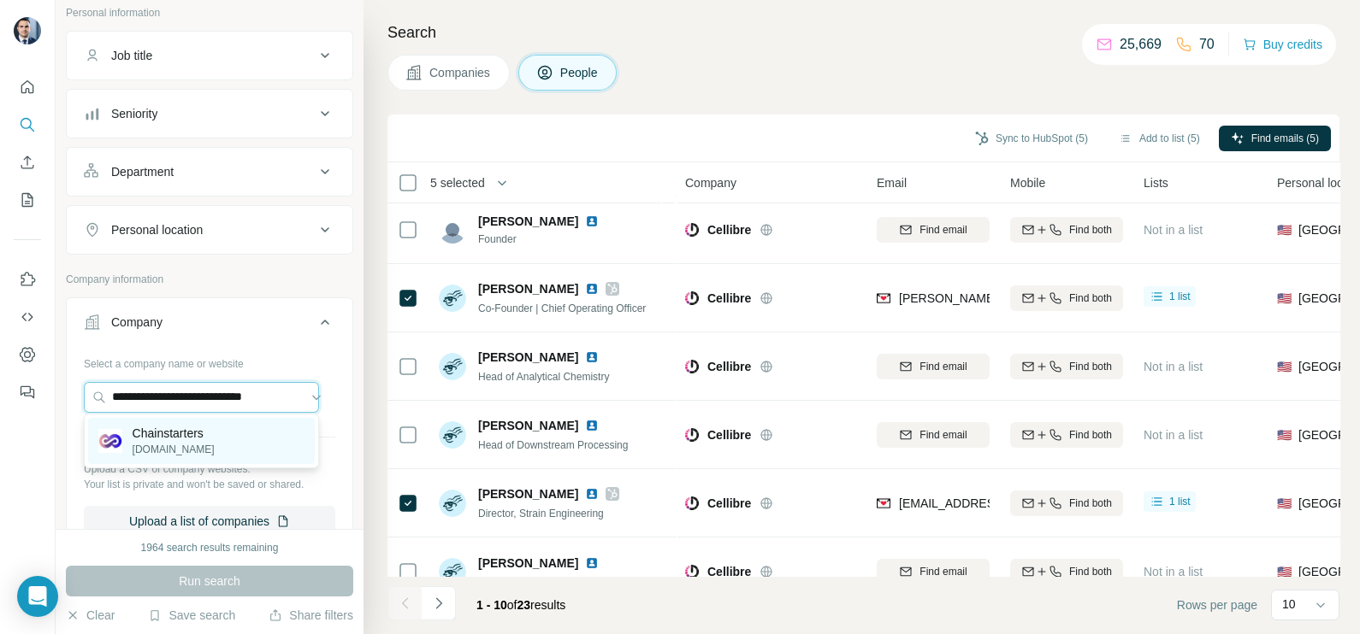
type input "**********"
click at [186, 454] on p "[DOMAIN_NAME]" at bounding box center [174, 449] width 82 height 15
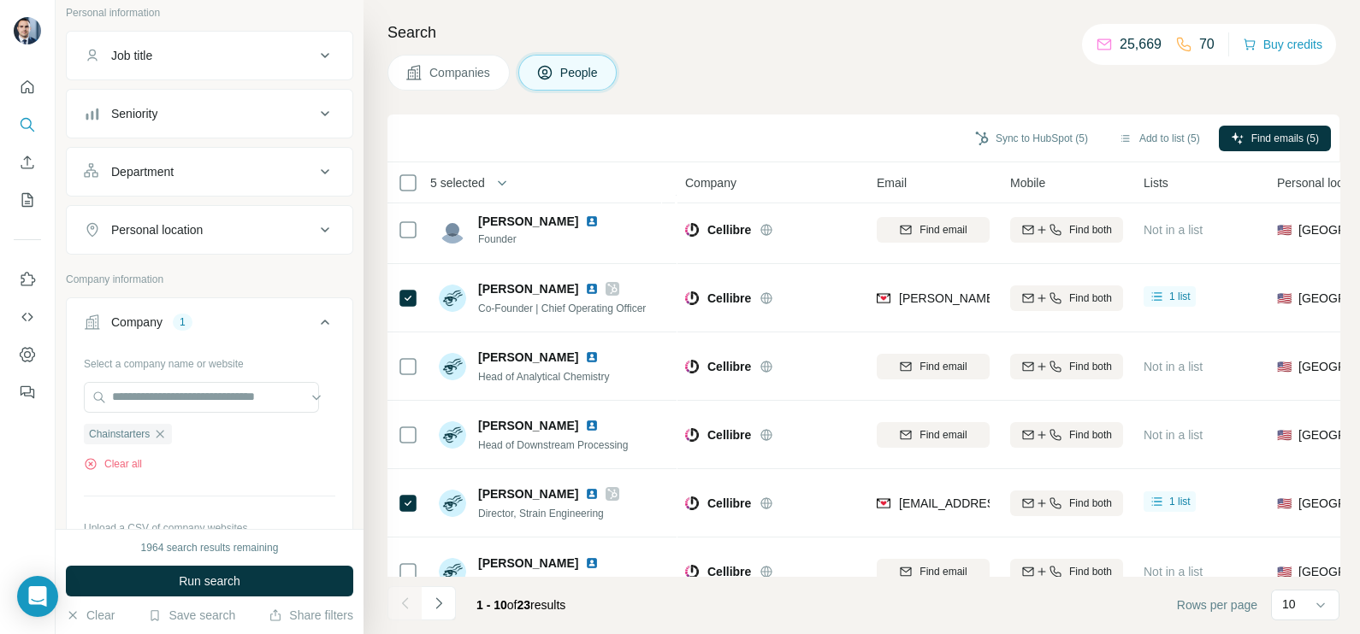
click at [462, 83] on button "Companies" at bounding box center [448, 73] width 122 height 36
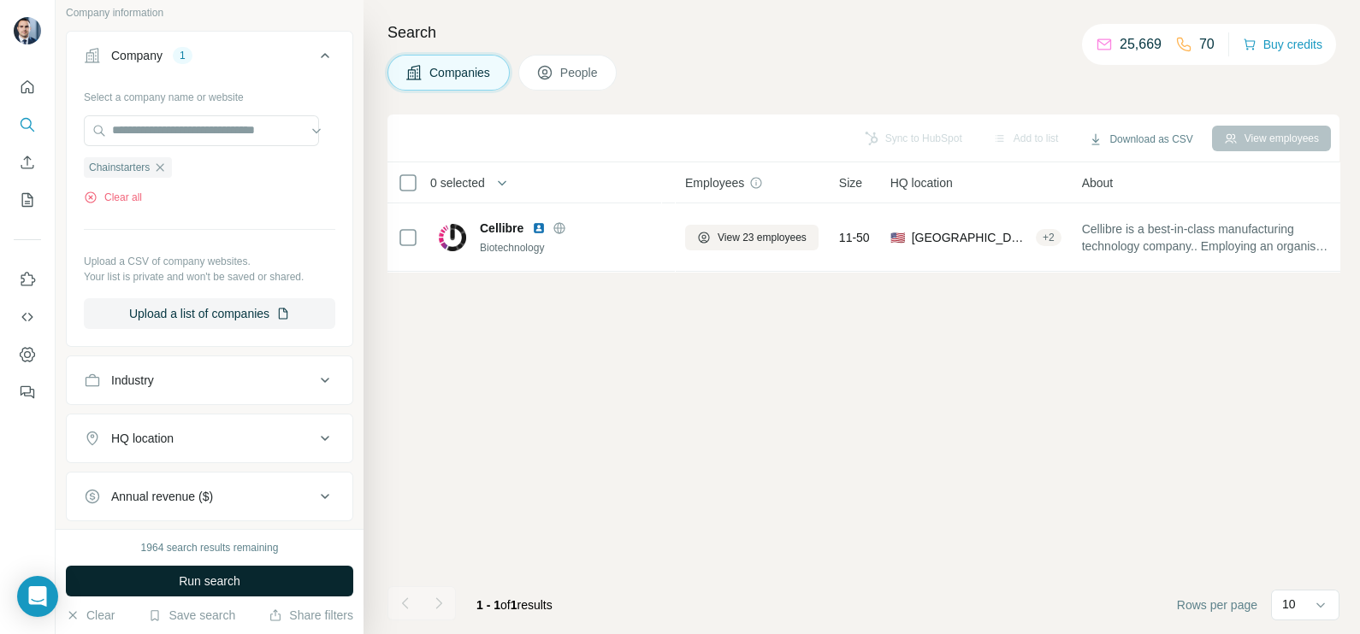
click at [203, 571] on button "Run search" at bounding box center [209, 581] width 287 height 31
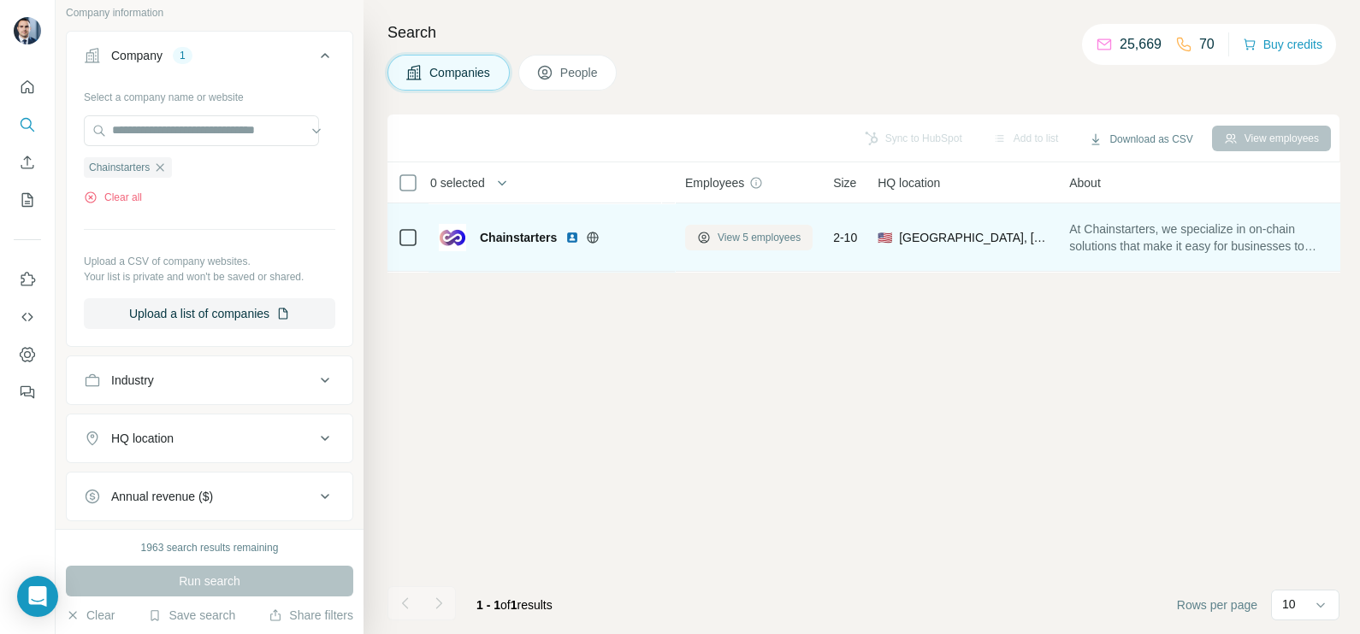
click at [741, 230] on span "View 5 employees" at bounding box center [758, 237] width 83 height 15
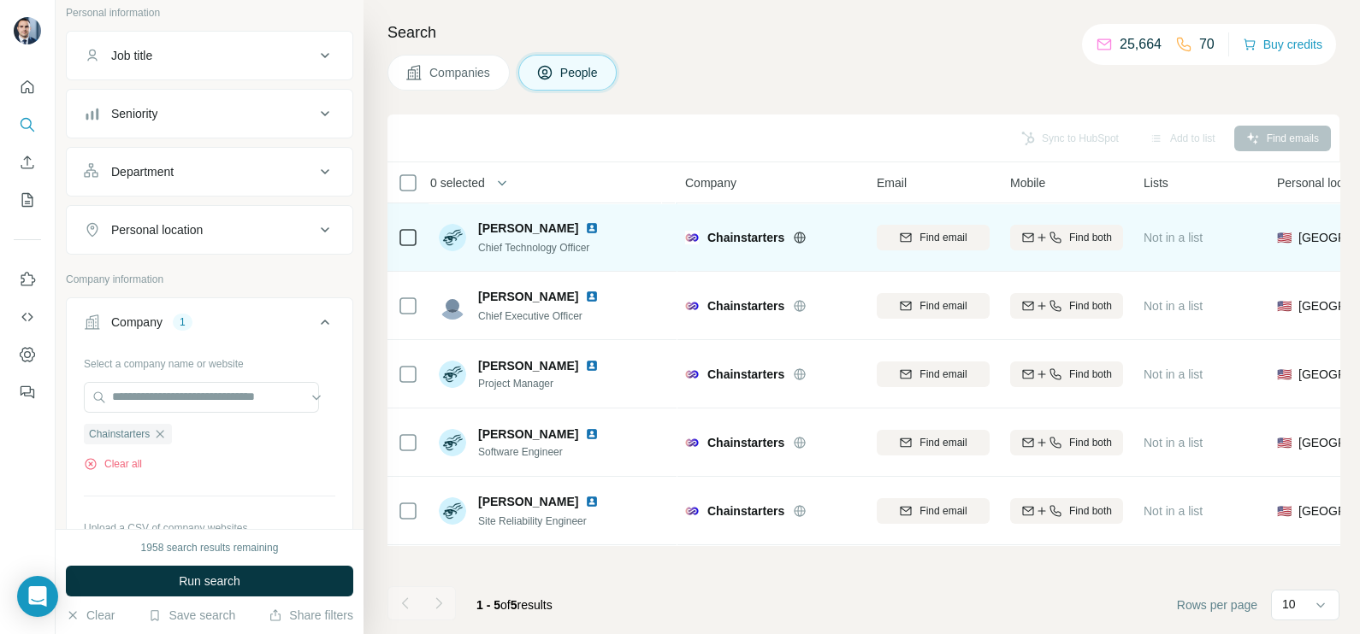
click at [396, 237] on td at bounding box center [407, 238] width 41 height 68
click at [805, 234] on icon at bounding box center [800, 238] width 14 height 14
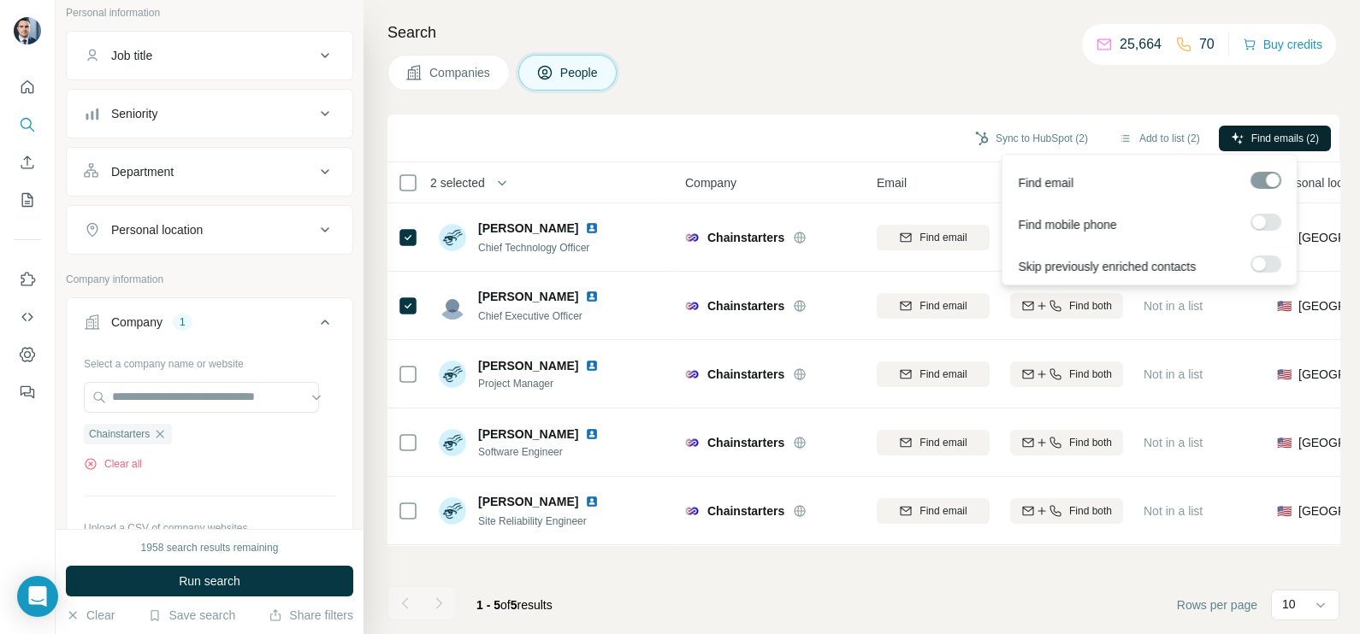
click at [1270, 131] on span "Find emails (2)" at bounding box center [1285, 138] width 68 height 15
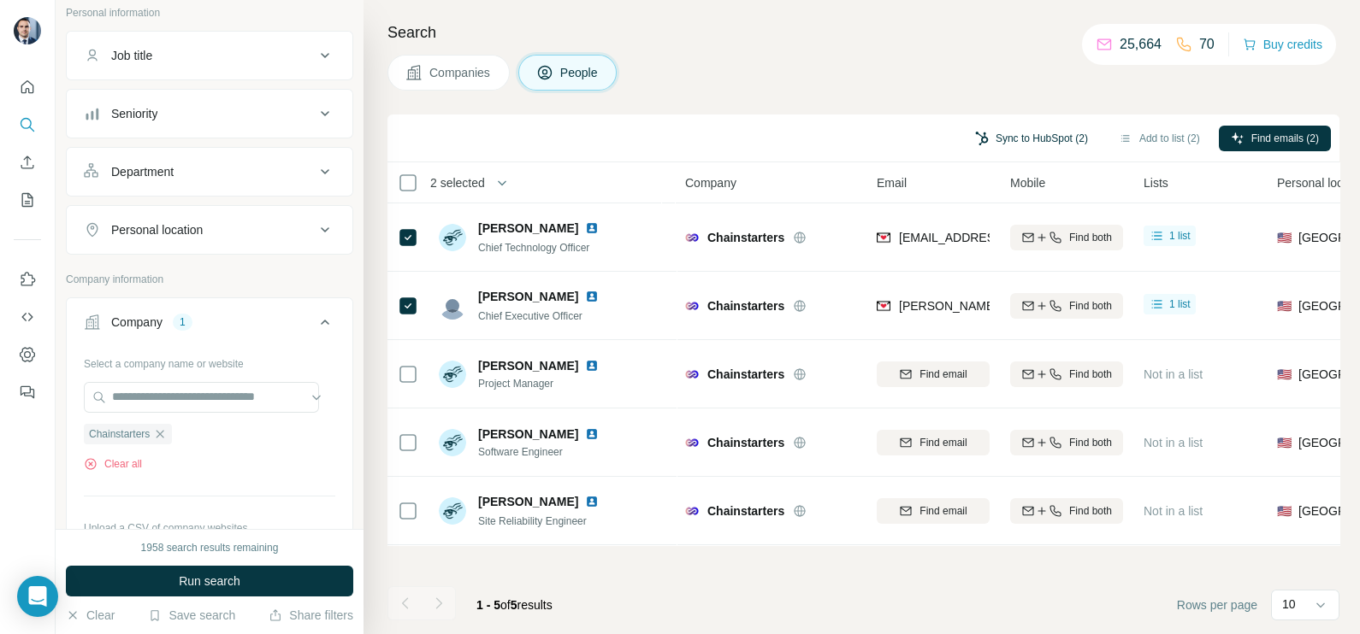
click at [1013, 133] on button "Sync to HubSpot (2)" at bounding box center [1031, 139] width 137 height 26
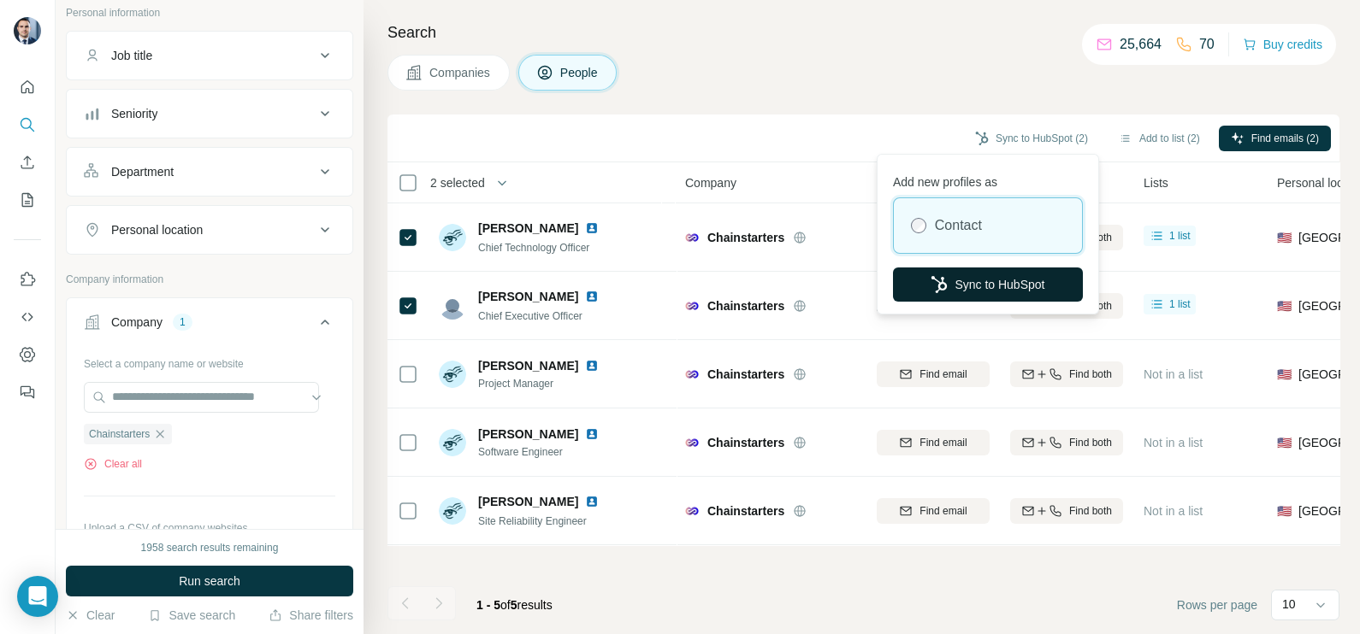
click at [968, 283] on button "Sync to HubSpot" at bounding box center [988, 285] width 190 height 34
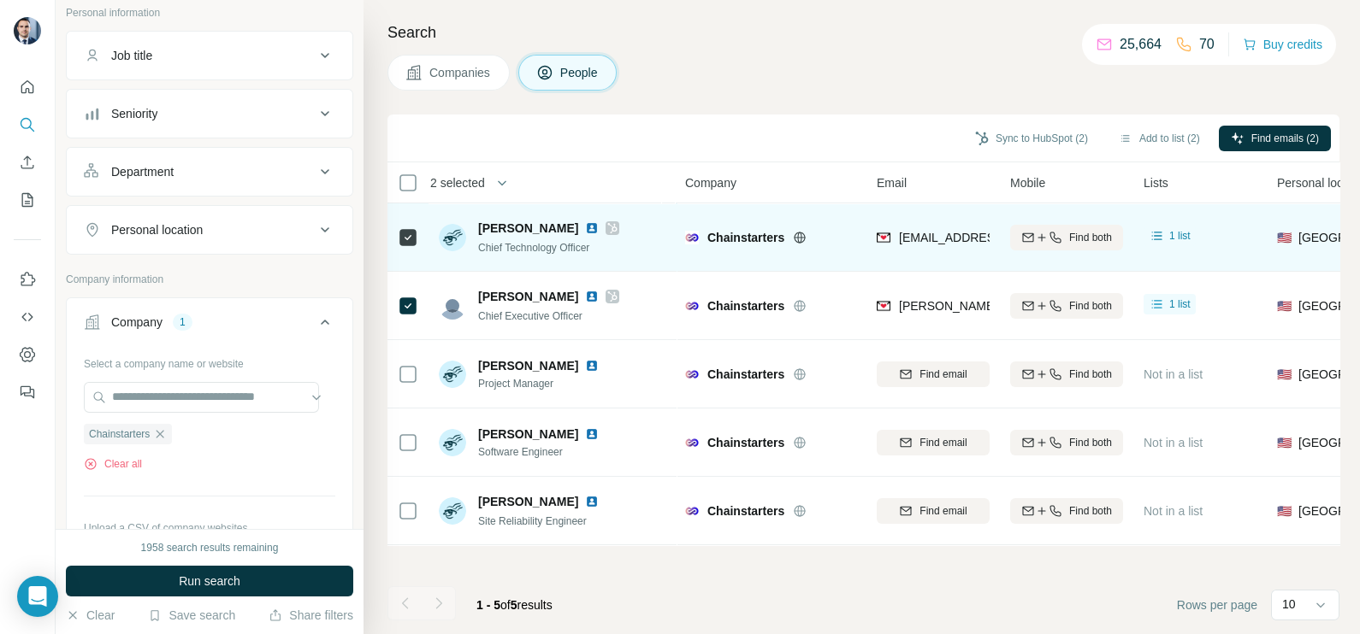
click at [935, 224] on div "[EMAIL_ADDRESS][DOMAIN_NAME]" at bounding box center [932, 237] width 113 height 47
click at [930, 225] on div "[EMAIL_ADDRESS][DOMAIN_NAME]" at bounding box center [932, 237] width 113 height 47
click at [931, 228] on div "[EMAIL_ADDRESS][DOMAIN_NAME]" at bounding box center [932, 237] width 113 height 47
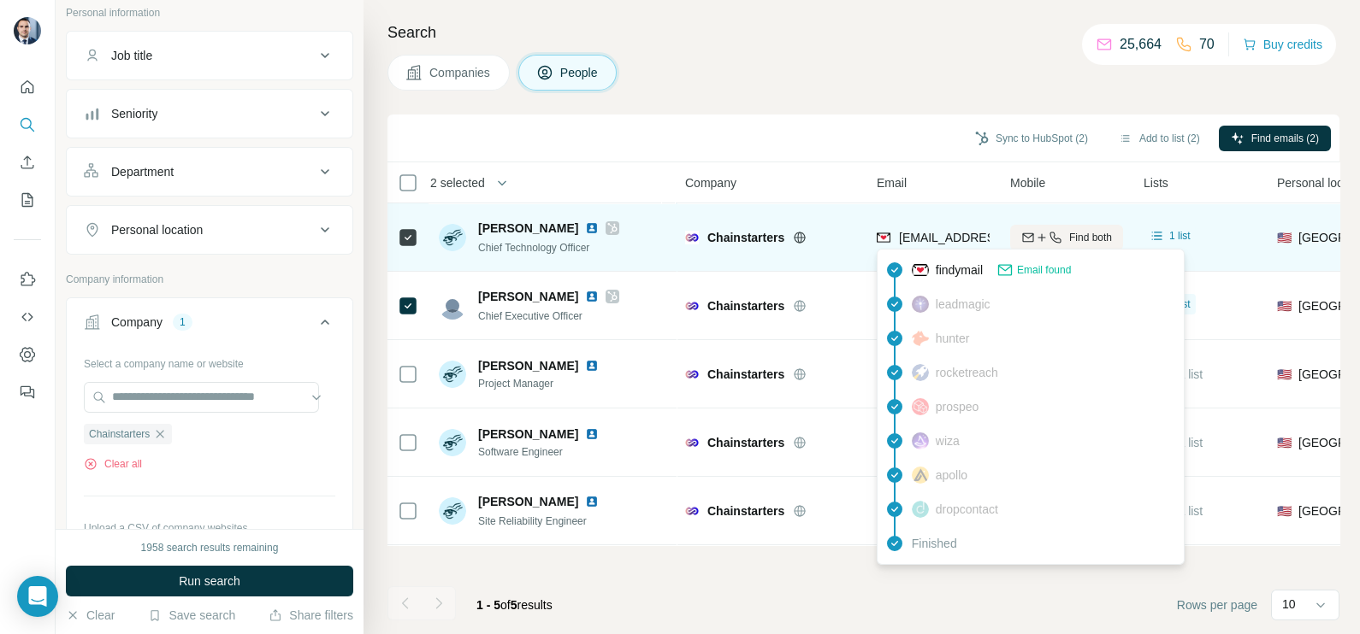
click at [931, 229] on span "[EMAIL_ADDRESS][DOMAIN_NAME]" at bounding box center [993, 237] width 189 height 17
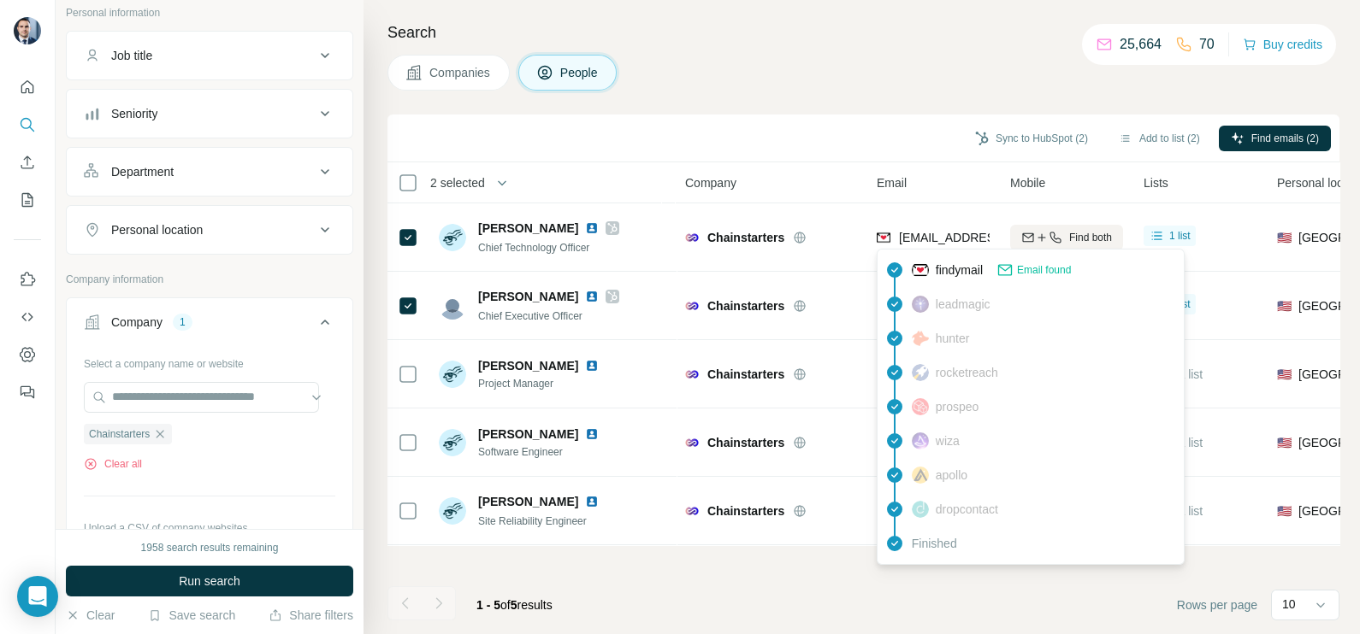
click at [899, 158] on div "Sync to HubSpot (2) Add to list (2) Find emails (2)" at bounding box center [863, 139] width 952 height 48
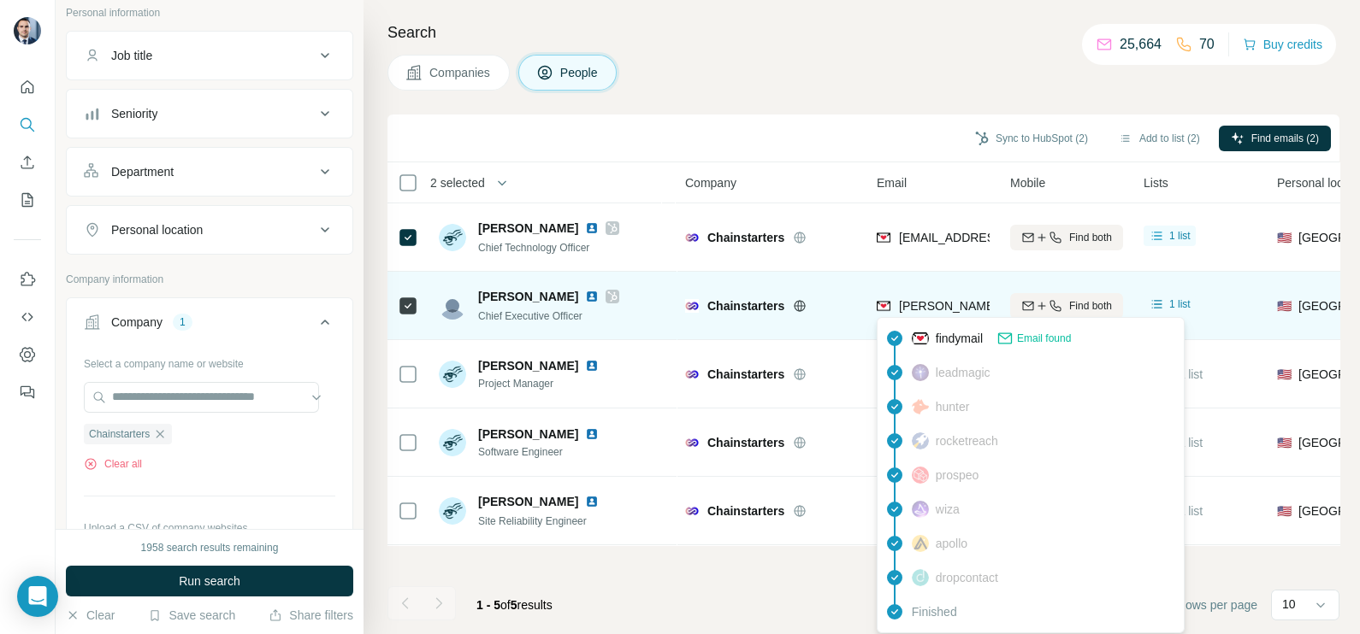
click at [923, 304] on span "[PERSON_NAME][EMAIL_ADDRESS][DOMAIN_NAME]" at bounding box center [1049, 306] width 301 height 14
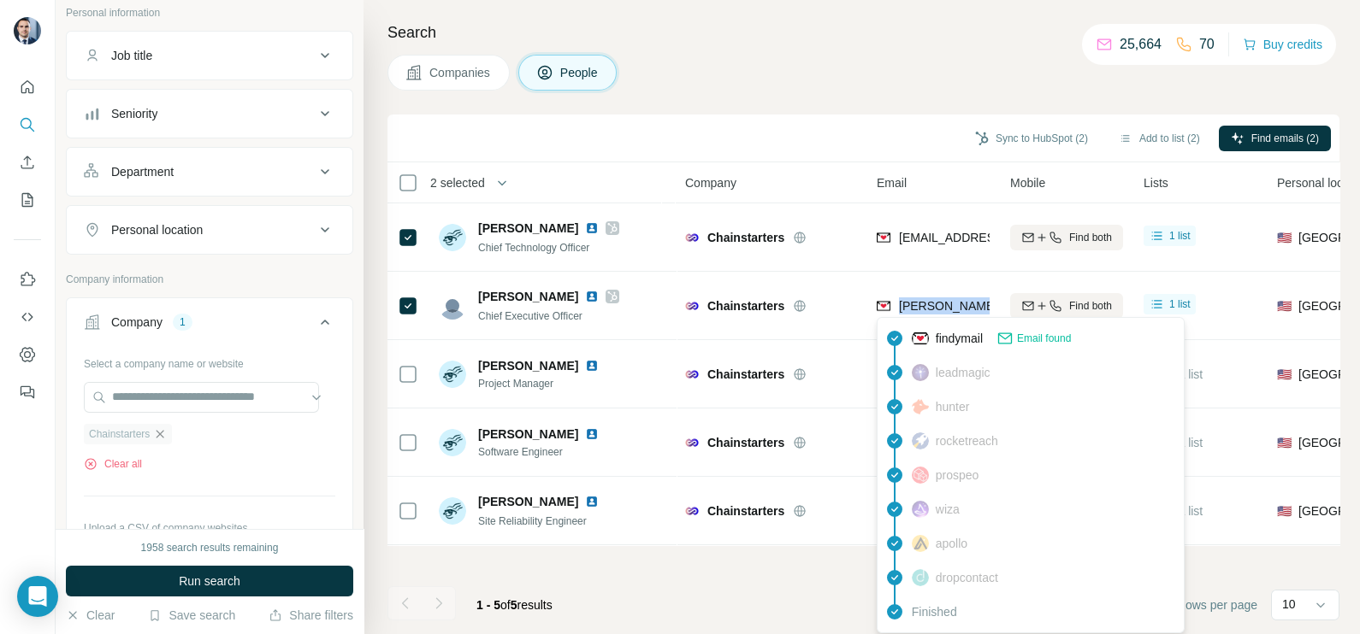
click at [164, 436] on icon "button" at bounding box center [160, 435] width 14 height 14
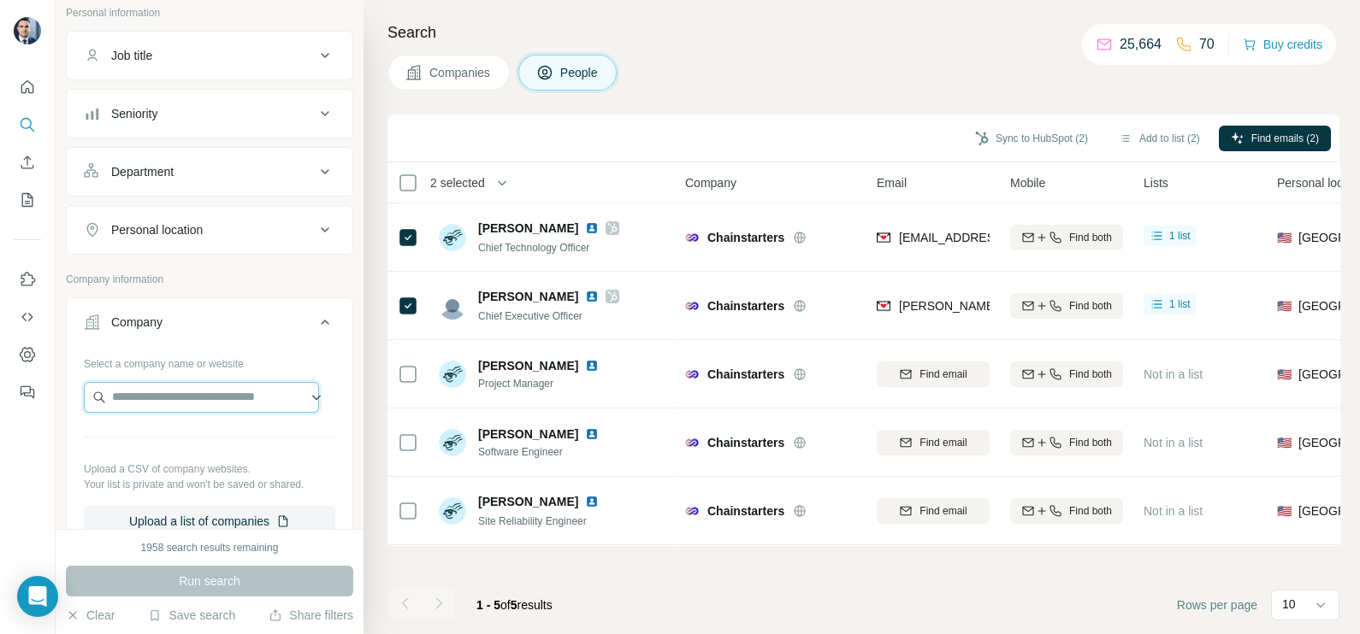
click at [162, 398] on input "text" at bounding box center [201, 397] width 235 height 31
paste input "**********"
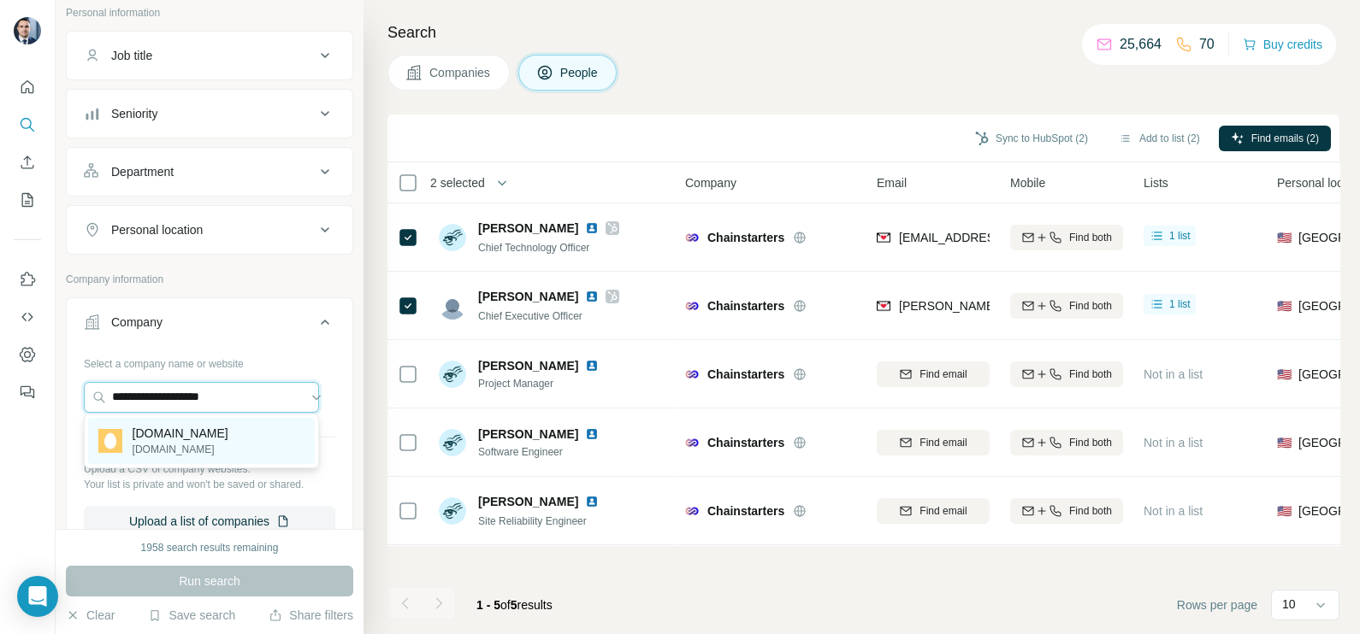
type input "**********"
click at [164, 457] on div "[DOMAIN_NAME] [DOMAIN_NAME]" at bounding box center [201, 441] width 227 height 46
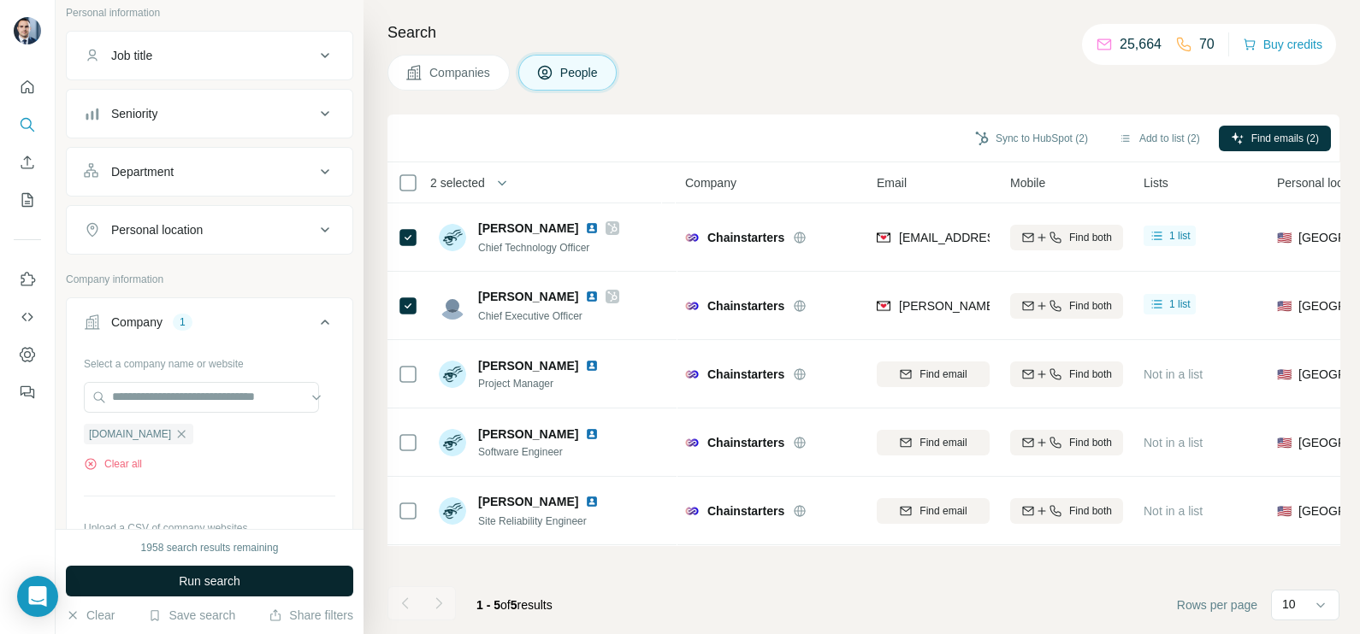
click at [201, 577] on span "Run search" at bounding box center [210, 581] width 62 height 17
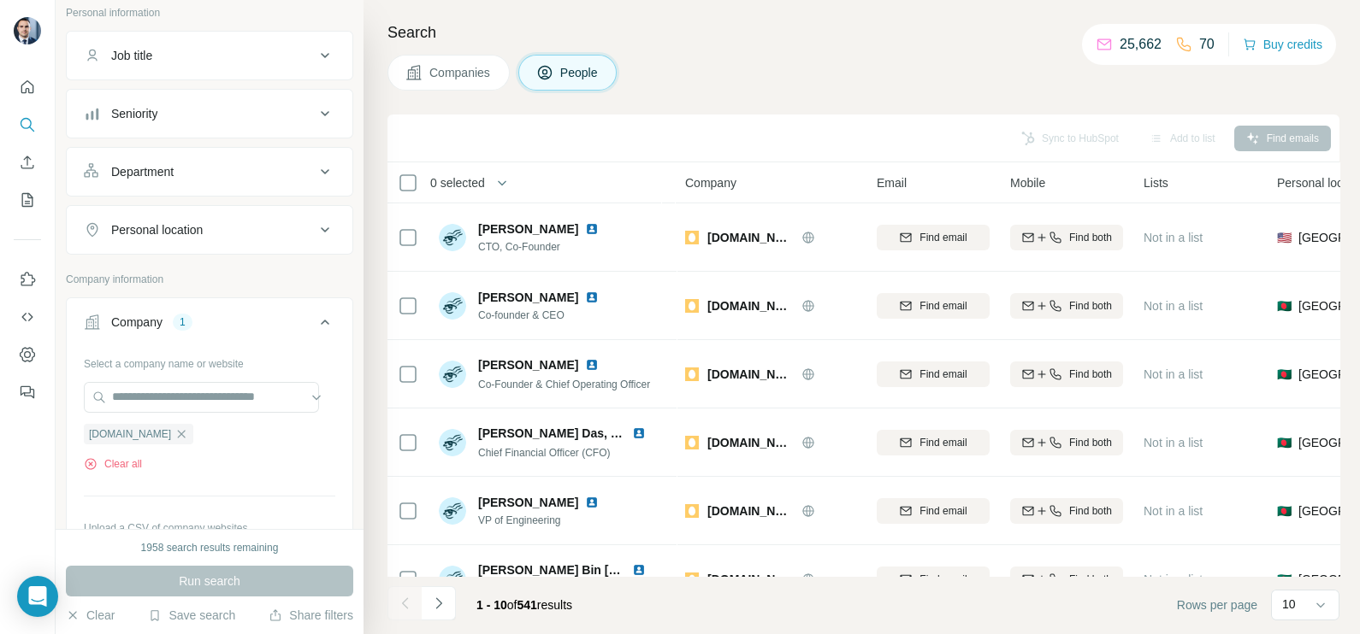
click at [475, 69] on span "Companies" at bounding box center [460, 72] width 62 height 17
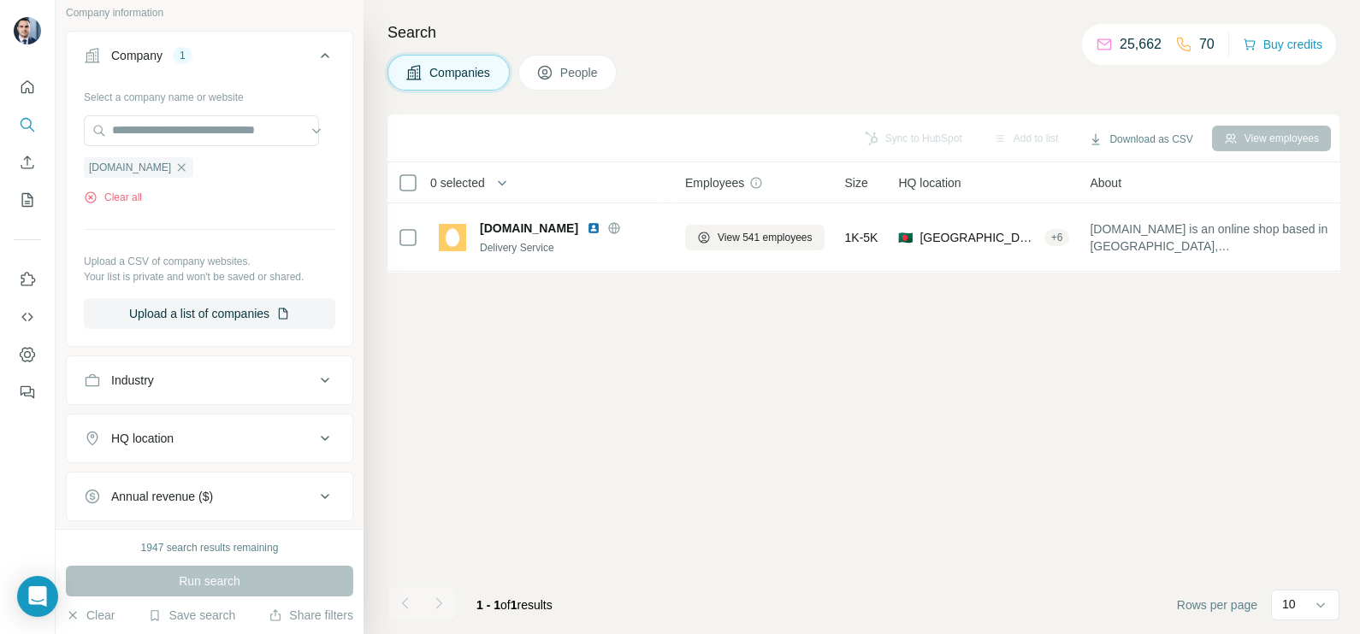
click at [565, 75] on span "People" at bounding box center [579, 72] width 39 height 17
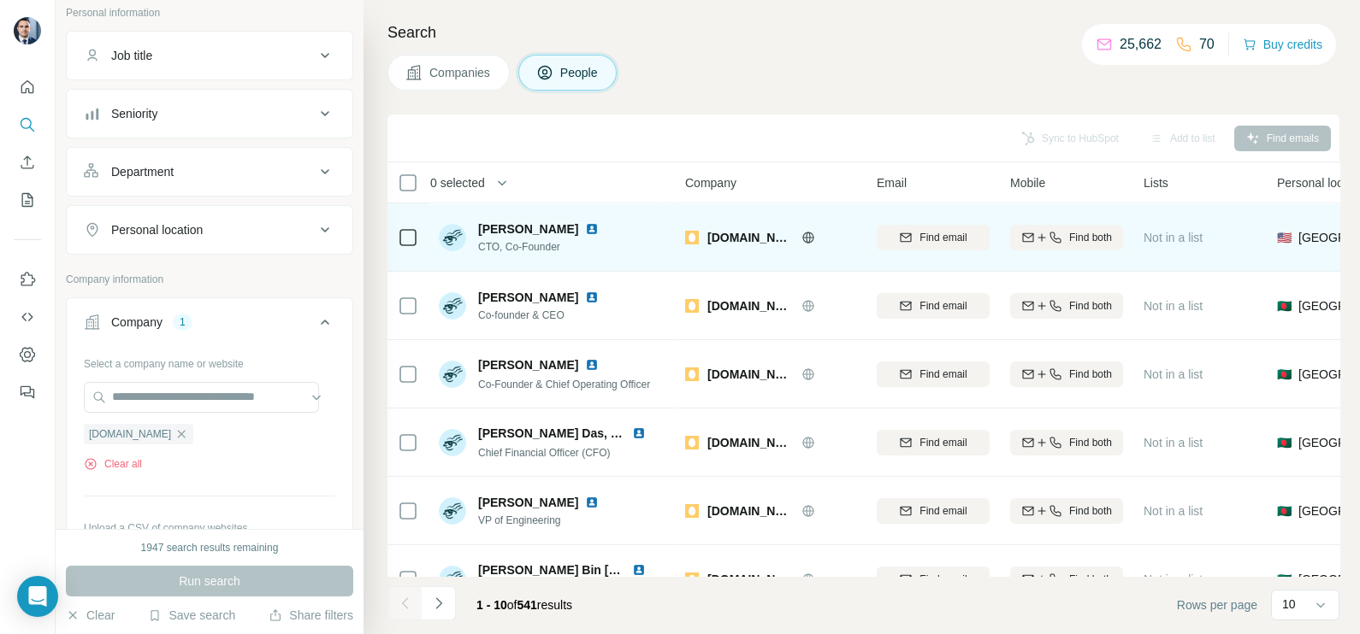
click at [585, 227] on img at bounding box center [592, 229] width 14 height 14
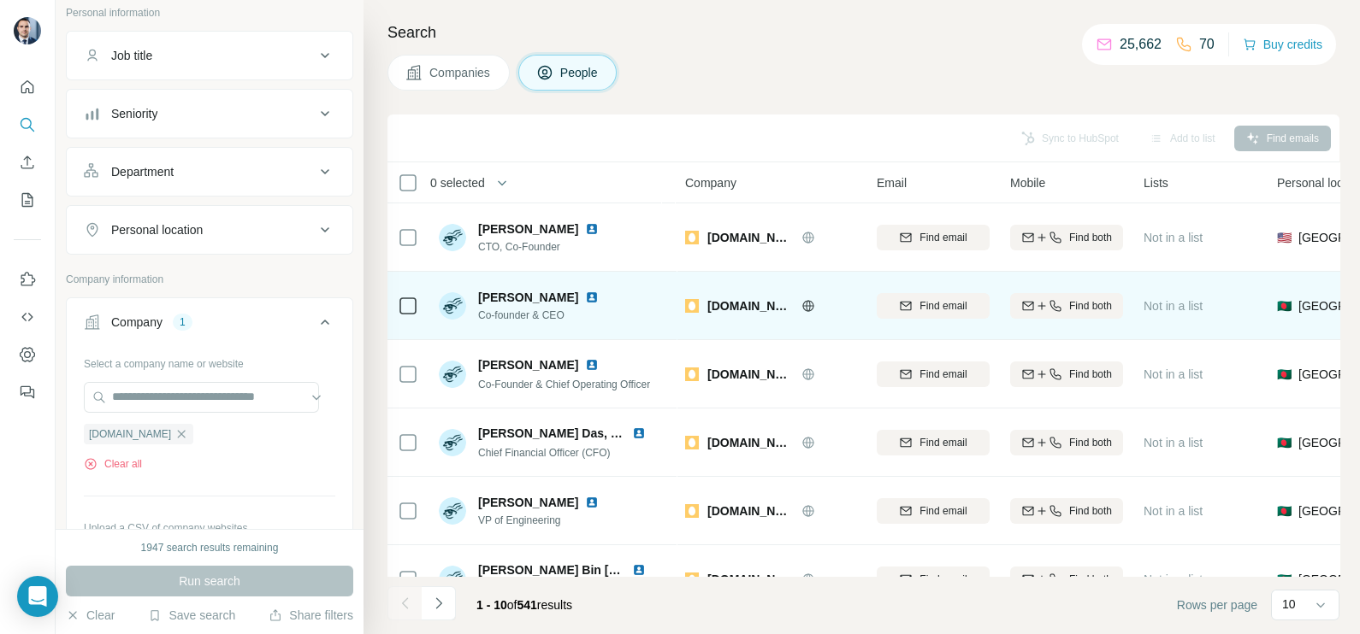
click at [585, 292] on img at bounding box center [592, 298] width 14 height 14
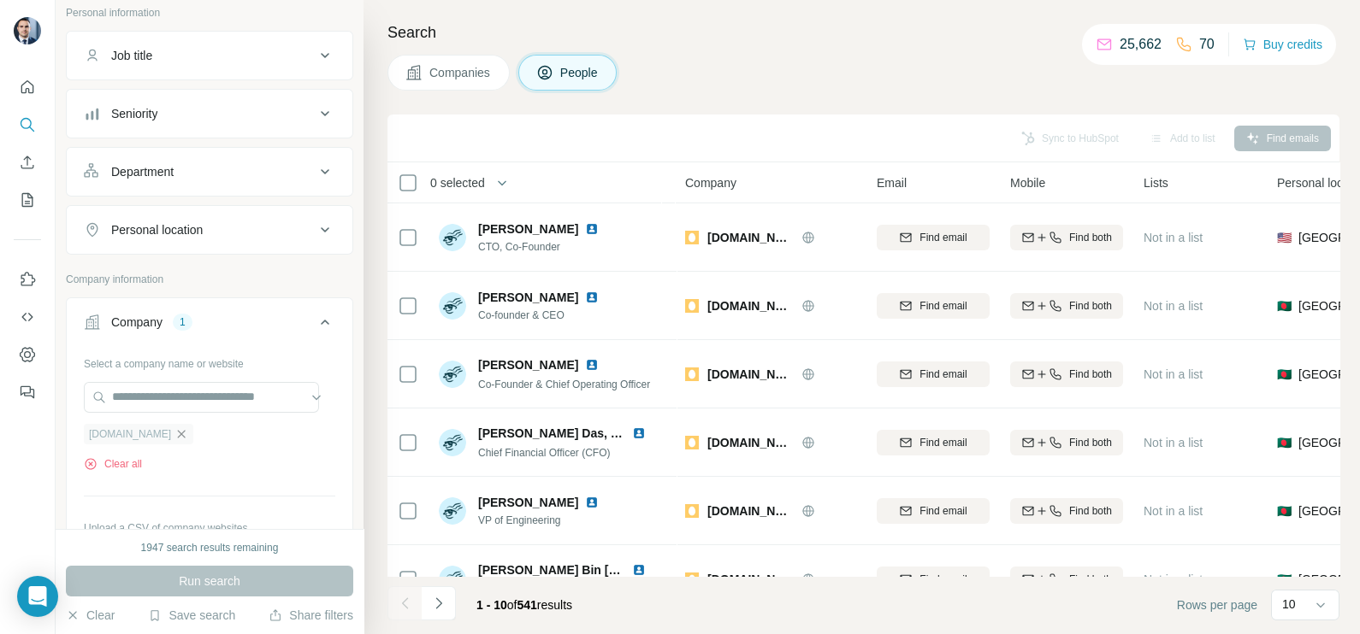
click at [174, 436] on icon "button" at bounding box center [181, 435] width 14 height 14
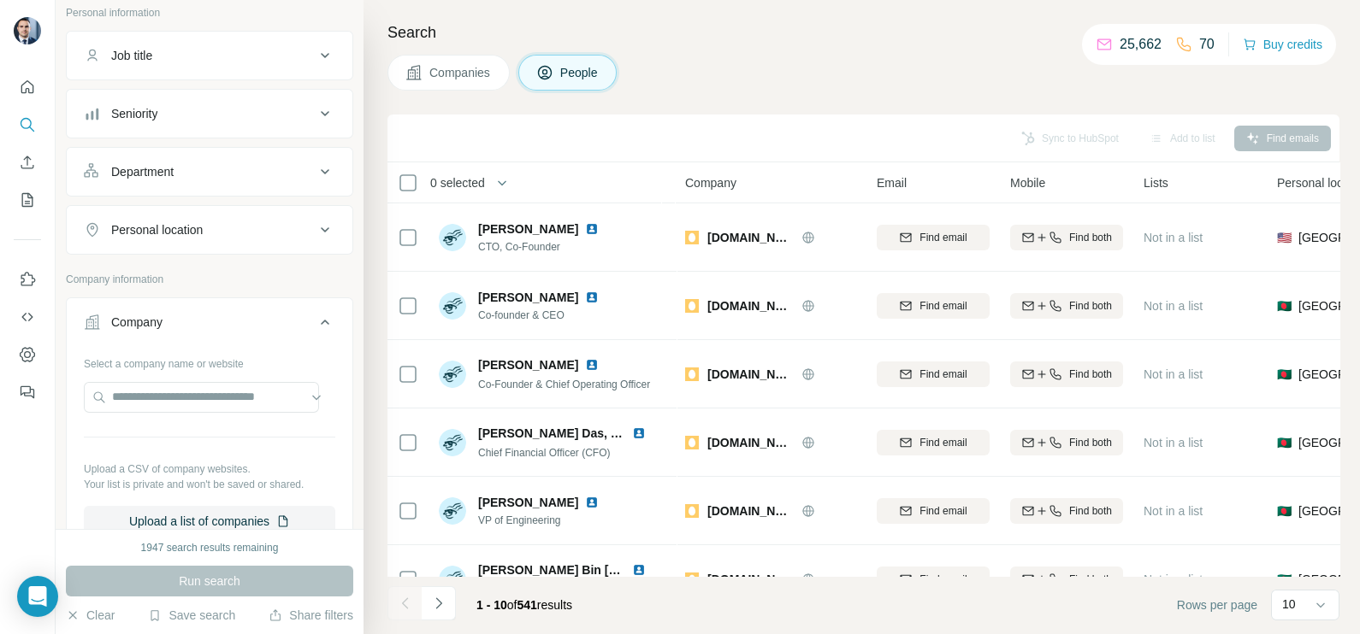
click at [469, 64] on span "Companies" at bounding box center [460, 72] width 62 height 17
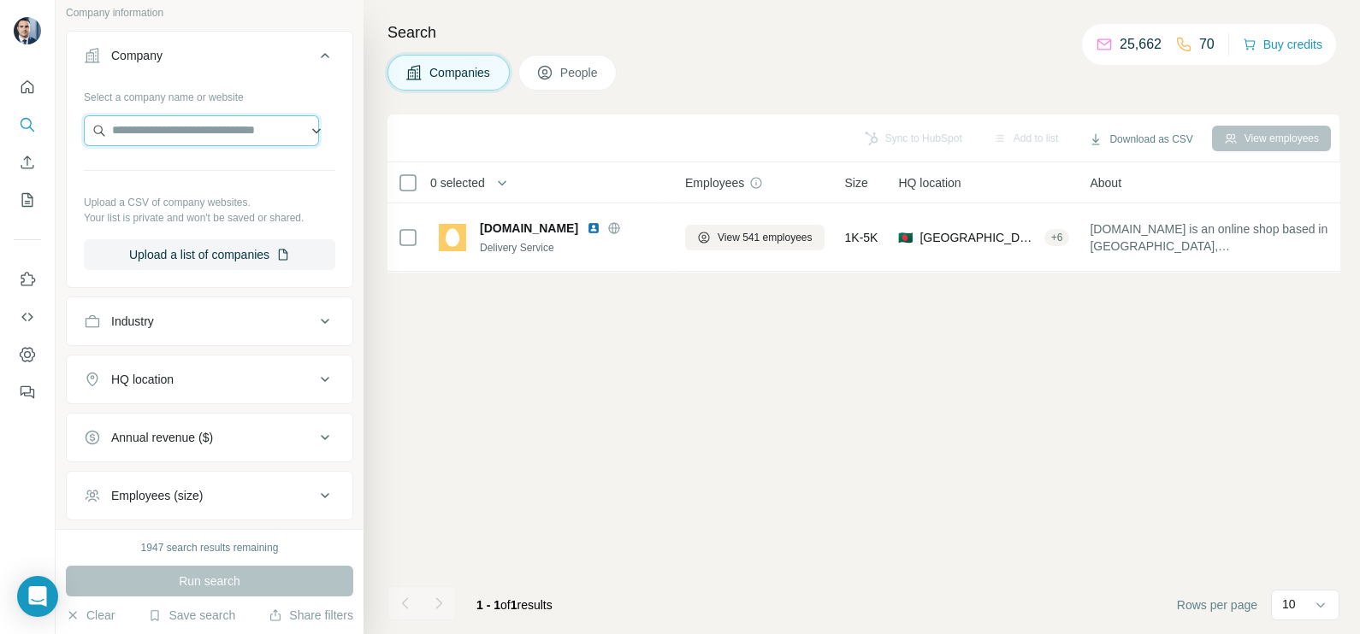
click at [176, 133] on input "text" at bounding box center [201, 130] width 235 height 31
paste input "**********"
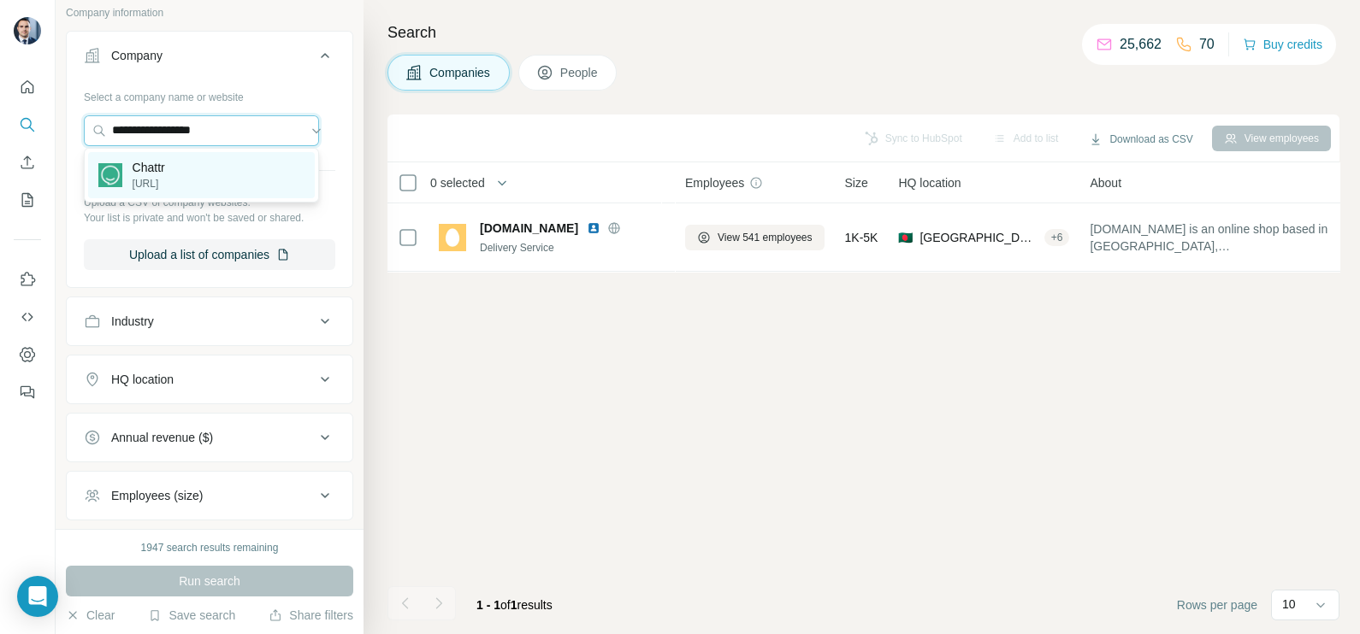
type input "**********"
click at [180, 175] on div "Chattr [URL]" at bounding box center [201, 175] width 227 height 46
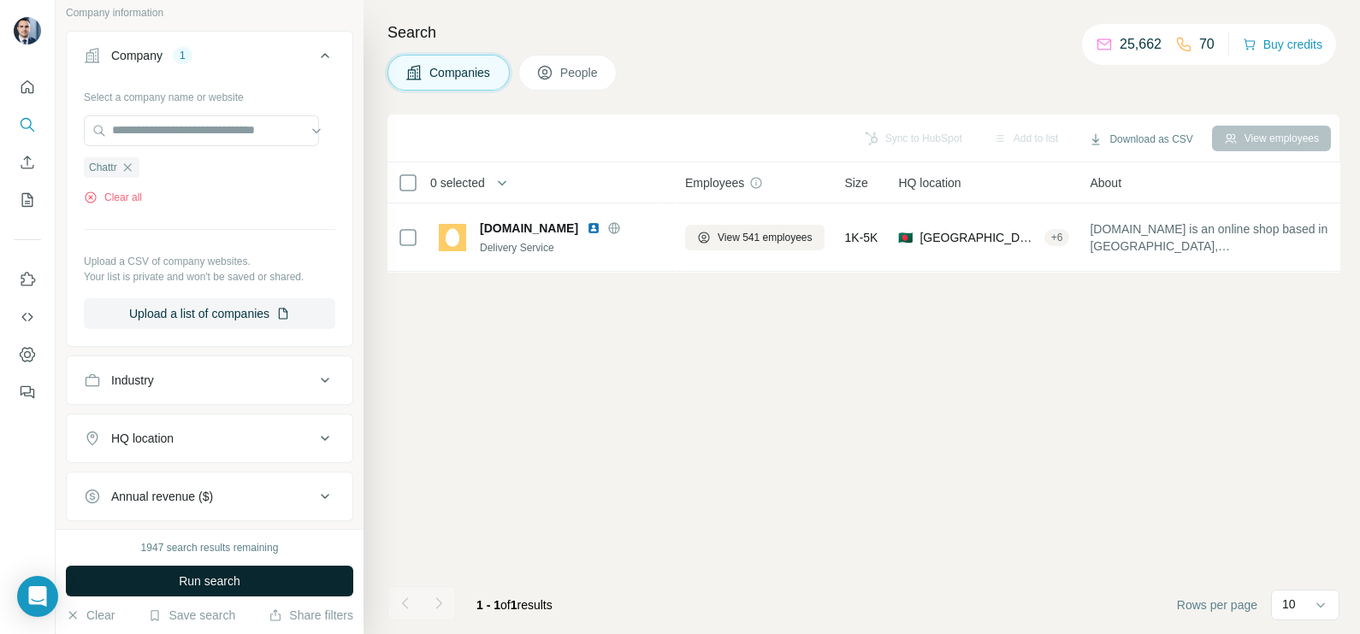
click at [234, 583] on span "Run search" at bounding box center [210, 581] width 62 height 17
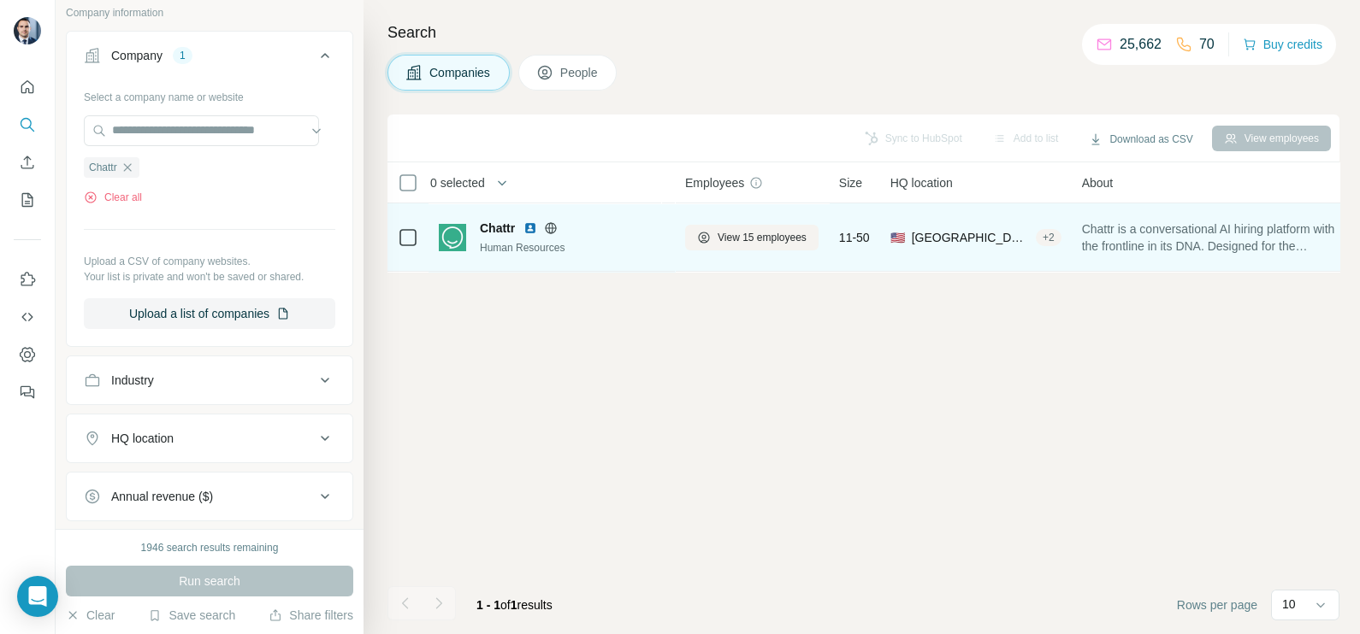
click at [557, 224] on icon at bounding box center [551, 228] width 14 height 14
click at [764, 251] on div "View 15 employees" at bounding box center [751, 237] width 133 height 47
click at [763, 250] on div "View 15 employees" at bounding box center [751, 237] width 133 height 47
drag, startPoint x: 764, startPoint y: 251, endPoint x: 734, endPoint y: 234, distance: 34.1
click at [734, 234] on span "View 15 employees" at bounding box center [761, 237] width 89 height 15
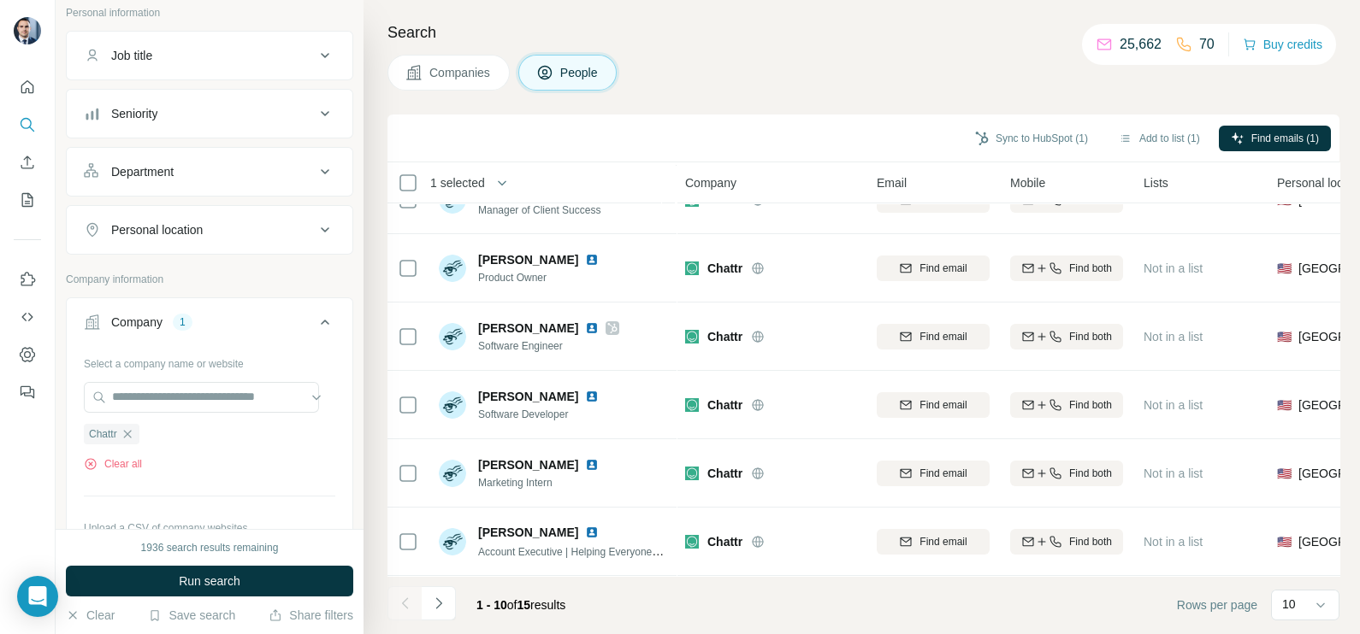
scroll to position [321, 0]
click at [436, 587] on icon "Navigate to next page" at bounding box center [438, 603] width 17 height 17
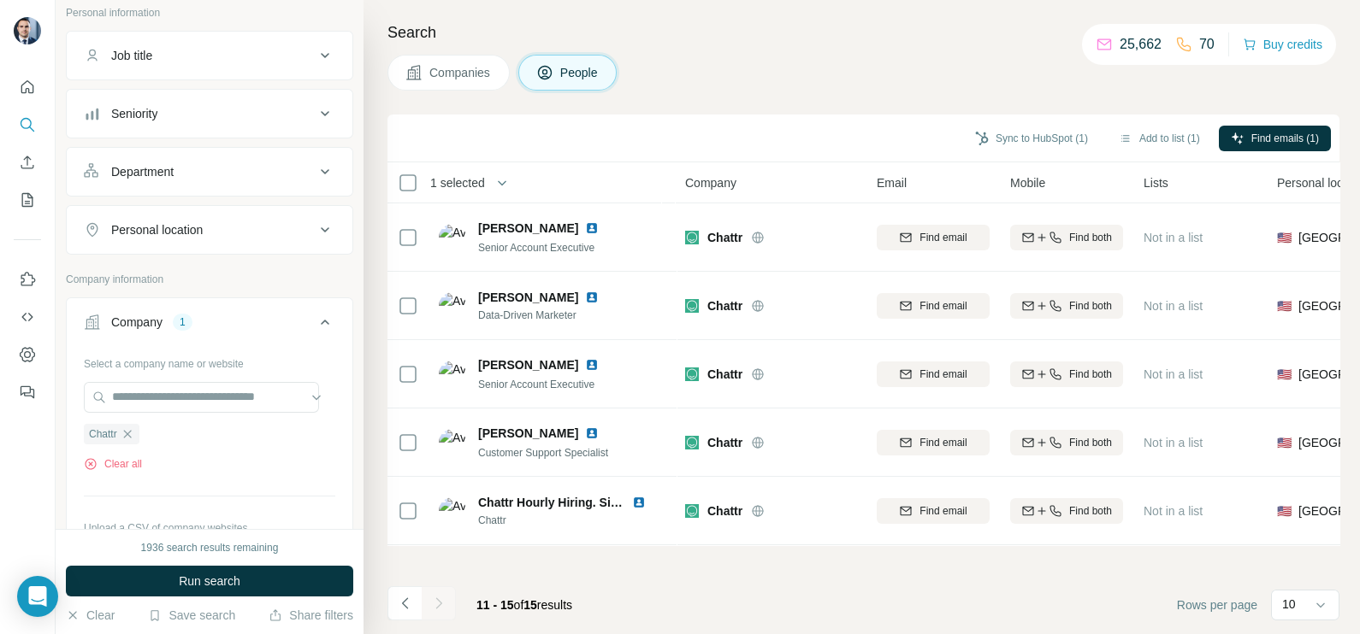
scroll to position [0, 0]
click at [409, 587] on icon "Navigate to previous page" at bounding box center [405, 603] width 17 height 17
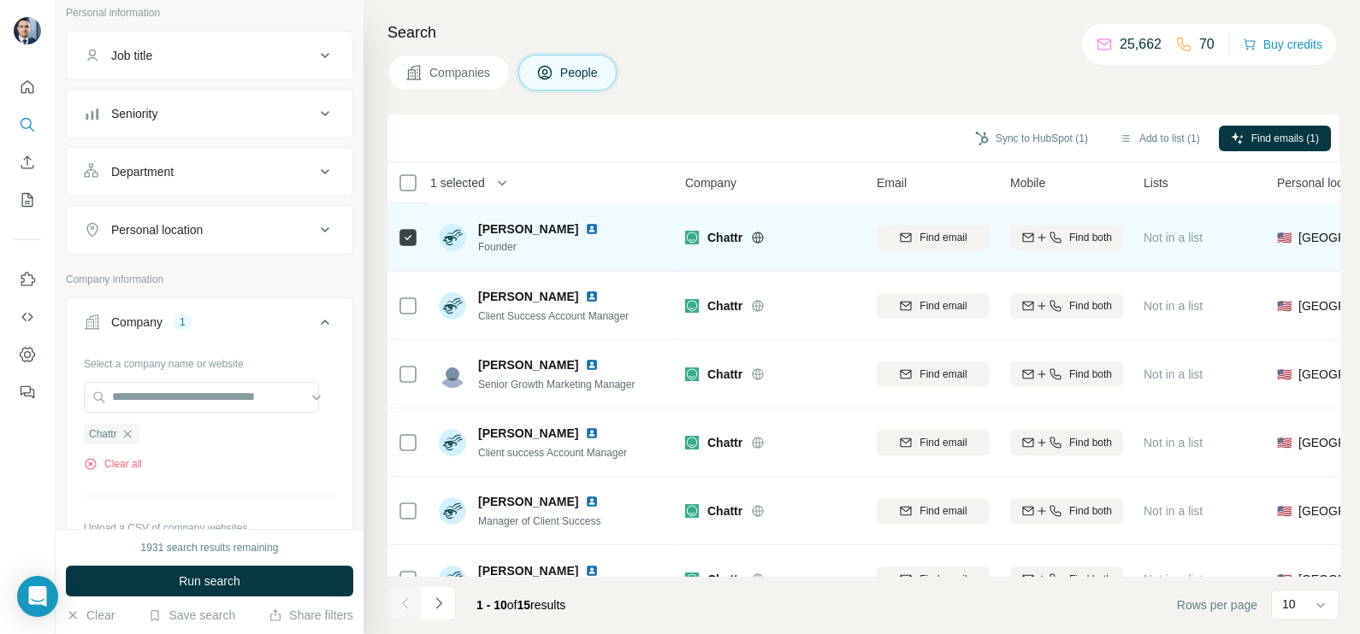
click at [585, 227] on img at bounding box center [592, 229] width 14 height 14
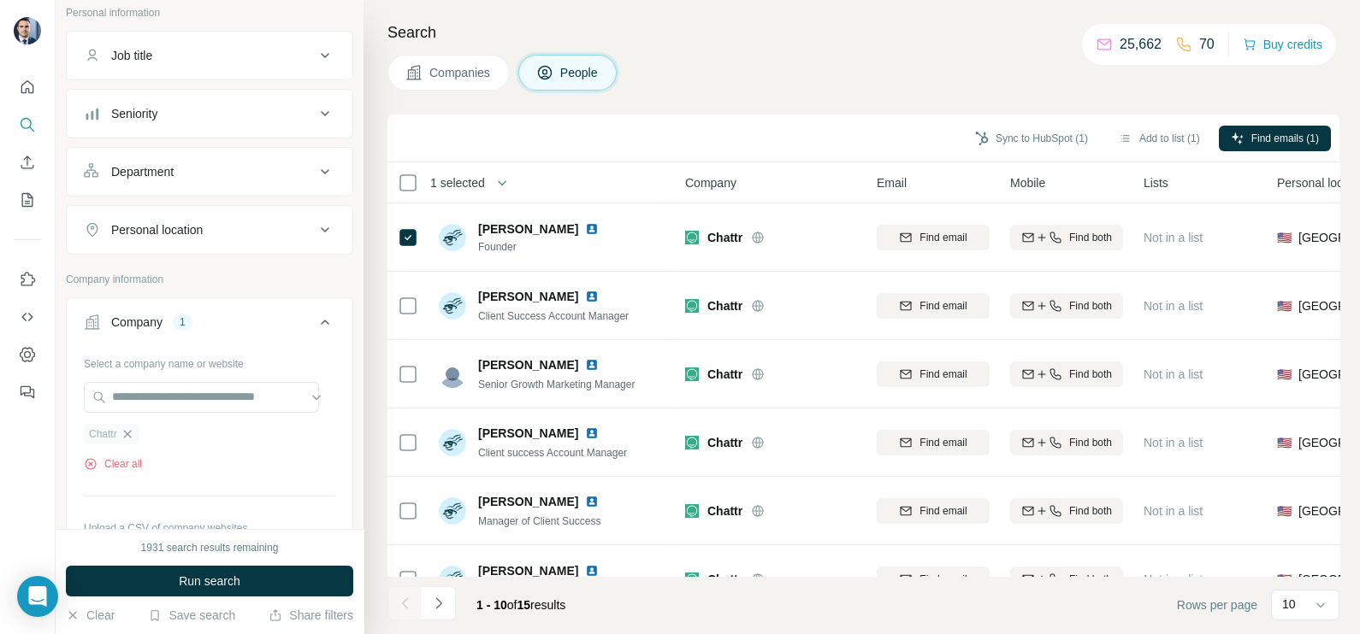
click at [125, 432] on icon "button" at bounding box center [128, 435] width 14 height 14
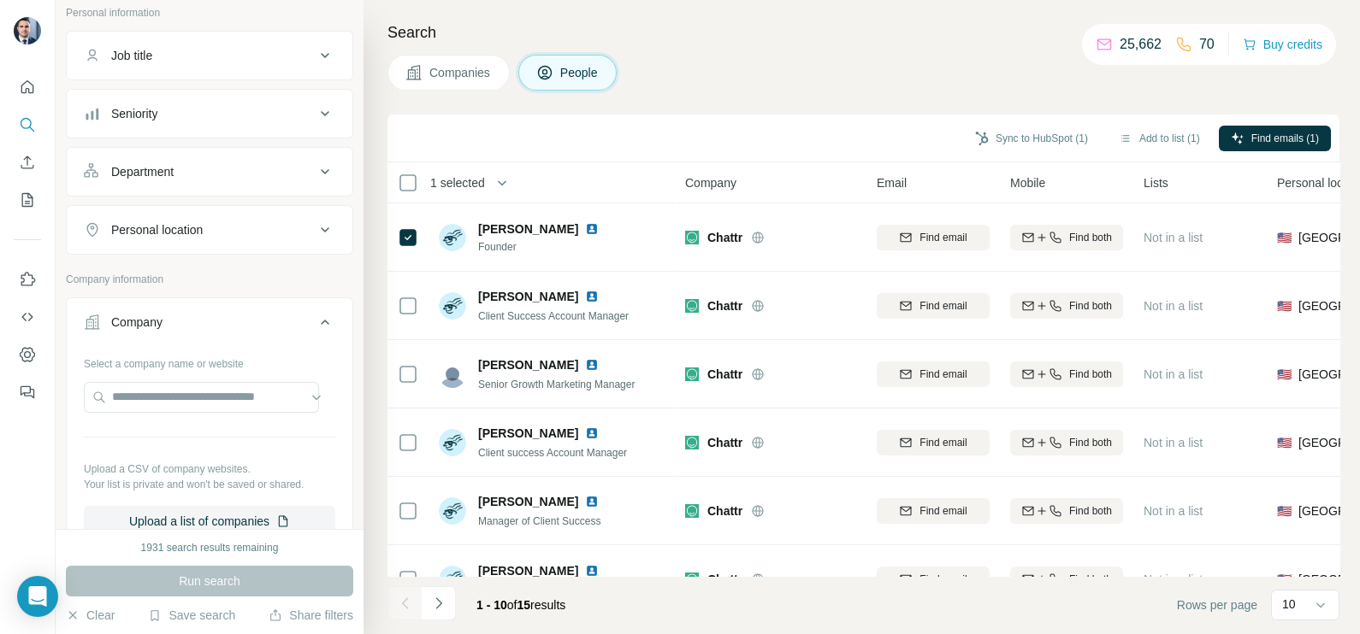
click at [461, 80] on span "Companies" at bounding box center [460, 72] width 62 height 17
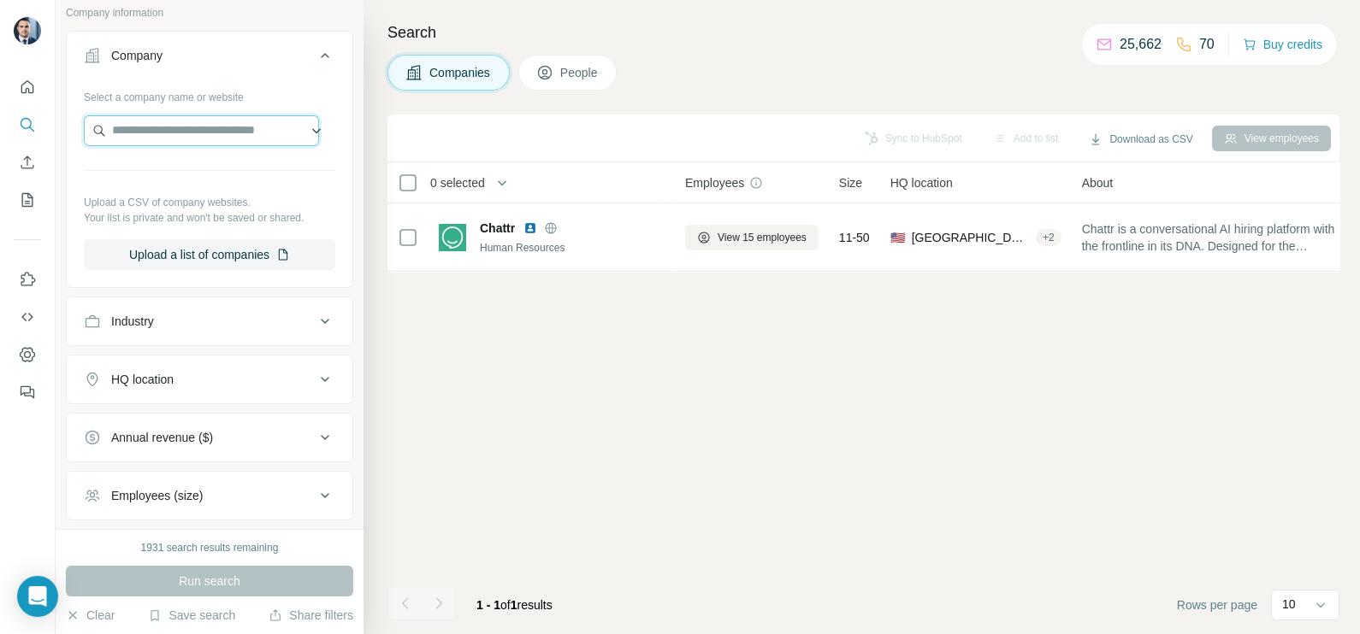
click at [169, 131] on input "text" at bounding box center [201, 130] width 235 height 31
paste input "**********"
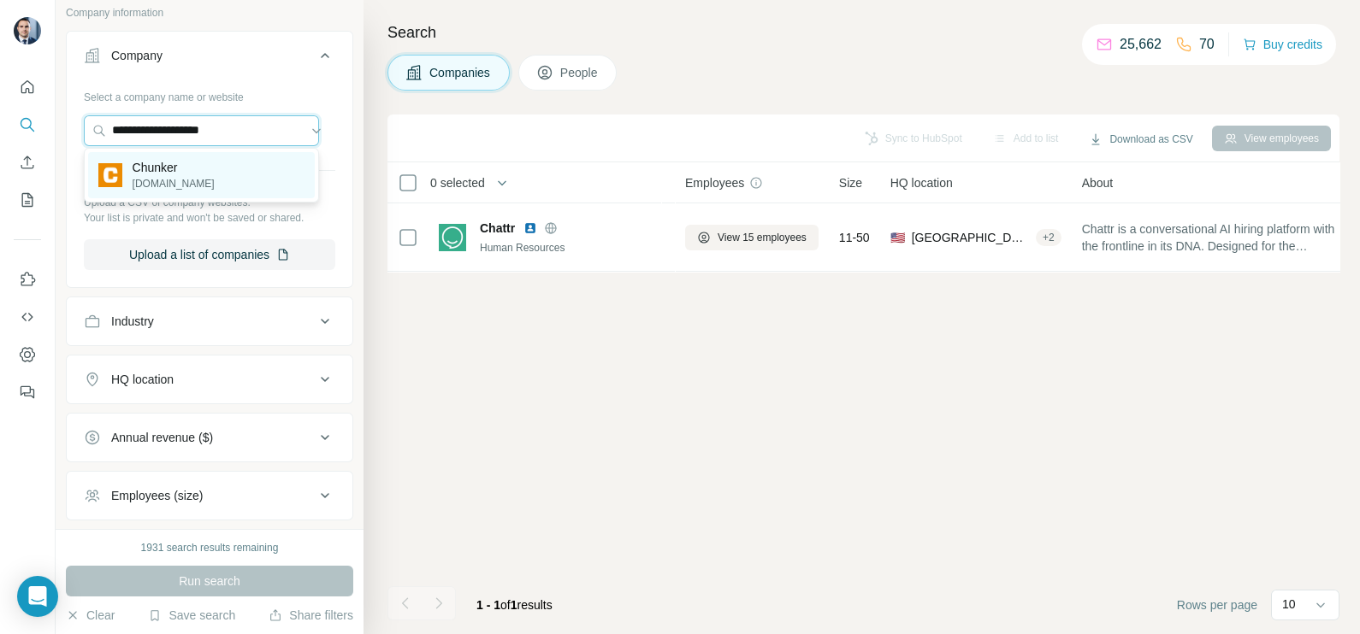
type input "**********"
click at [190, 165] on p "Chunker" at bounding box center [174, 167] width 82 height 17
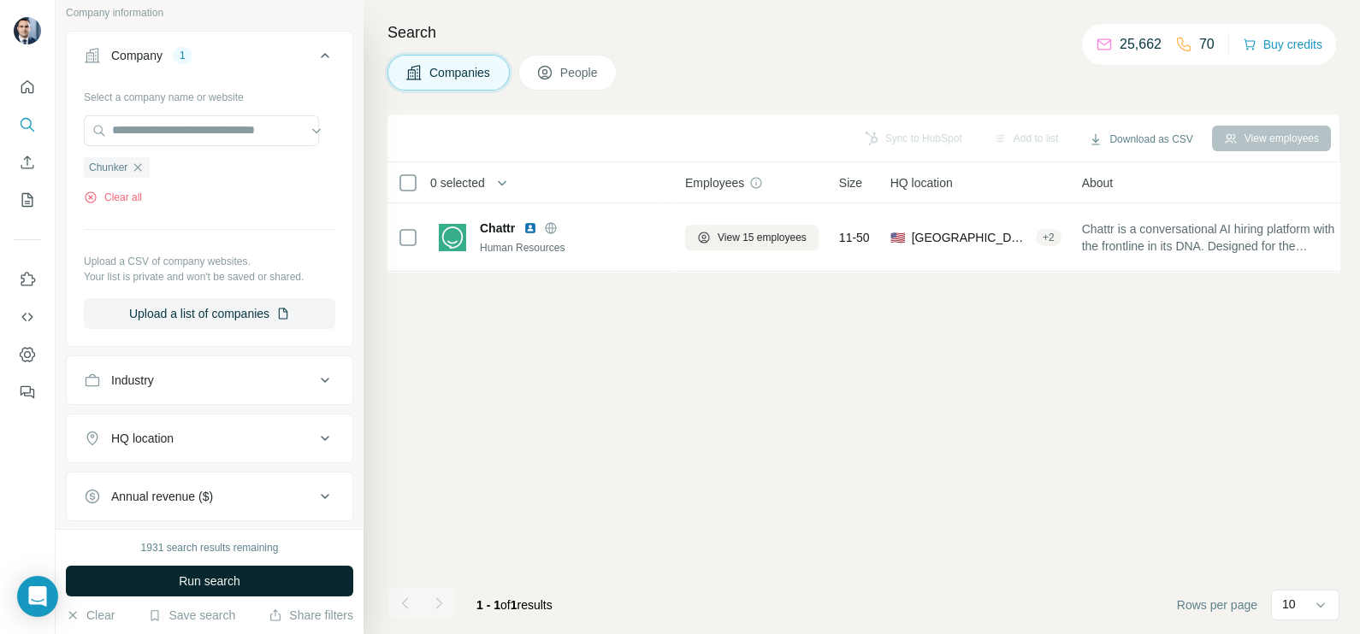
click at [222, 583] on span "Run search" at bounding box center [210, 581] width 62 height 17
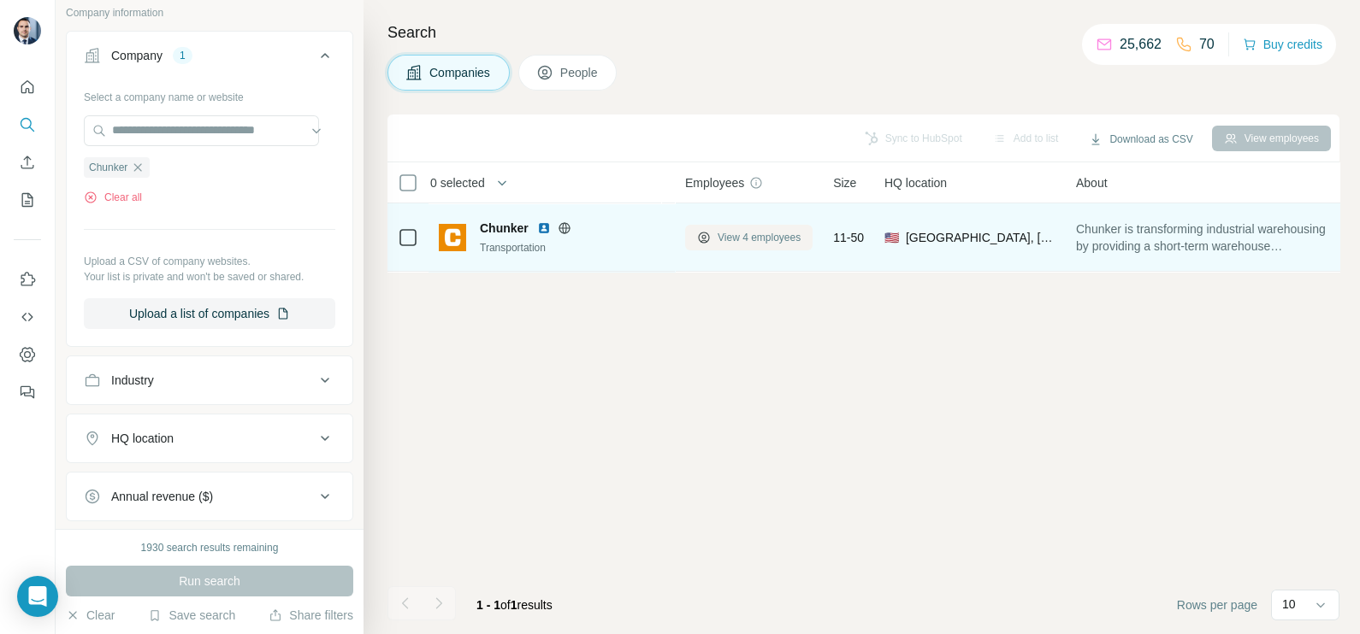
click at [740, 237] on span "View 4 employees" at bounding box center [758, 237] width 83 height 15
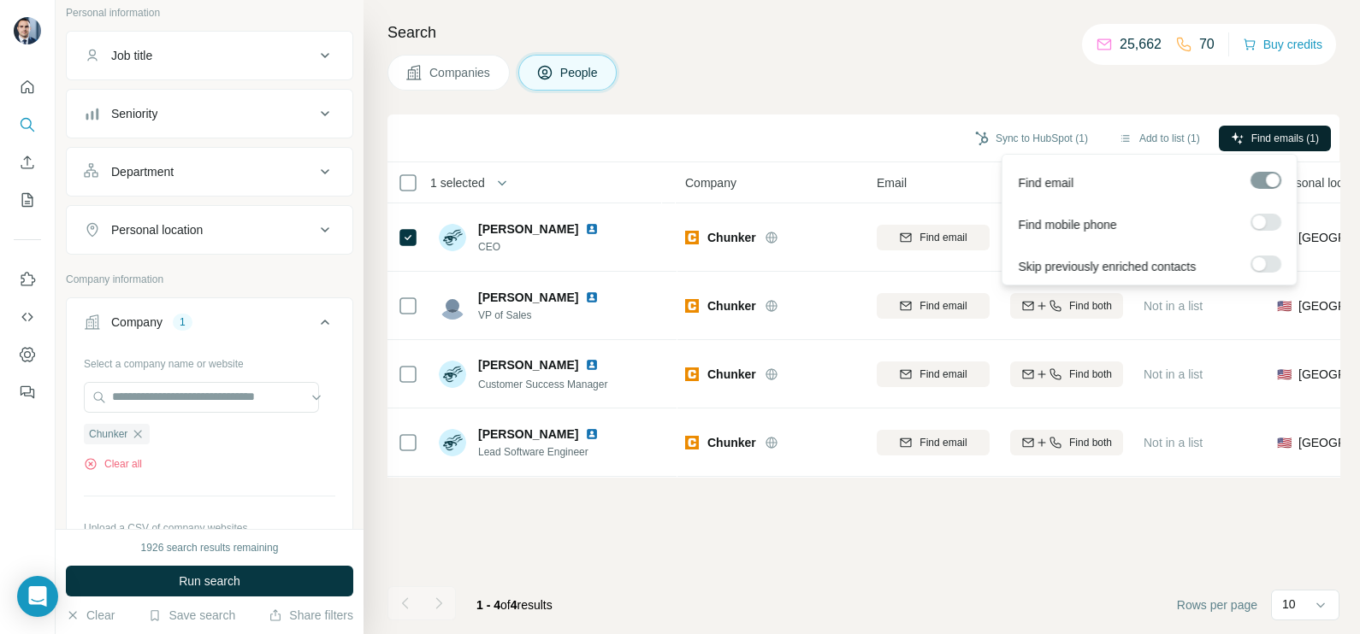
click at [1263, 137] on span "Find emails (1)" at bounding box center [1285, 138] width 68 height 15
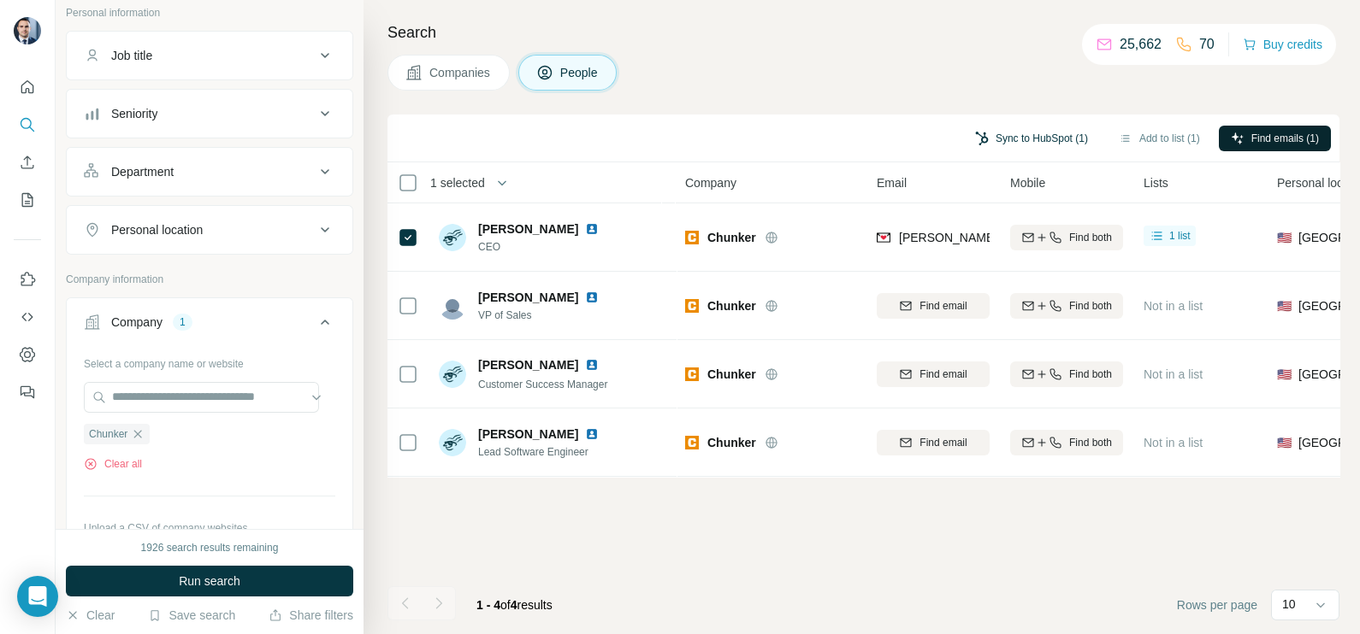
click at [996, 145] on button "Sync to HubSpot (1)" at bounding box center [1031, 139] width 137 height 26
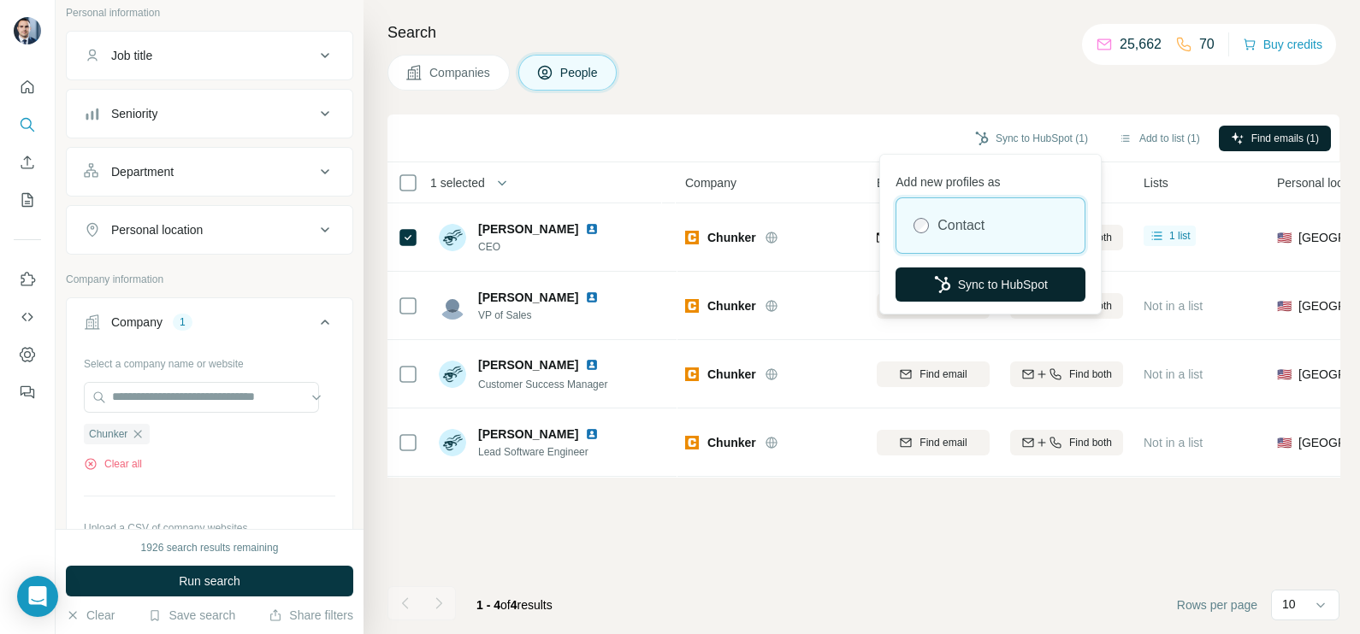
click at [958, 285] on button "Sync to HubSpot" at bounding box center [990, 285] width 190 height 34
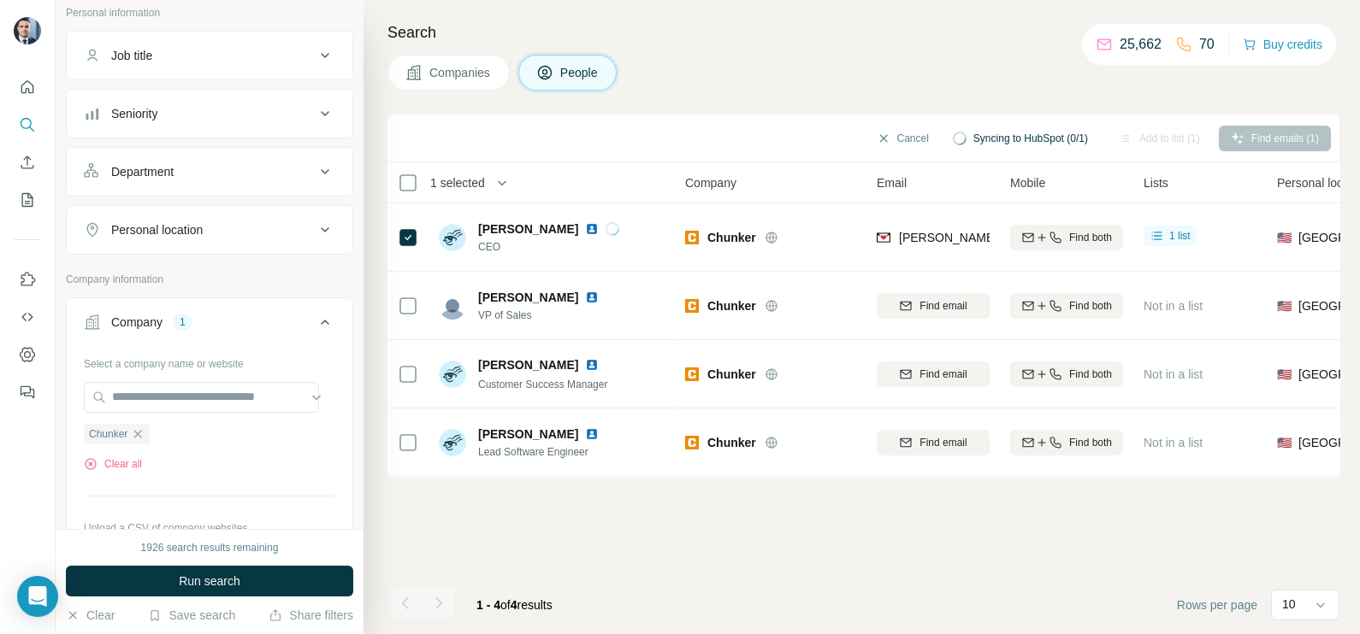
click at [806, 91] on div "Search Companies People Cancel Syncing to HubSpot (0/1) Add to list (1) Find em…" at bounding box center [861, 317] width 996 height 634
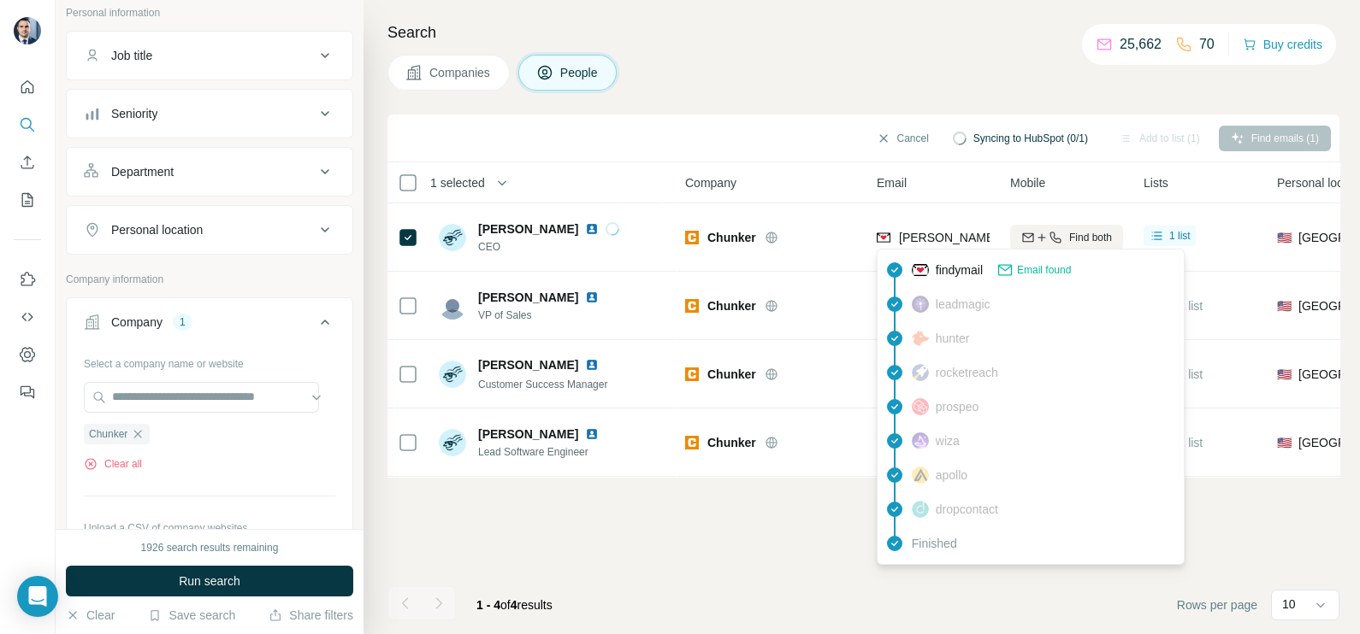
click at [951, 257] on div "findymail Email found" at bounding box center [1030, 270] width 299 height 34
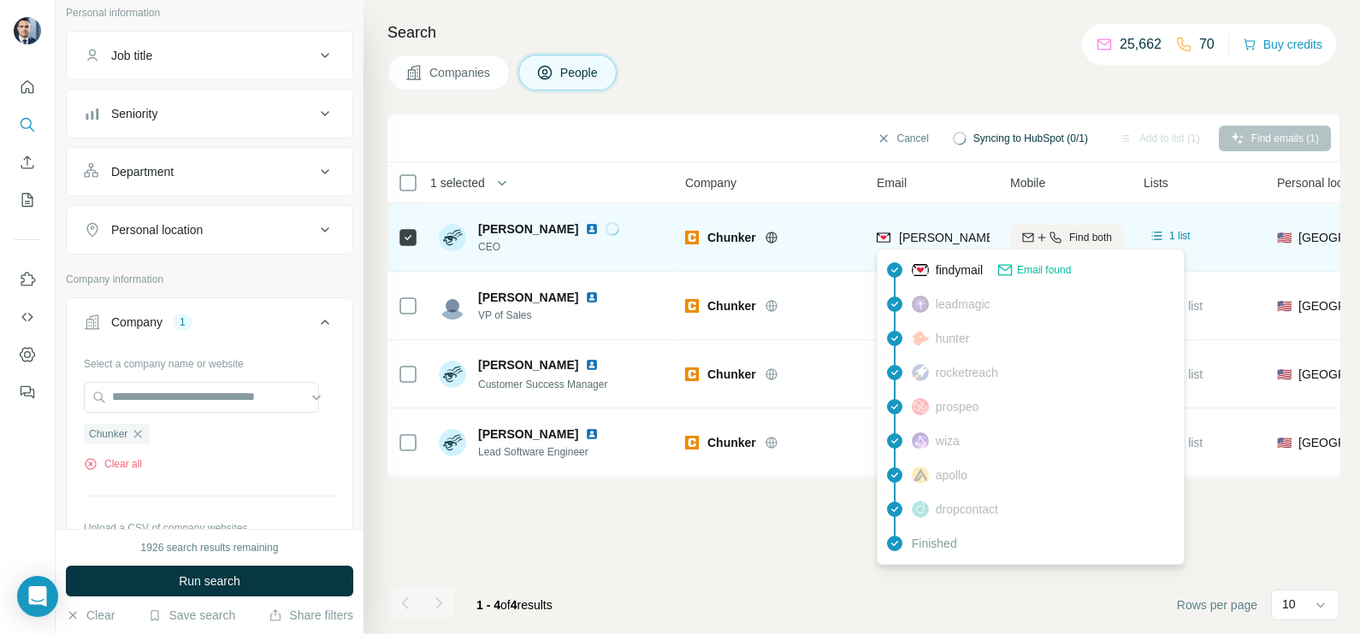
click at [939, 239] on span "[PERSON_NAME][EMAIL_ADDRESS][DOMAIN_NAME]" at bounding box center [1049, 238] width 301 height 14
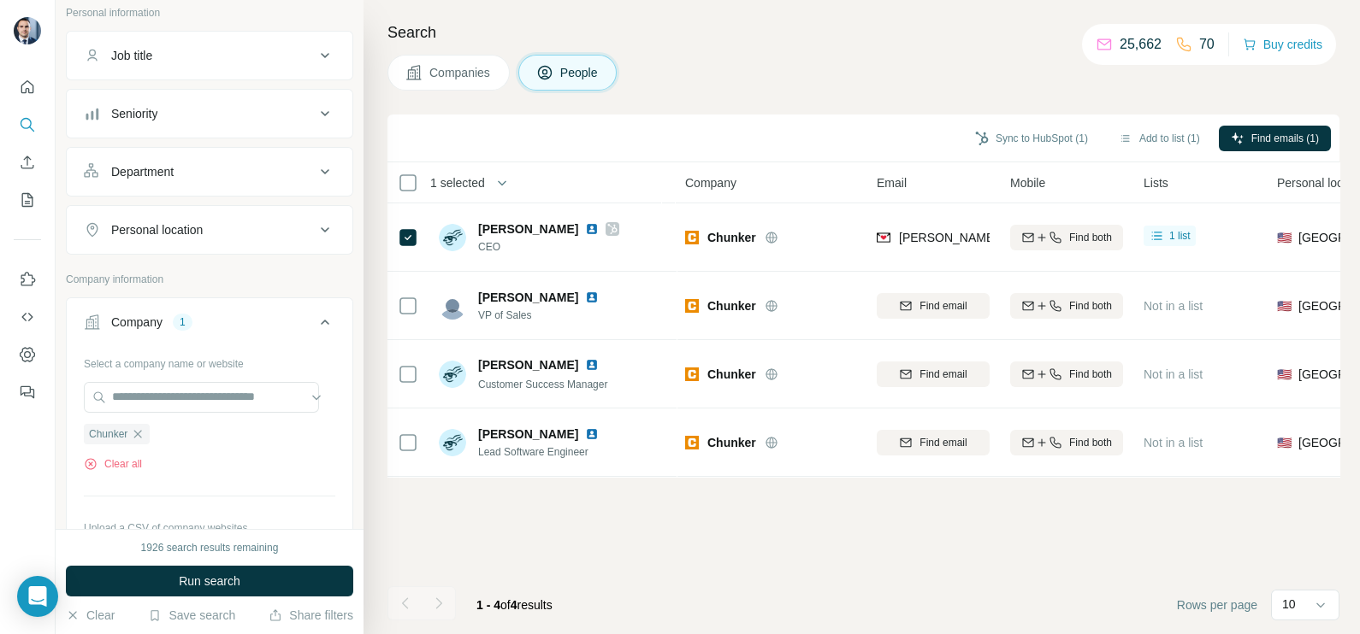
click at [881, 87] on div "Companies People" at bounding box center [863, 73] width 952 height 36
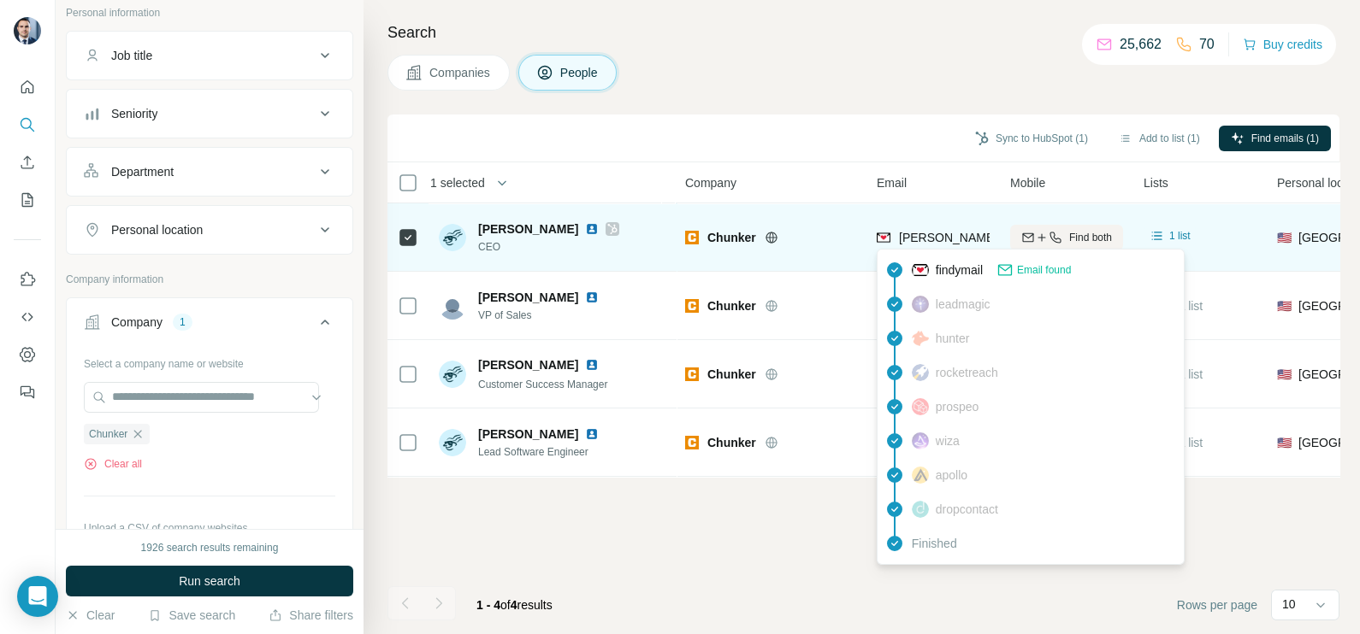
click at [945, 236] on span "[PERSON_NAME][EMAIL_ADDRESS][DOMAIN_NAME]" at bounding box center [1049, 238] width 301 height 14
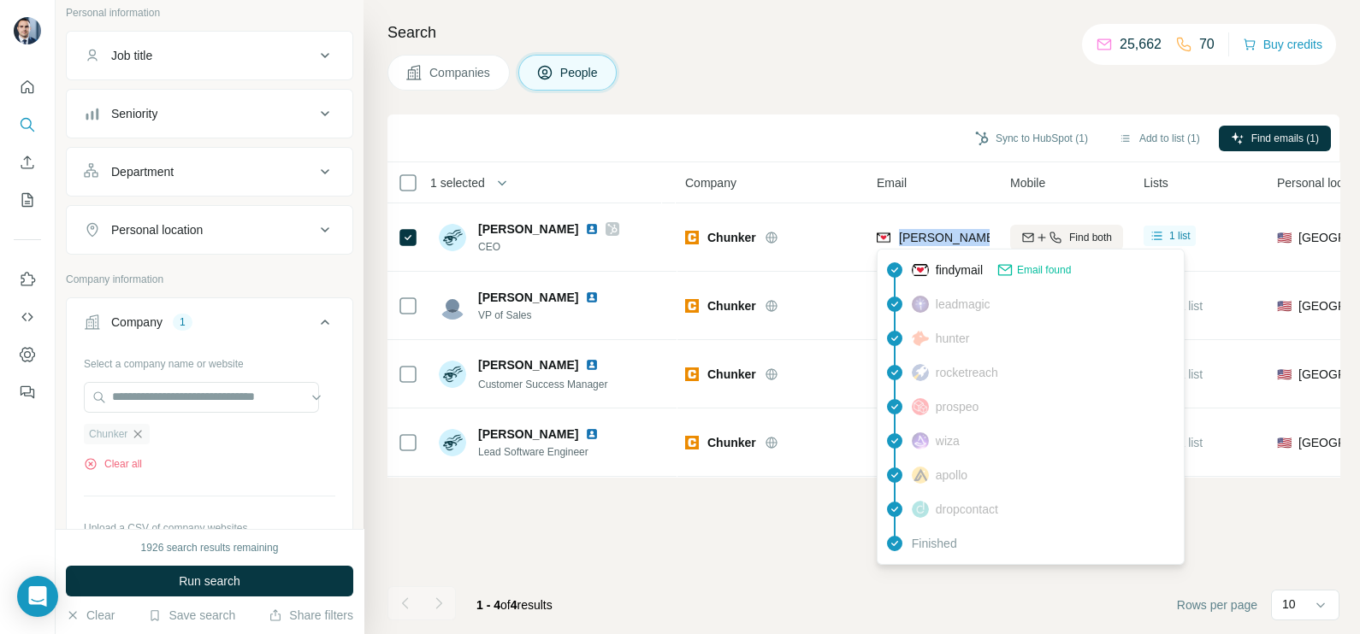
click at [137, 436] on icon "button" at bounding box center [138, 435] width 14 height 14
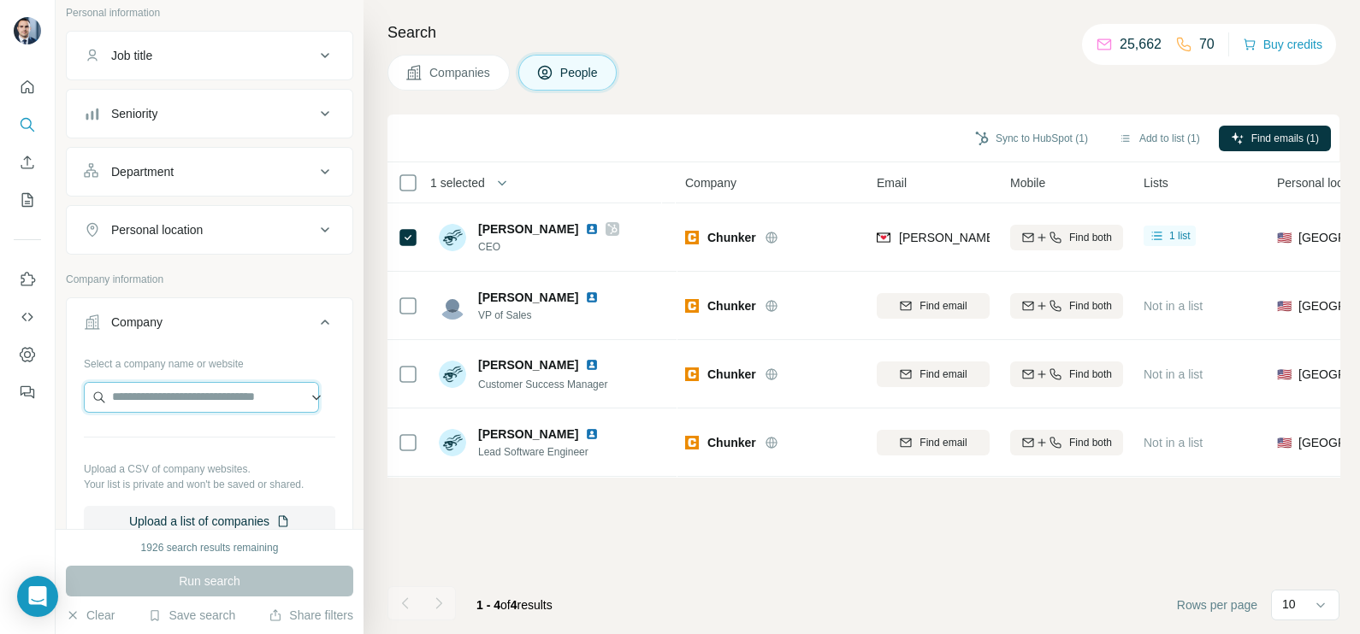
click at [156, 403] on input "text" at bounding box center [201, 397] width 235 height 31
paste input "**********"
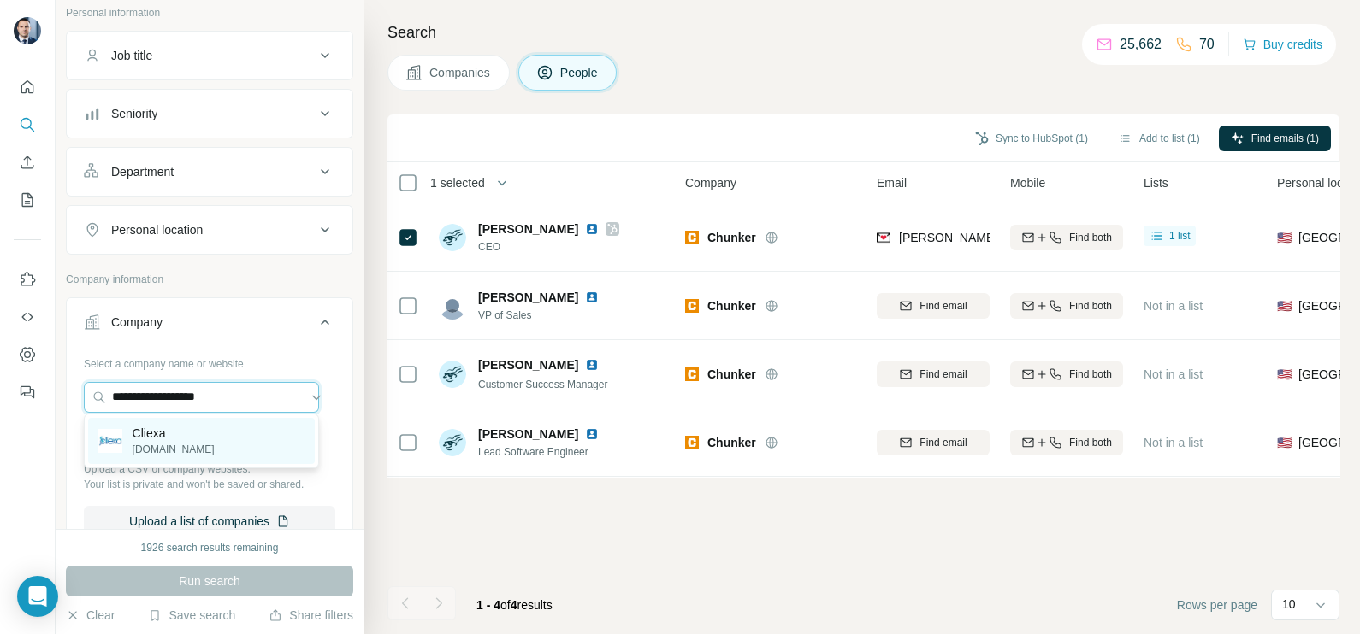
type input "**********"
click at [189, 447] on div "Cliexa [DOMAIN_NAME]" at bounding box center [201, 441] width 227 height 46
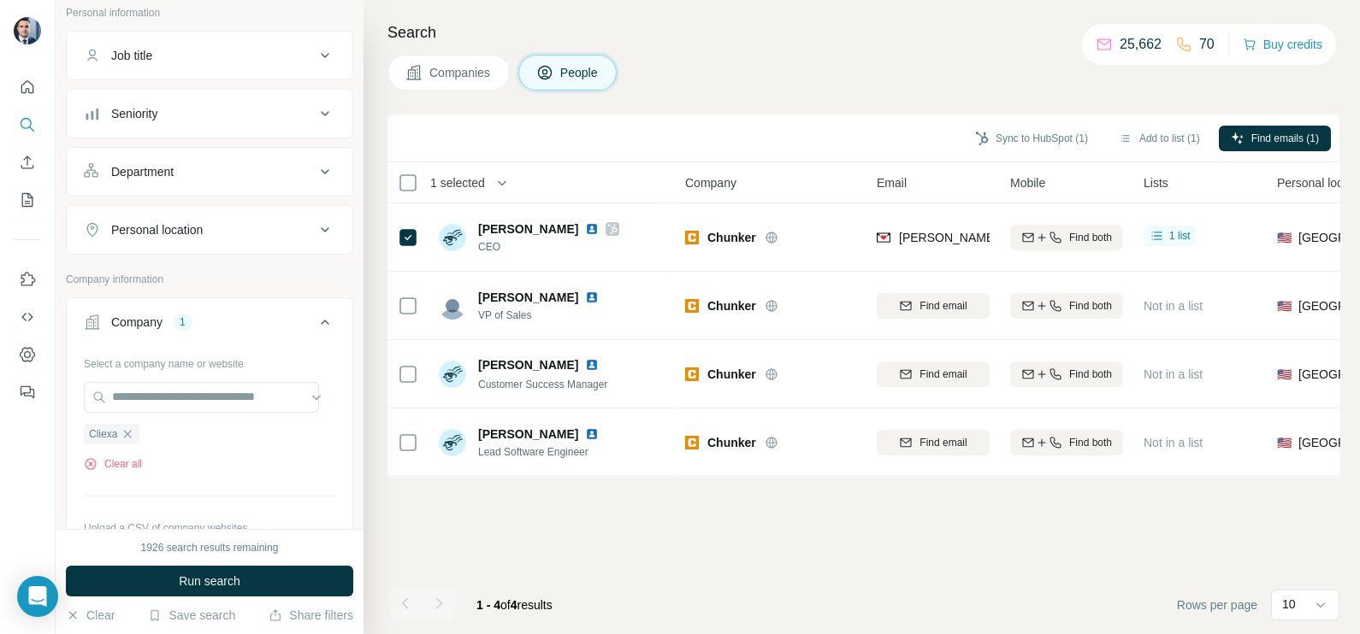
click at [449, 67] on span "Companies" at bounding box center [460, 72] width 62 height 17
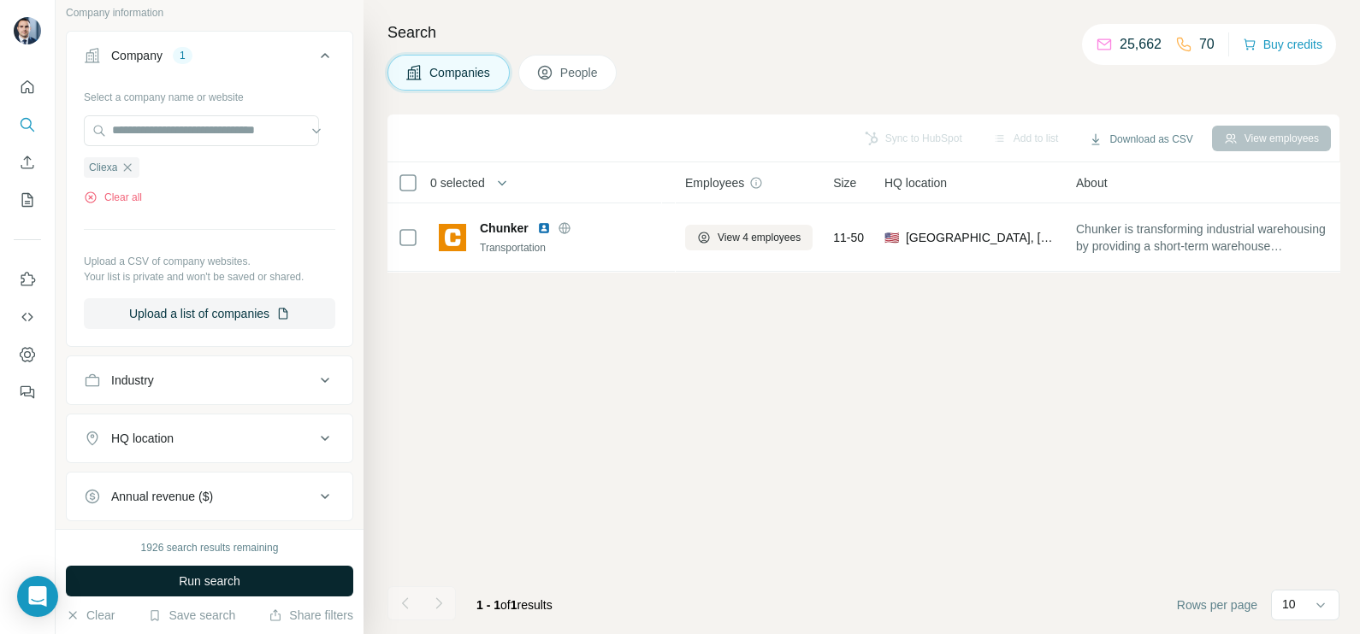
click at [203, 585] on span "Run search" at bounding box center [210, 581] width 62 height 17
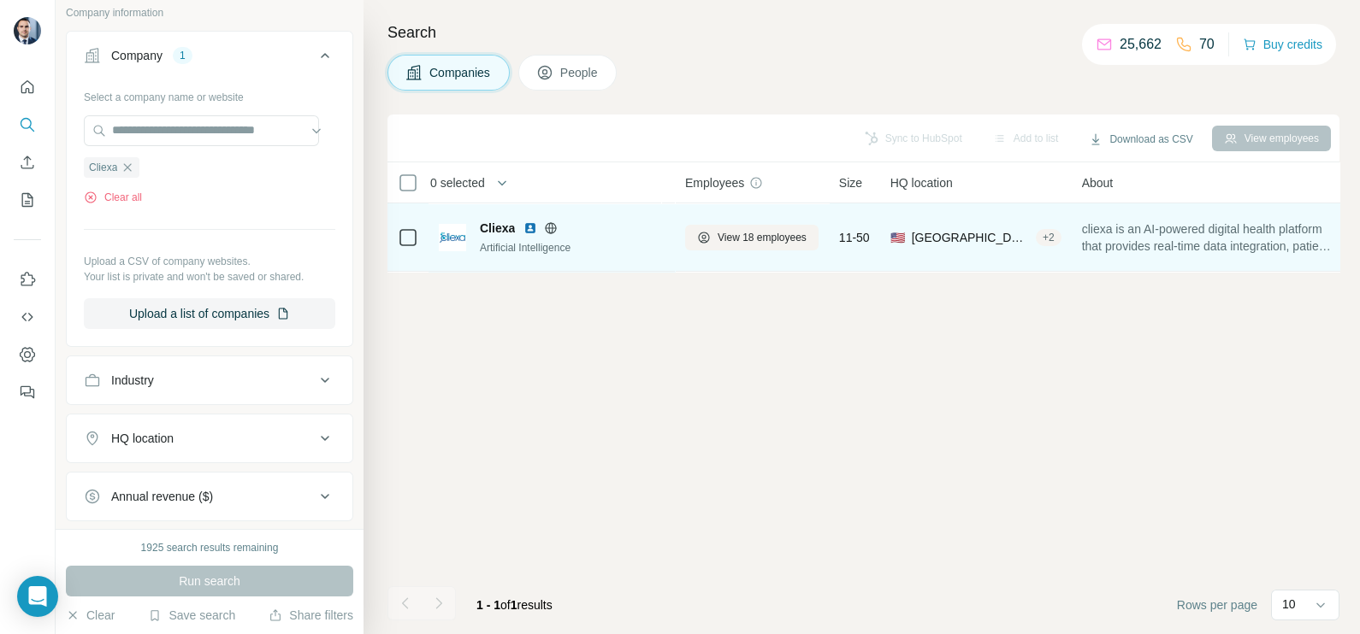
click at [554, 226] on icon at bounding box center [551, 228] width 14 height 14
click at [760, 249] on button "View 18 employees" at bounding box center [751, 238] width 133 height 26
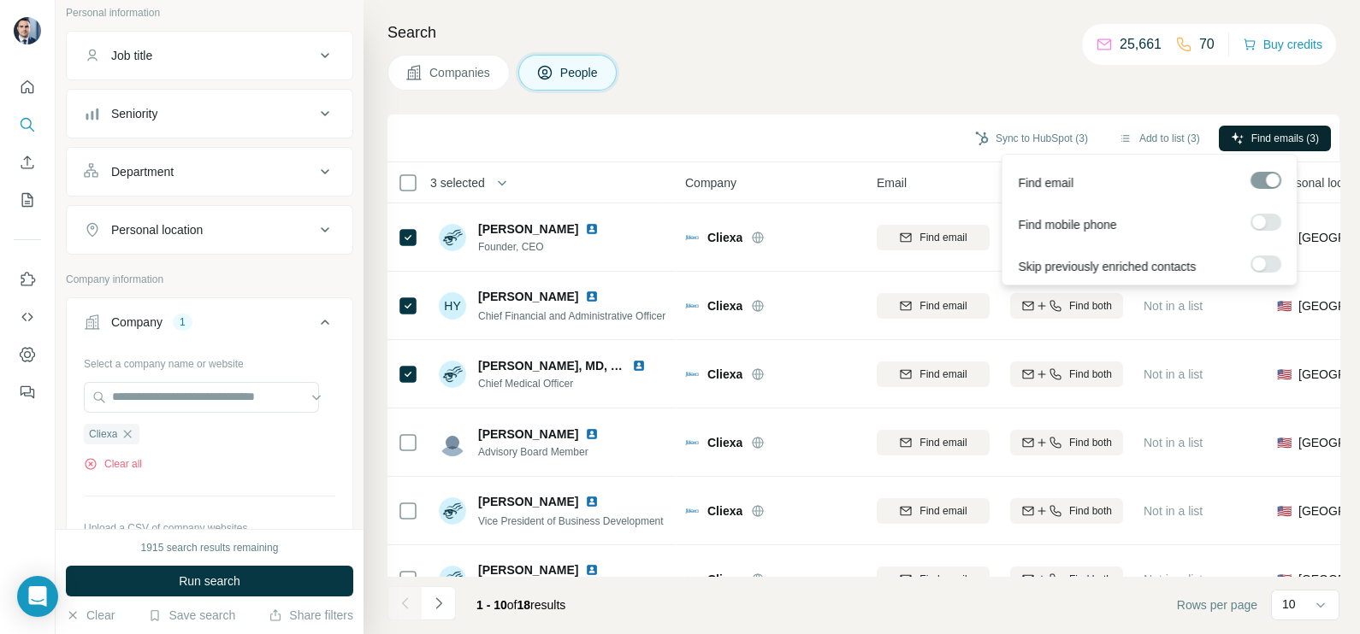
click at [1270, 145] on span "Find emails (3)" at bounding box center [1285, 138] width 68 height 15
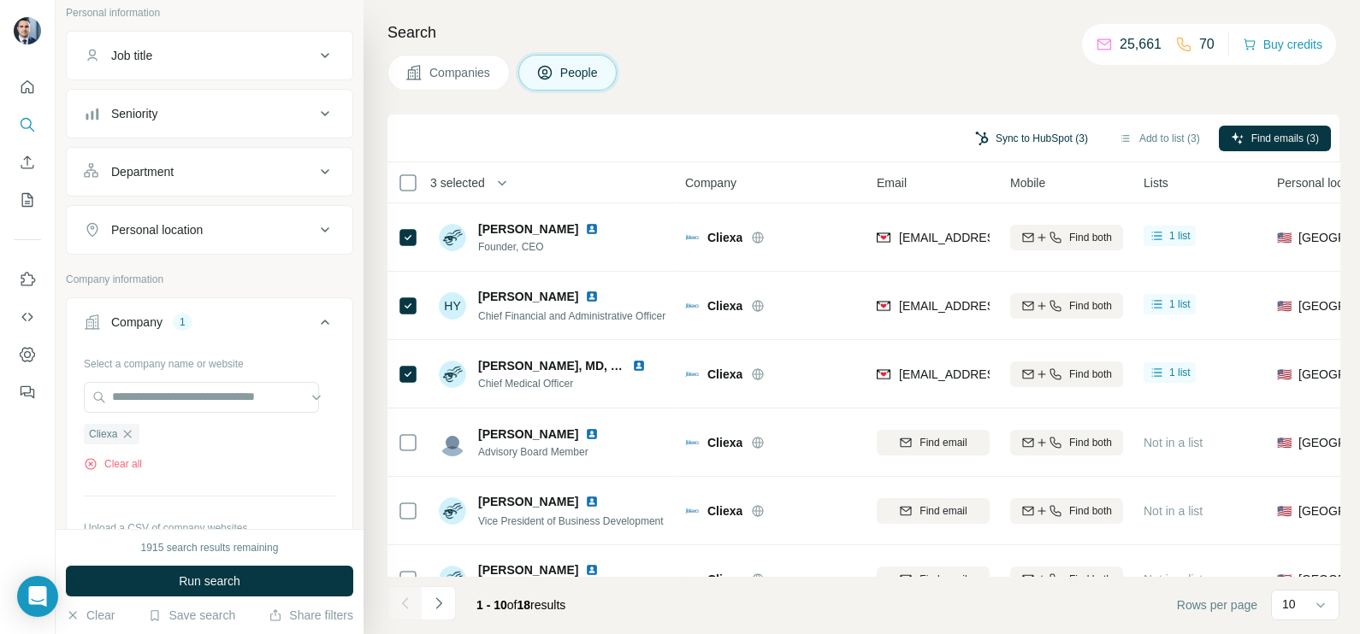
click at [1005, 137] on button "Sync to HubSpot (3)" at bounding box center [1031, 139] width 137 height 26
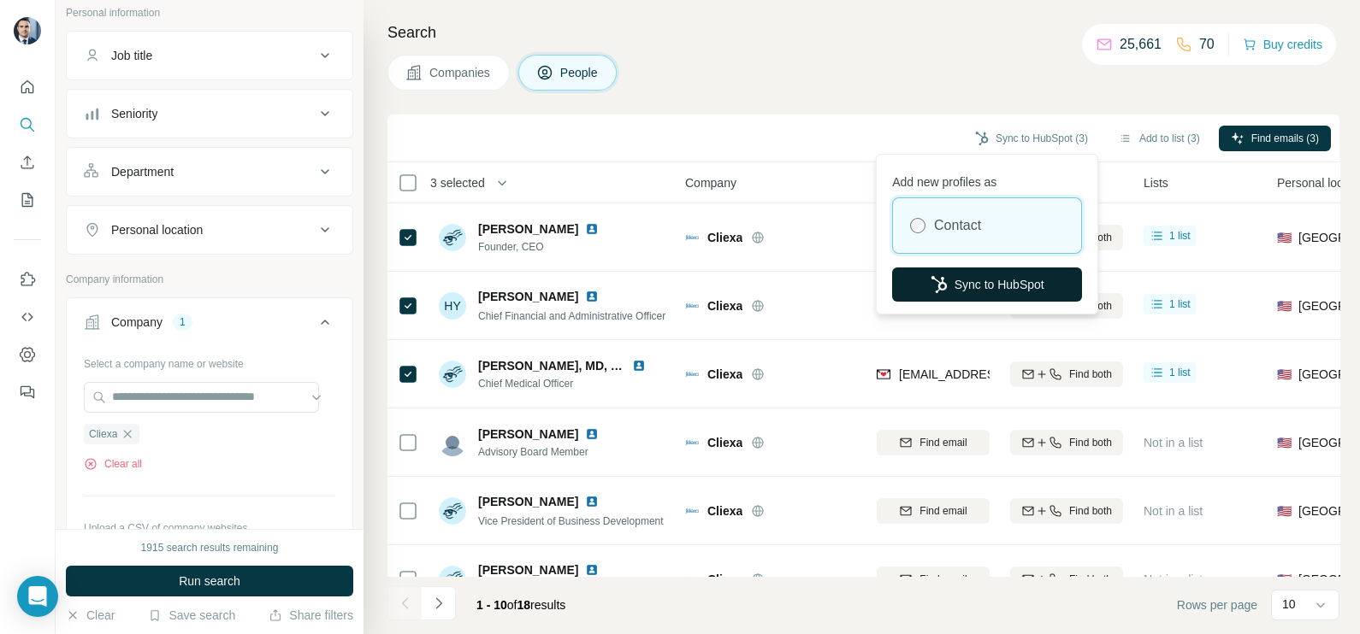
click at [996, 268] on button "Sync to HubSpot" at bounding box center [987, 285] width 190 height 34
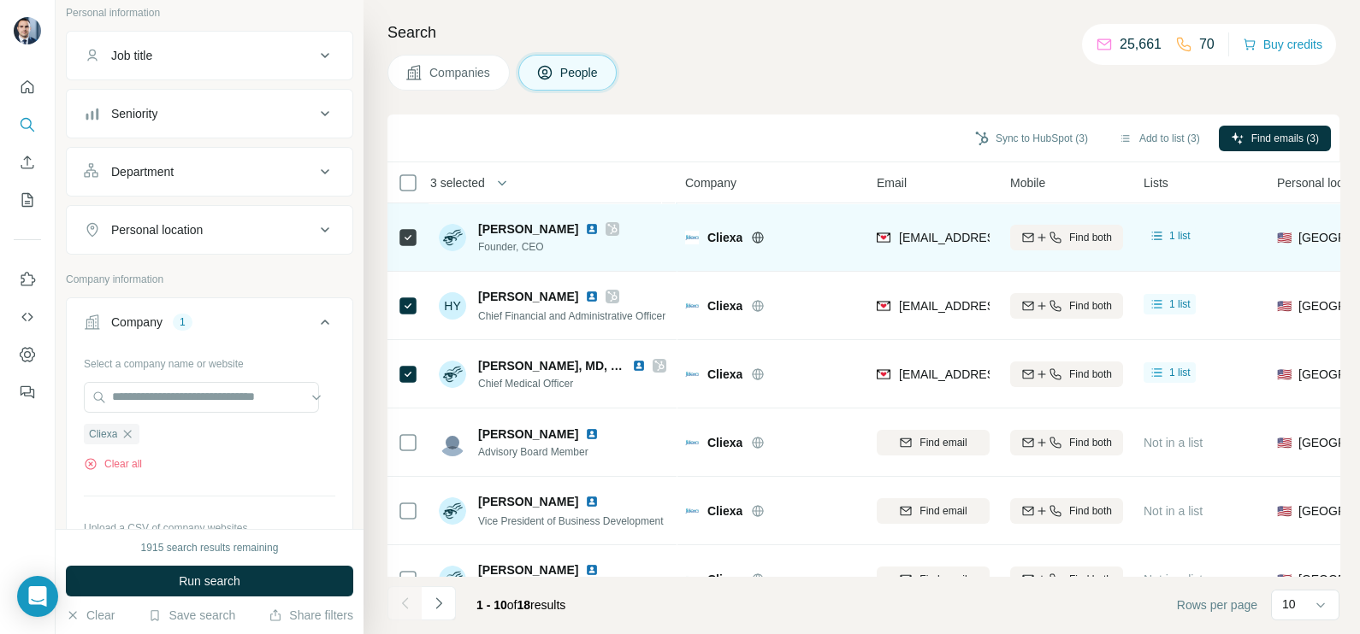
click at [917, 253] on div "[EMAIL_ADDRESS][DOMAIN_NAME]" at bounding box center [932, 237] width 113 height 47
click at [959, 214] on div "[EMAIL_ADDRESS][DOMAIN_NAME]" at bounding box center [932, 237] width 113 height 47
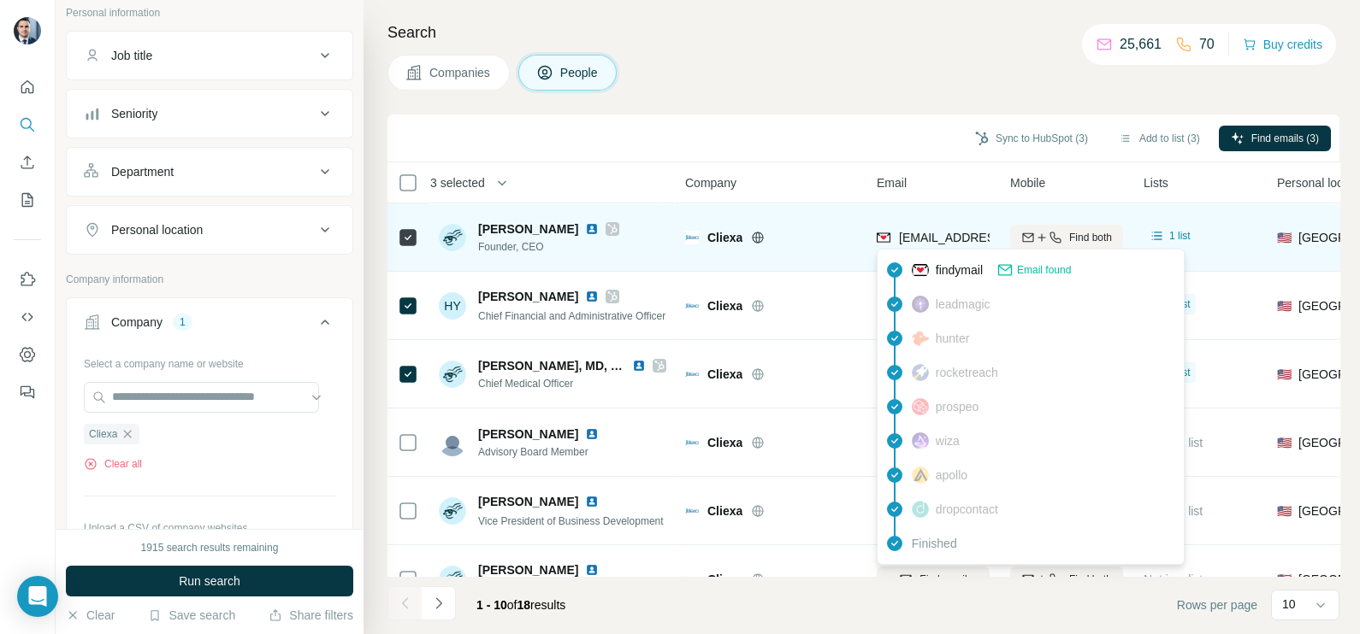
click at [950, 232] on span "[EMAIL_ADDRESS][DOMAIN_NAME]" at bounding box center [1000, 238] width 203 height 14
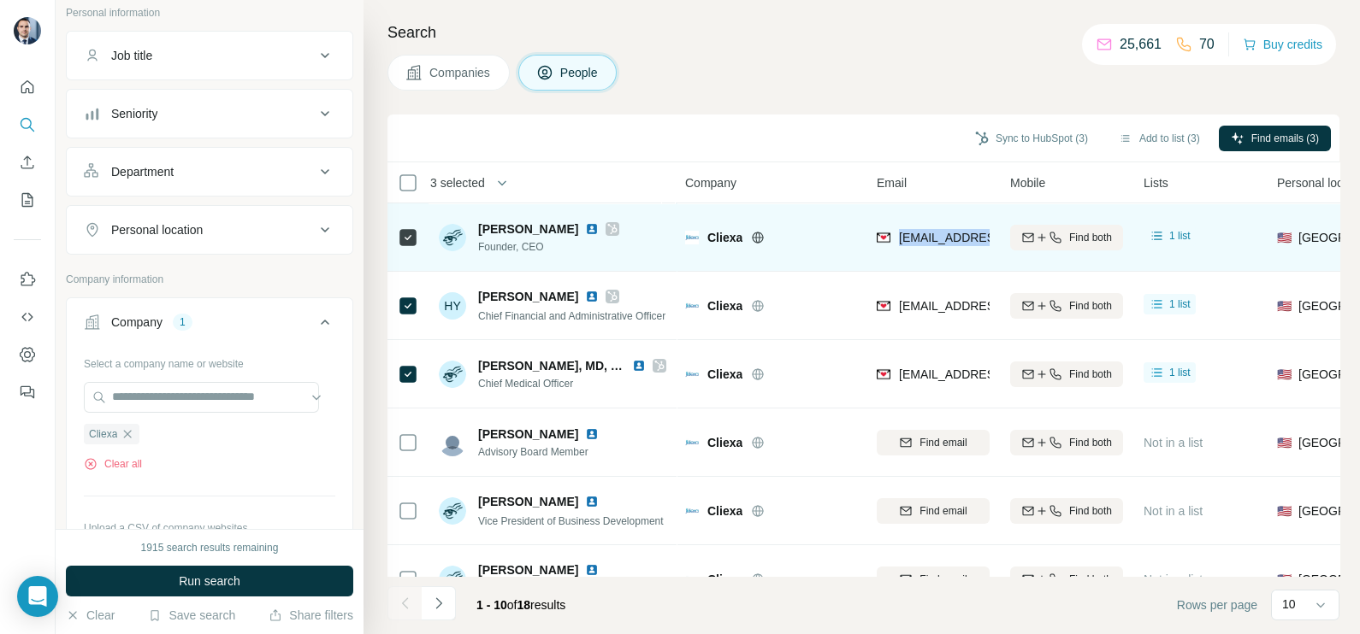
click at [923, 214] on div "[EMAIL_ADDRESS][DOMAIN_NAME]" at bounding box center [932, 237] width 113 height 47
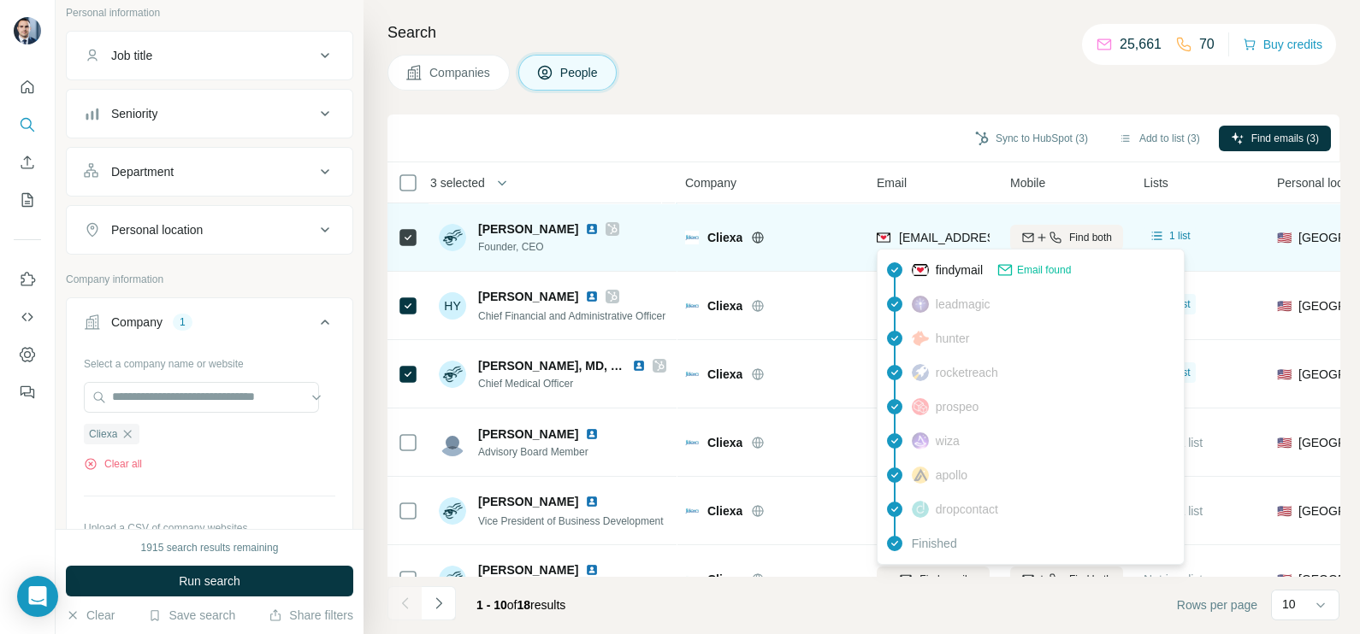
click at [928, 235] on span "[EMAIL_ADDRESS][DOMAIN_NAME]" at bounding box center [1000, 238] width 203 height 14
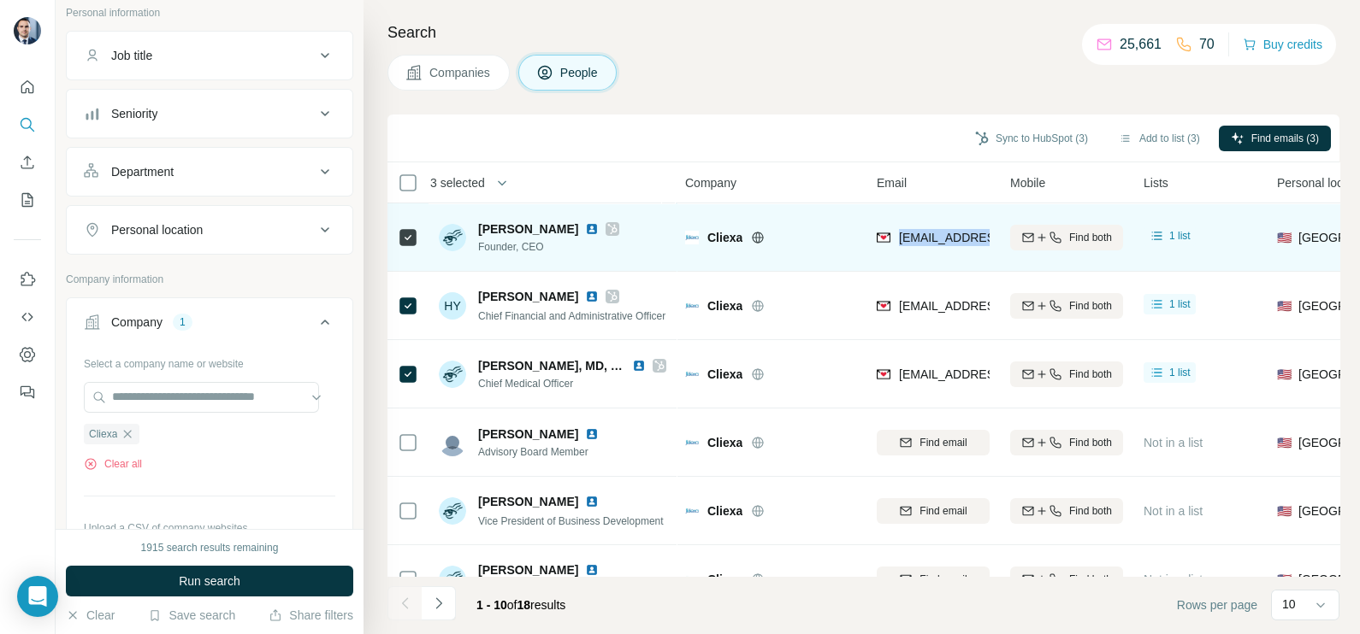
click at [928, 235] on span "[EMAIL_ADDRESS][DOMAIN_NAME]" at bounding box center [1000, 238] width 203 height 14
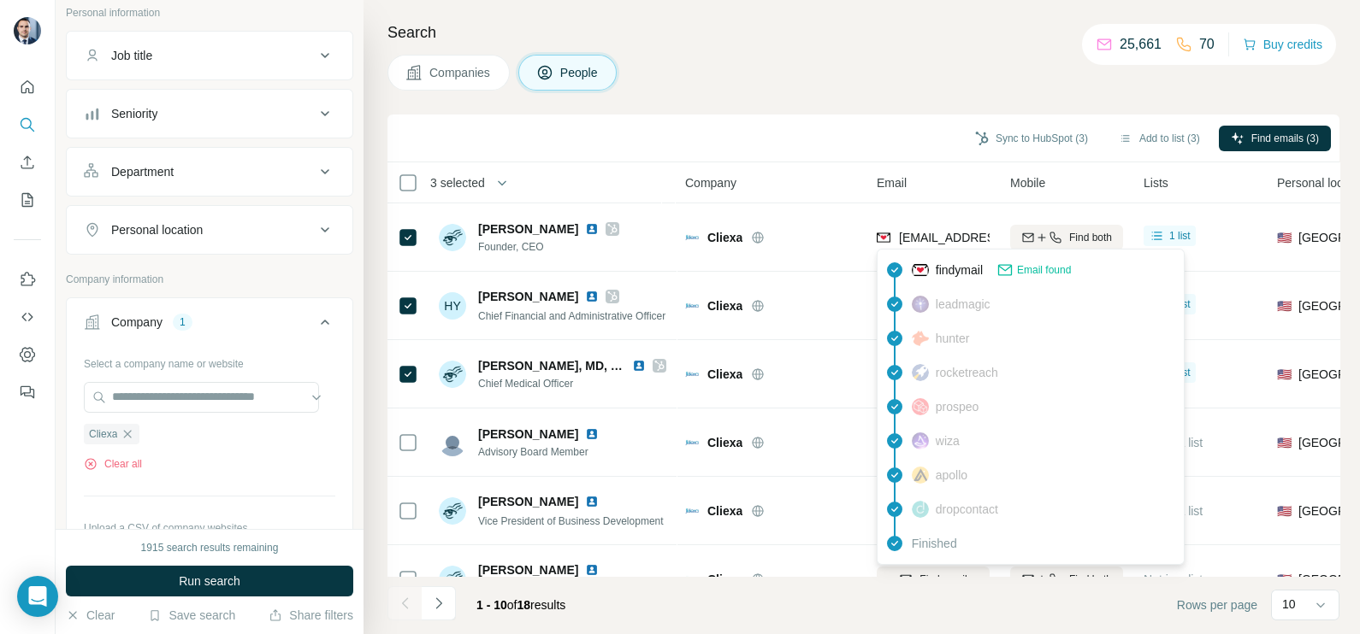
click at [894, 82] on div "Companies People" at bounding box center [863, 73] width 952 height 36
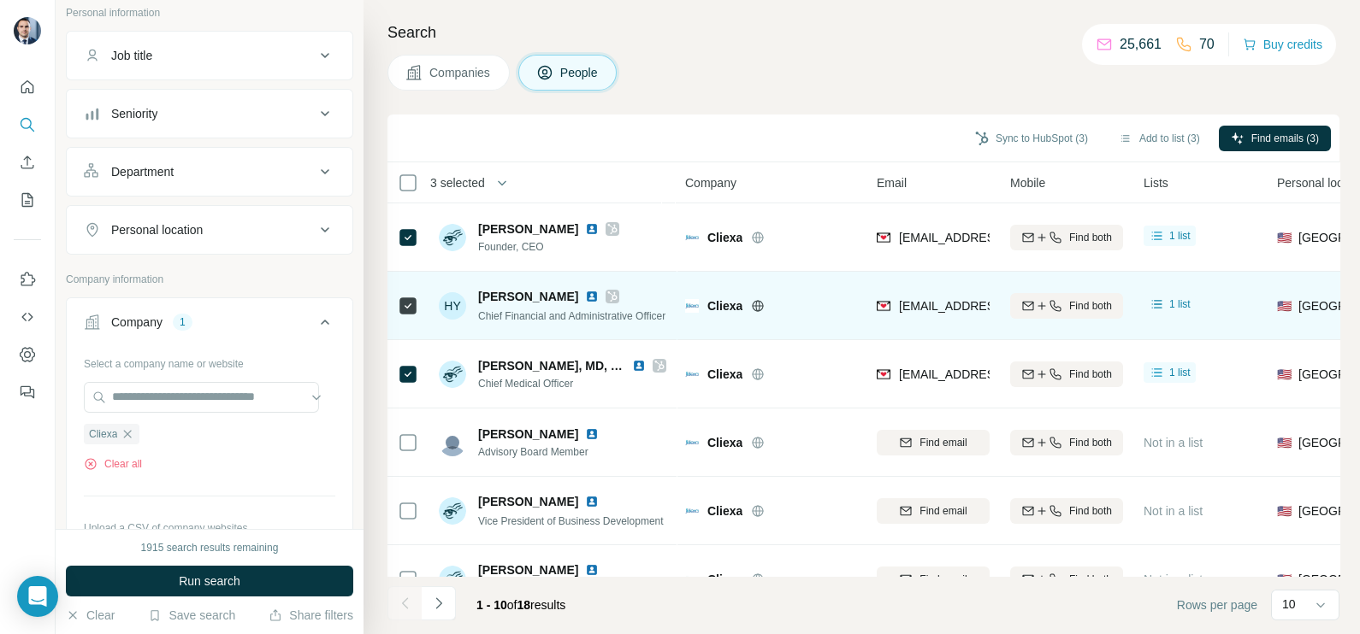
click at [941, 301] on span "[EMAIL_ADDRESS][DOMAIN_NAME]" at bounding box center [1000, 306] width 203 height 14
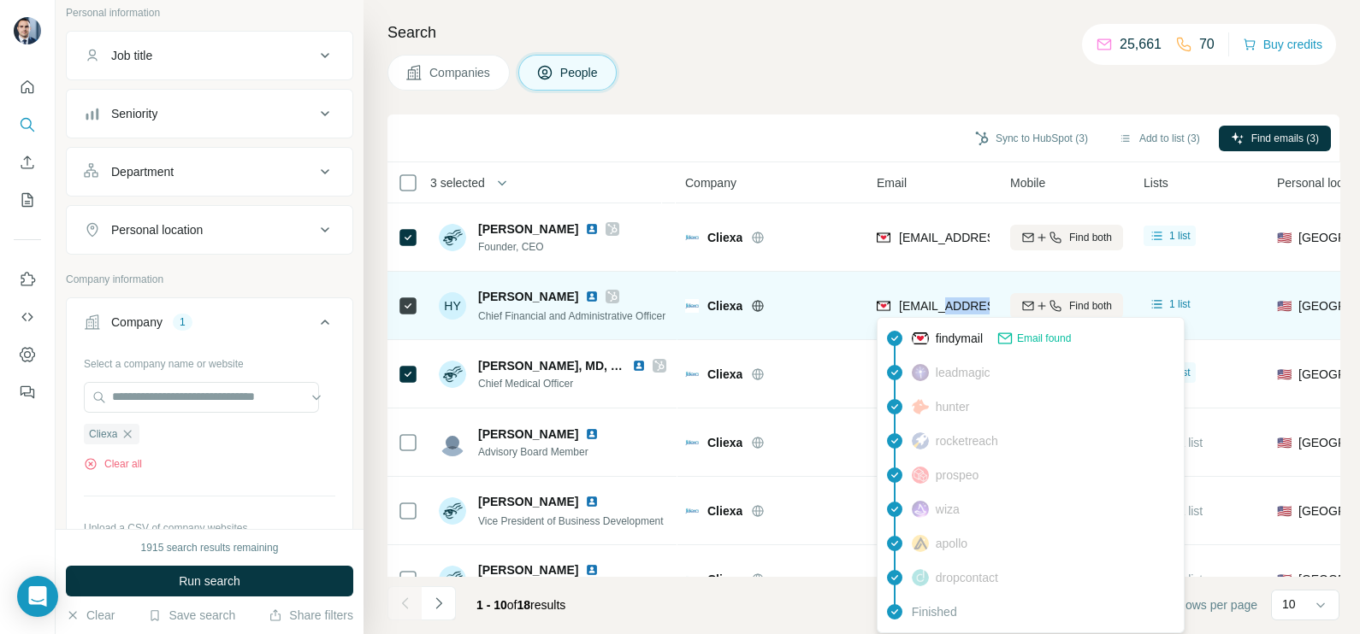
click at [941, 303] on span "[EMAIL_ADDRESS][DOMAIN_NAME]" at bounding box center [1000, 306] width 203 height 14
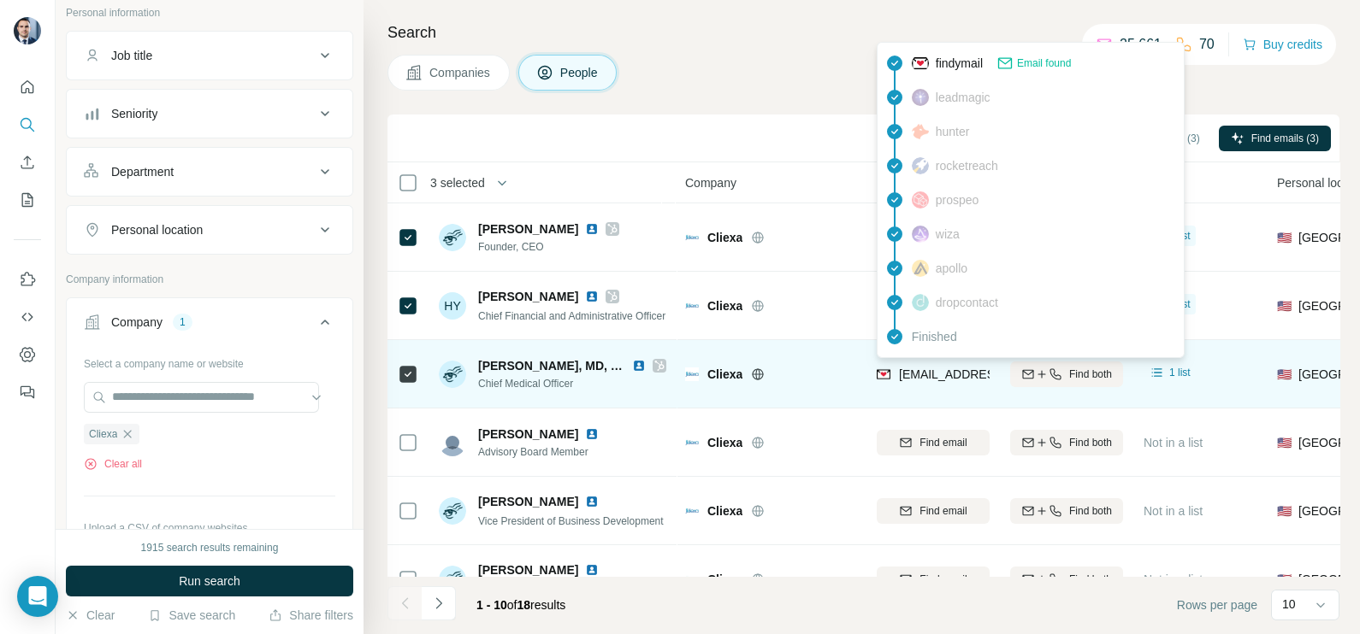
click at [905, 381] on span "[EMAIL_ADDRESS][DOMAIN_NAME]" at bounding box center [993, 374] width 189 height 17
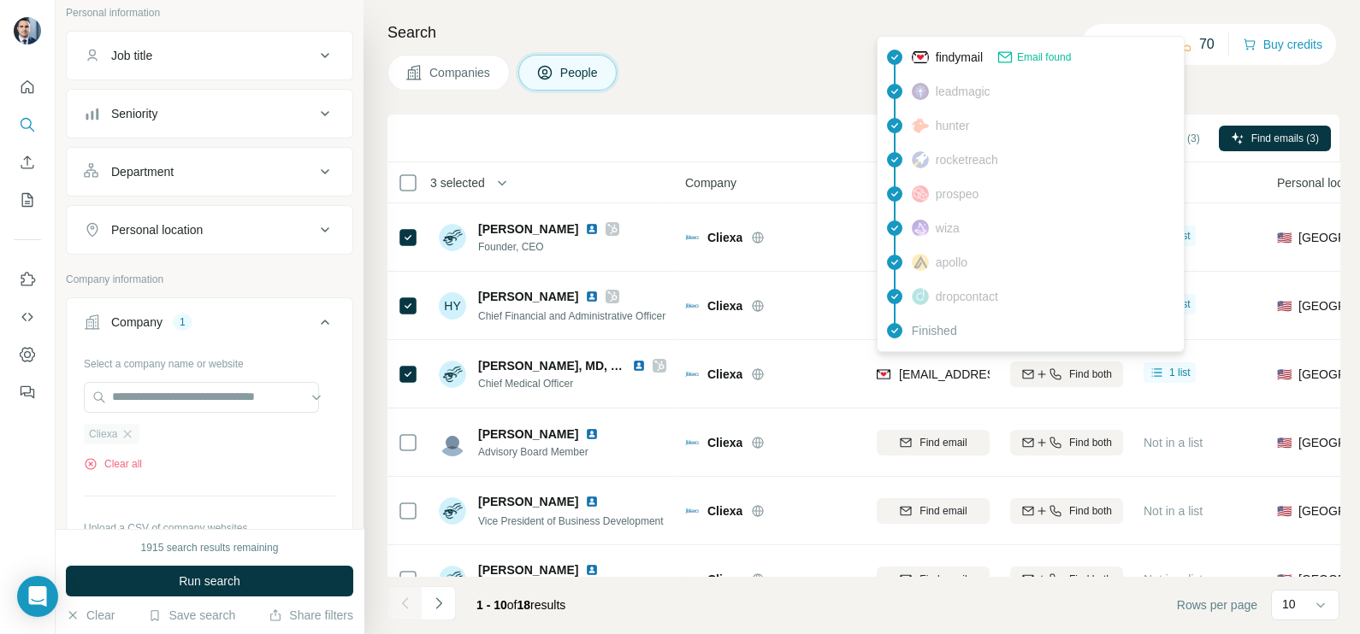
click at [128, 440] on div "Cliexa" at bounding box center [112, 434] width 56 height 21
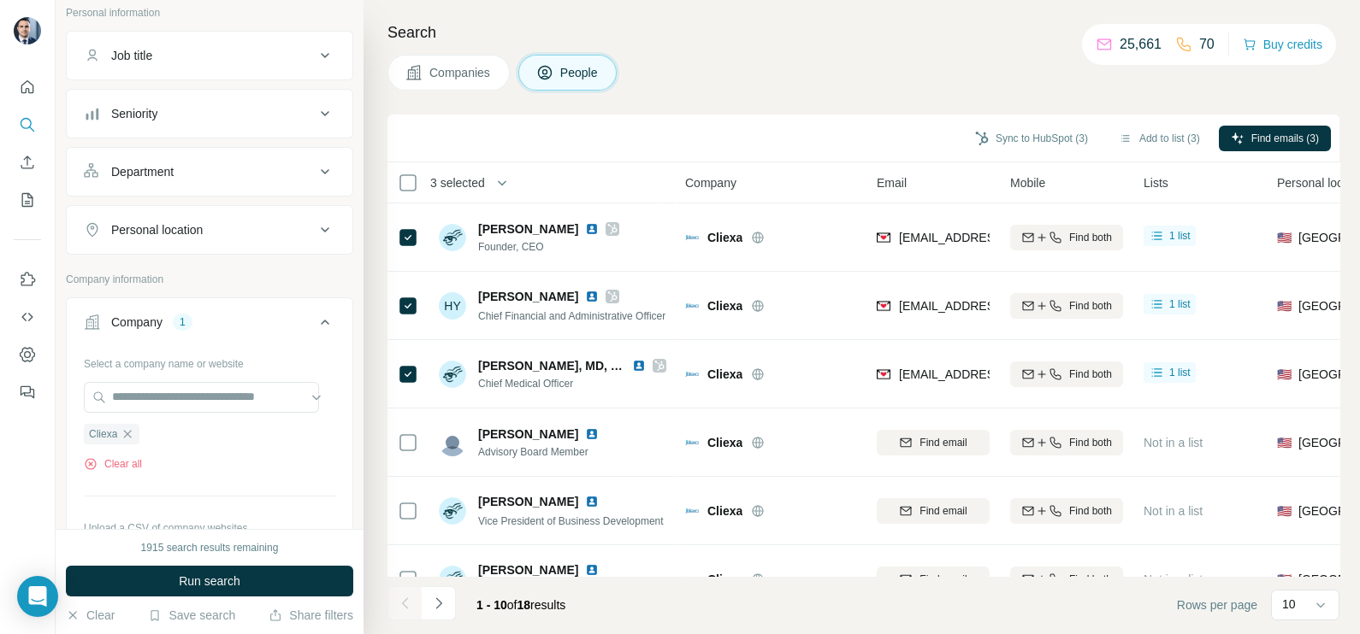
click at [458, 72] on span "Companies" at bounding box center [460, 72] width 62 height 17
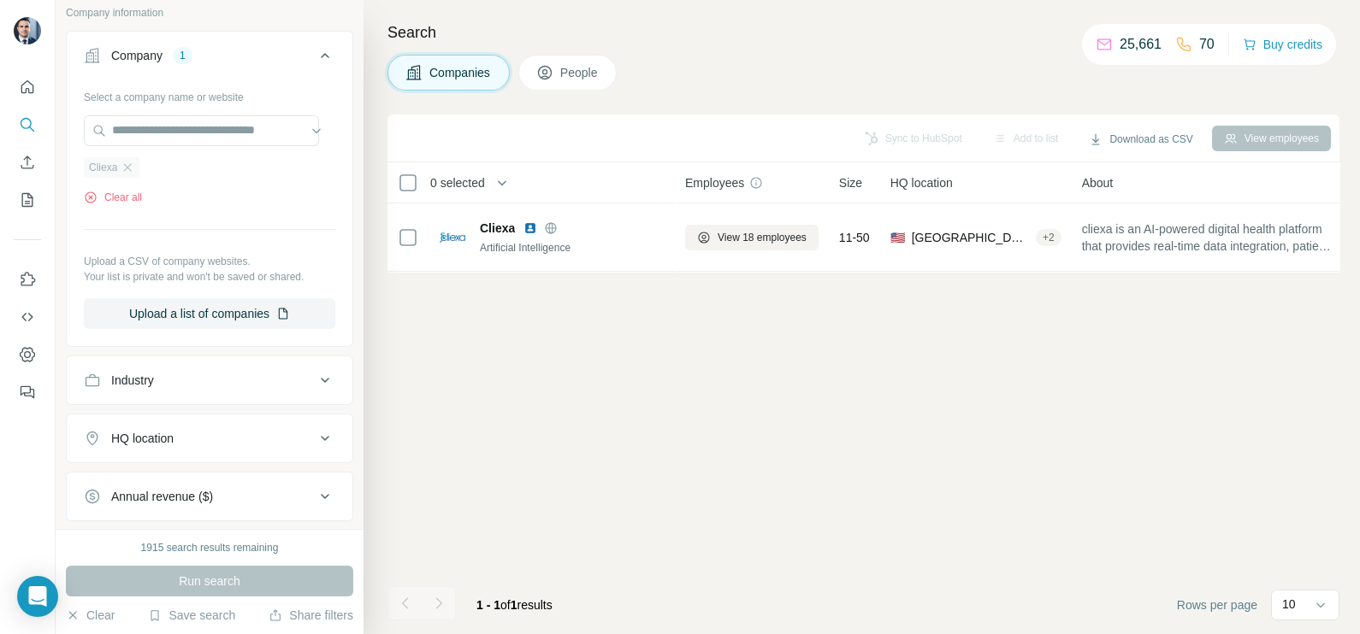
click at [133, 174] on div "Cliexa" at bounding box center [112, 167] width 56 height 21
click at [133, 162] on icon "button" at bounding box center [128, 168] width 14 height 14
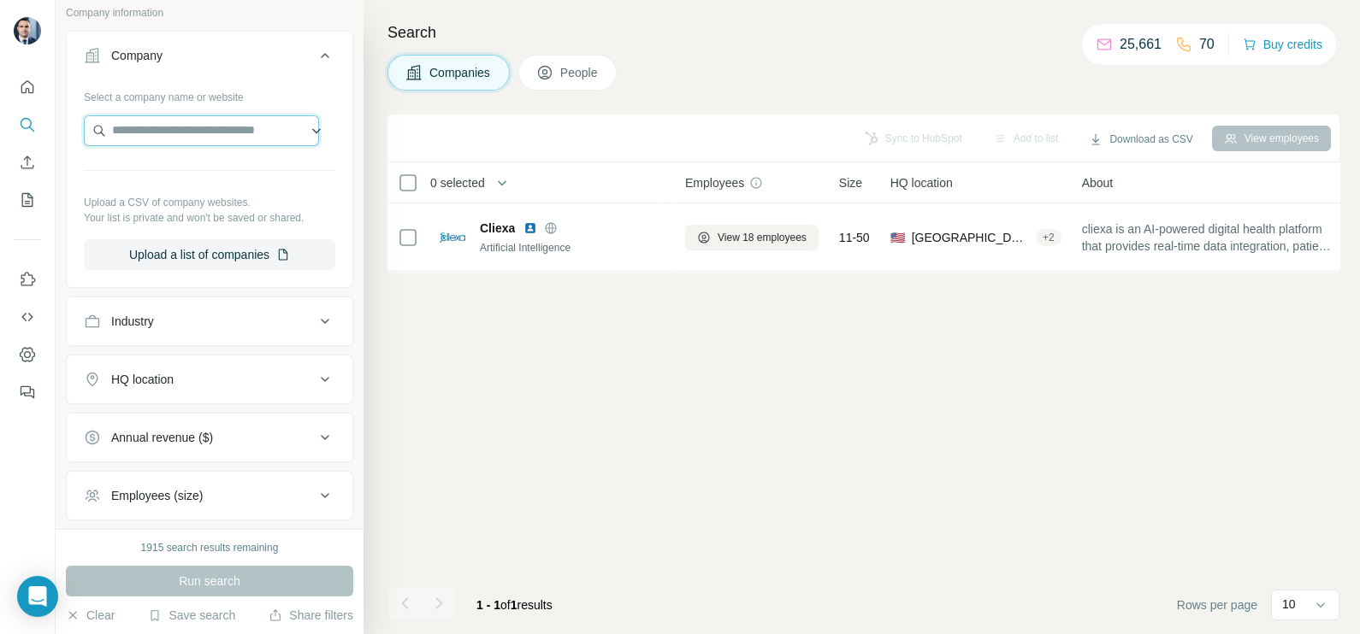
click at [150, 129] on input "text" at bounding box center [201, 130] width 235 height 31
paste input "**********"
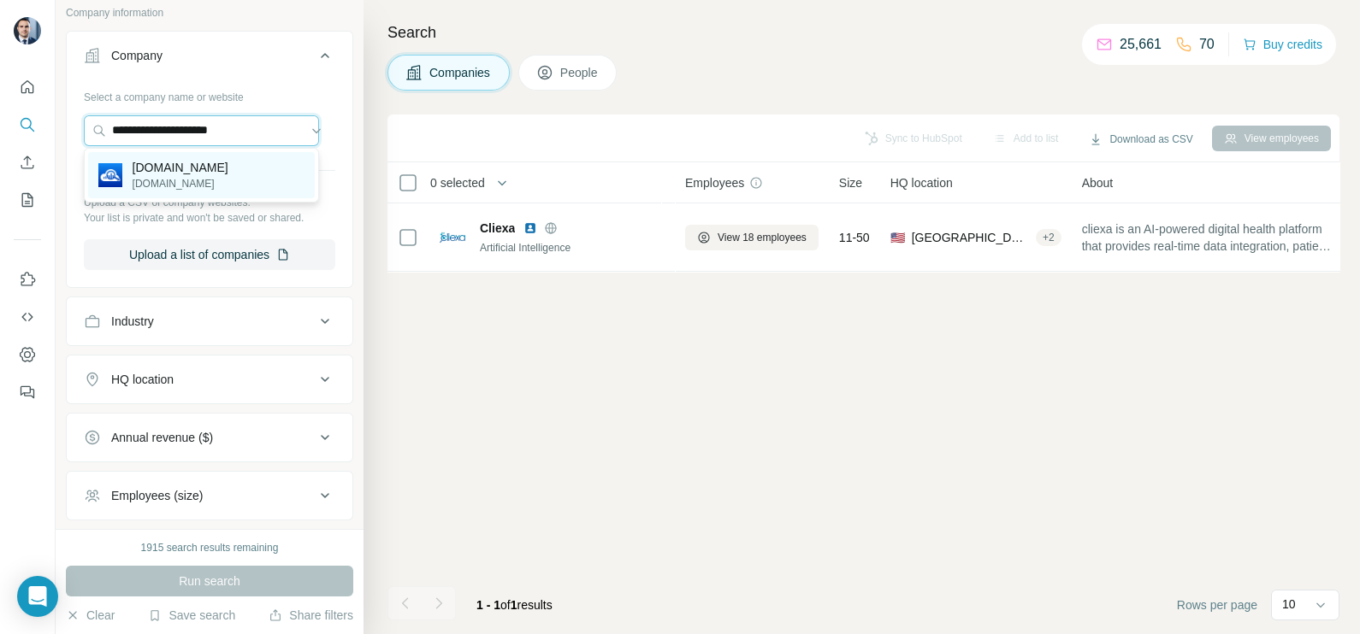
type input "**********"
click at [190, 163] on p "[DOMAIN_NAME]" at bounding box center [181, 167] width 96 height 17
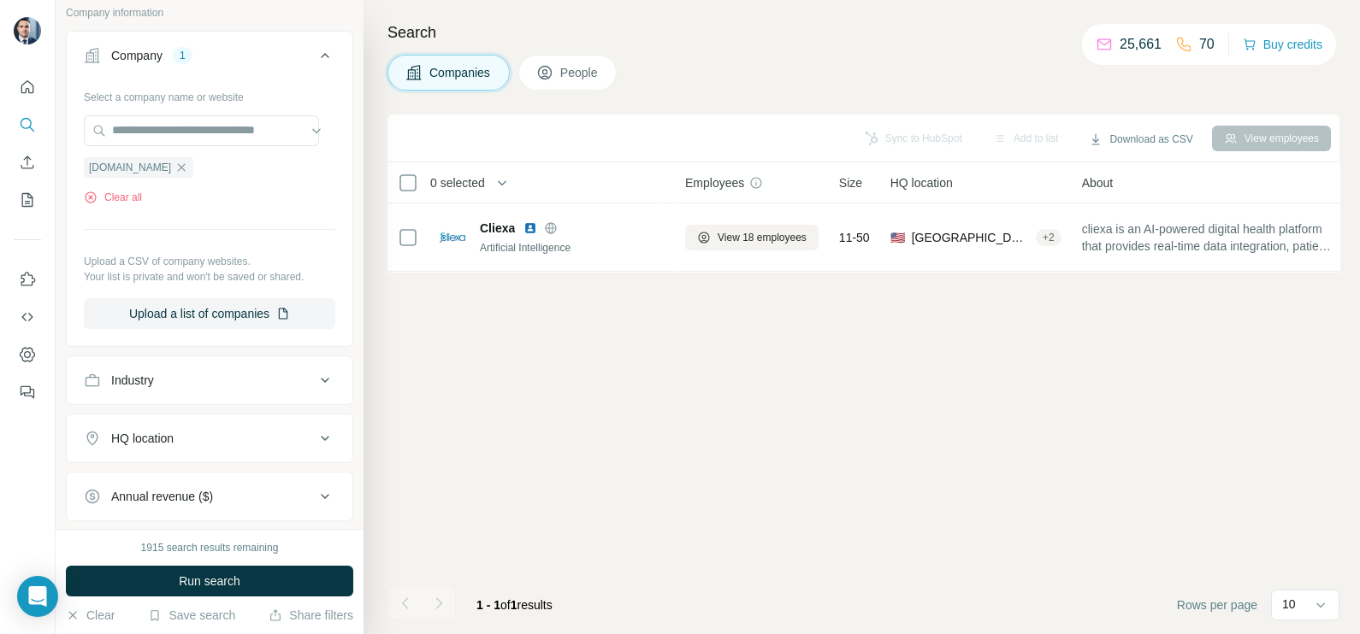
click at [208, 565] on div "1915 search results remaining Run search Clear Save search Share filters" at bounding box center [210, 581] width 308 height 105
click at [204, 577] on span "Run search" at bounding box center [210, 581] width 62 height 17
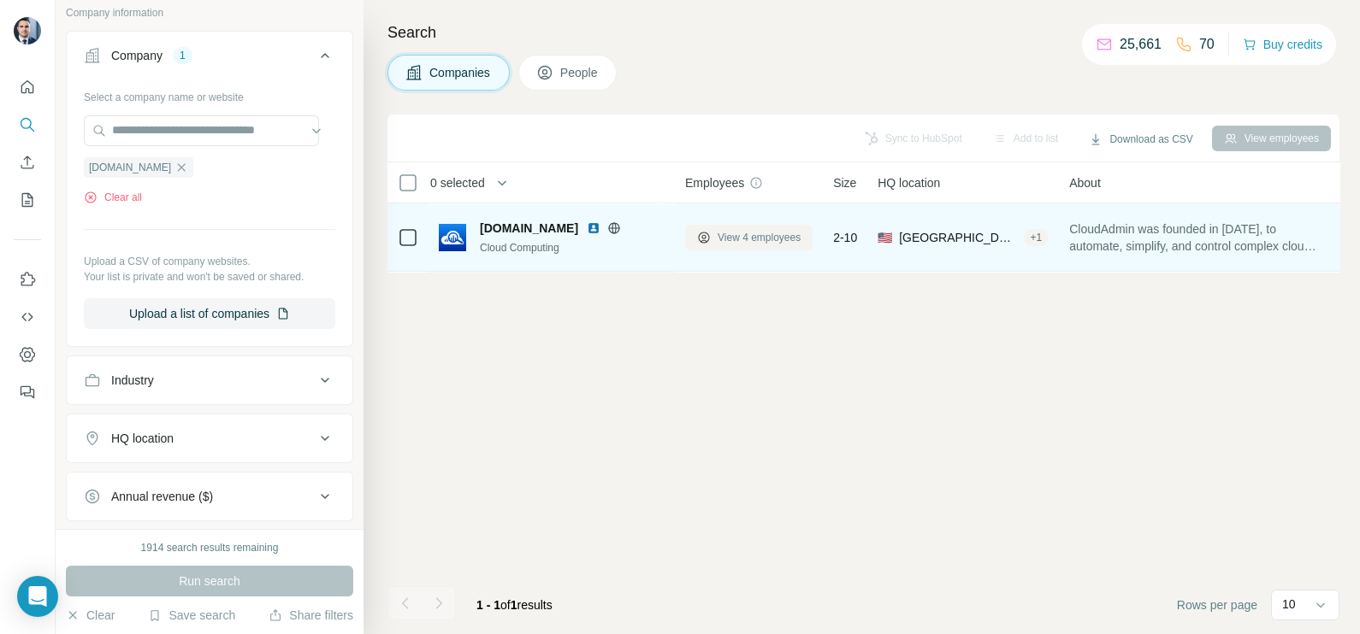
click at [777, 239] on span "View 4 employees" at bounding box center [758, 237] width 83 height 15
